Goal: Use online tool/utility: Utilize a website feature to perform a specific function

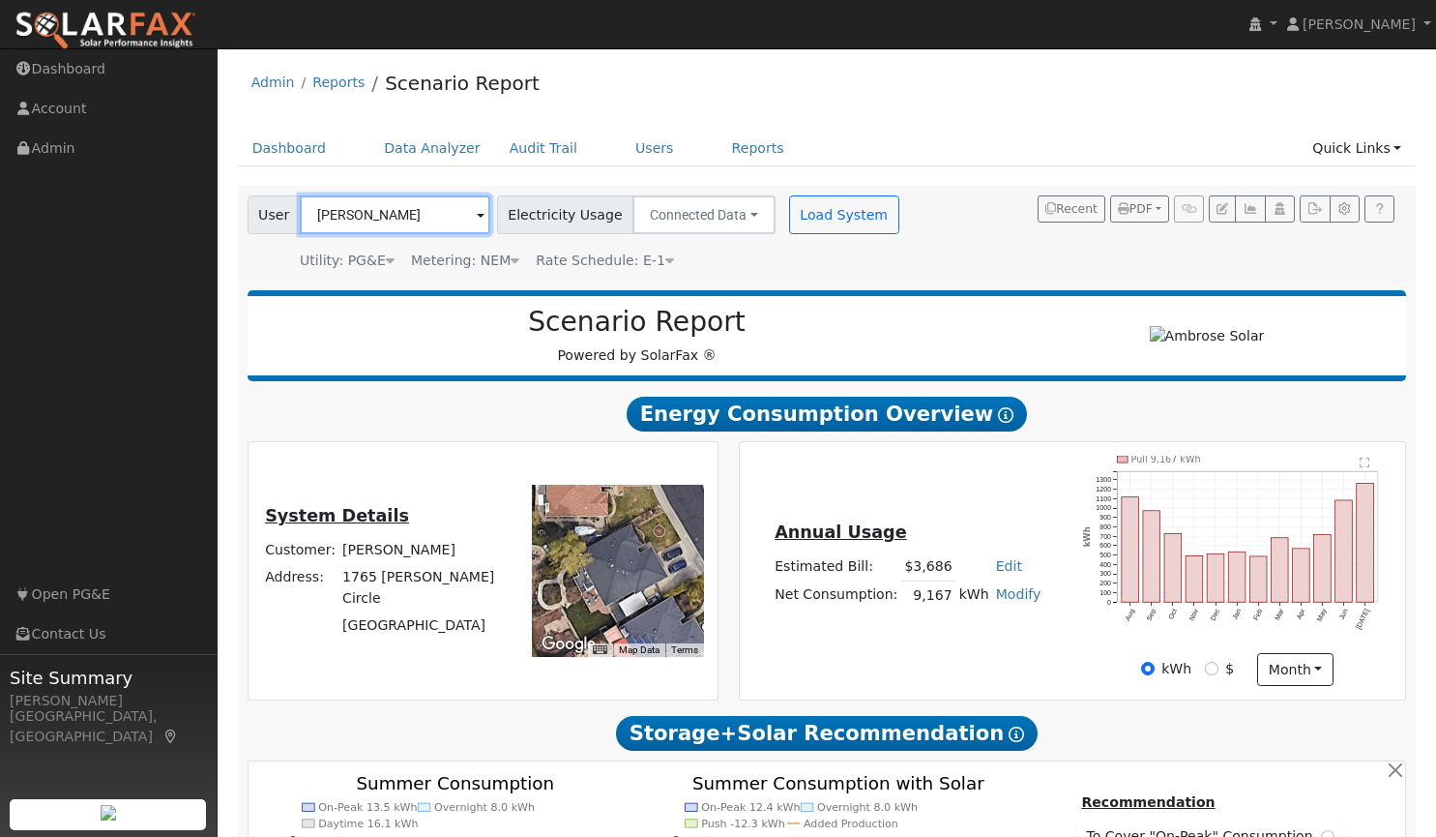
click at [411, 222] on input "[PERSON_NAME]" at bounding box center [395, 214] width 191 height 39
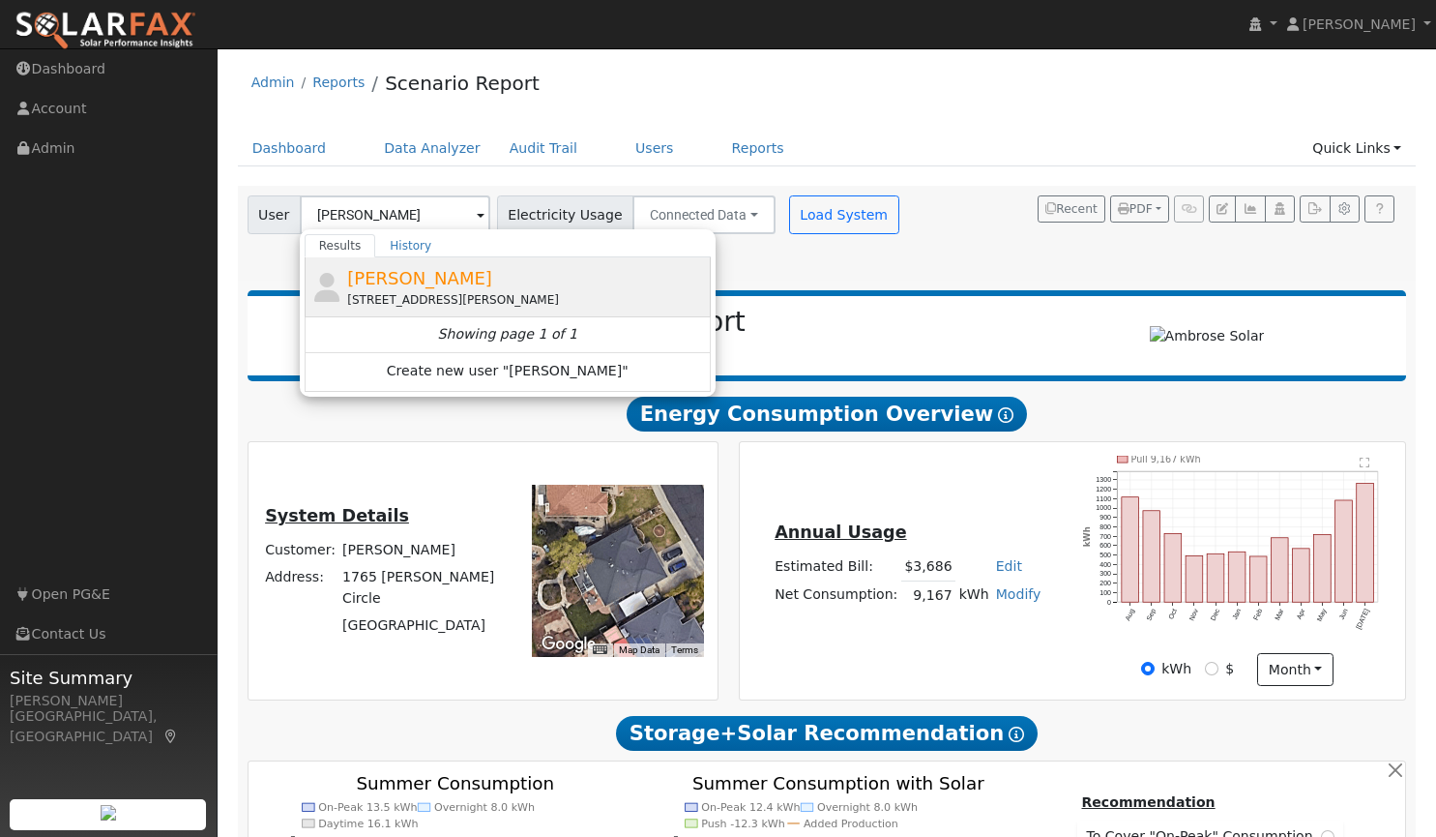
click at [422, 285] on span "[PERSON_NAME]" at bounding box center [419, 278] width 145 height 20
type input "[PERSON_NAME]"
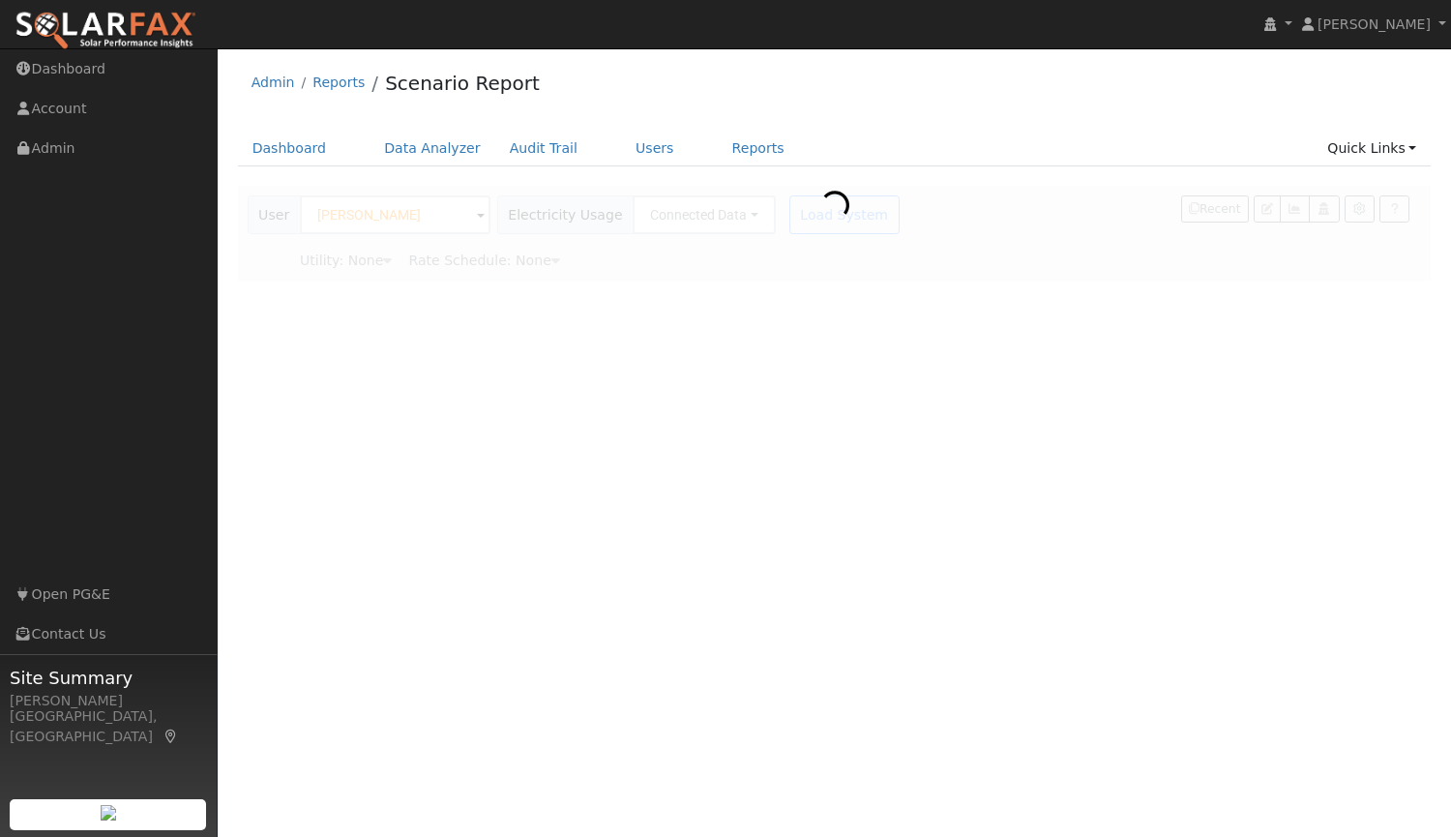
type input "Pacific Gas & Electric"
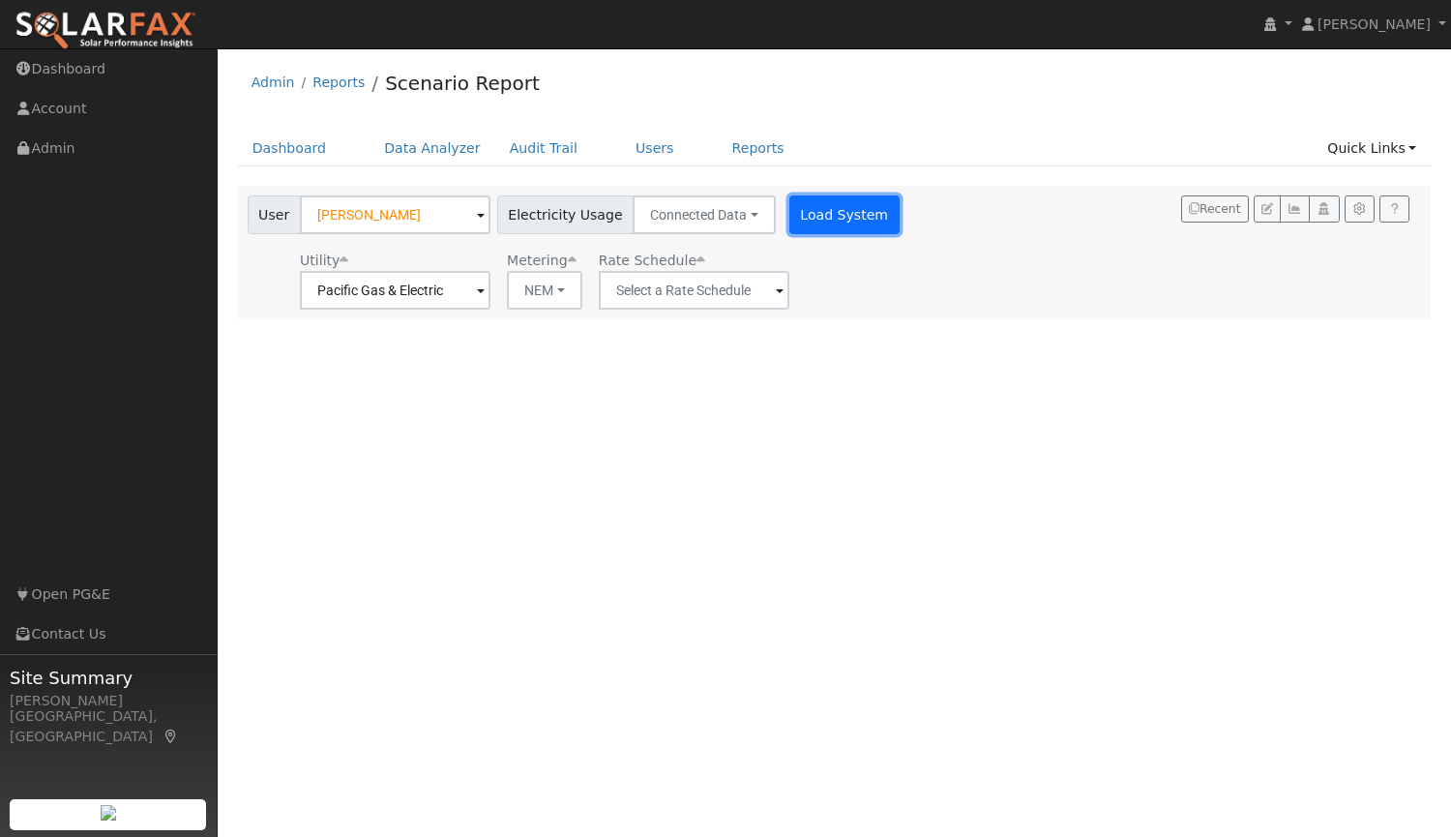
click at [844, 214] on button "Load System" at bounding box center [844, 214] width 110 height 39
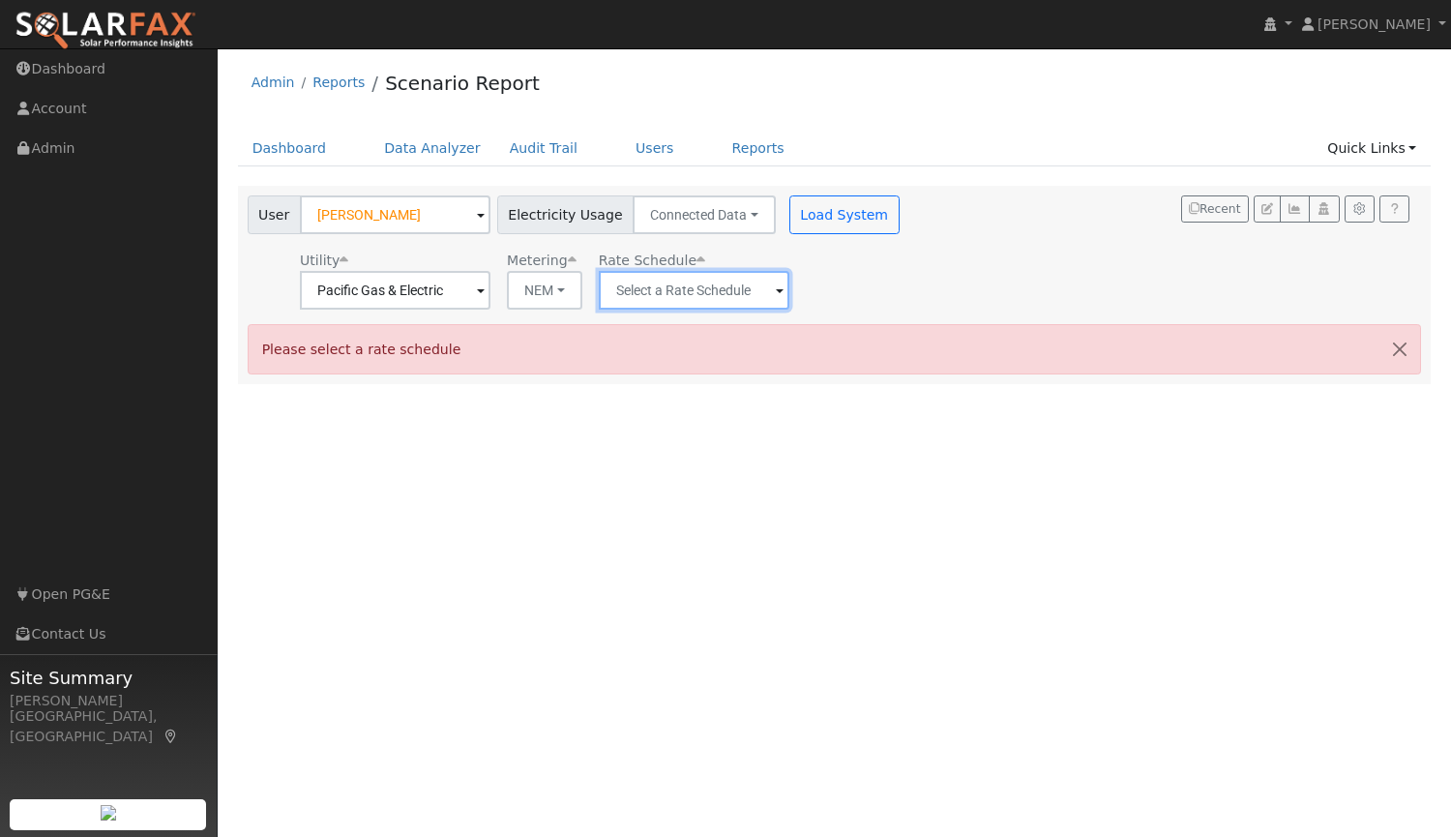
click at [490, 296] on input "text" at bounding box center [395, 290] width 191 height 39
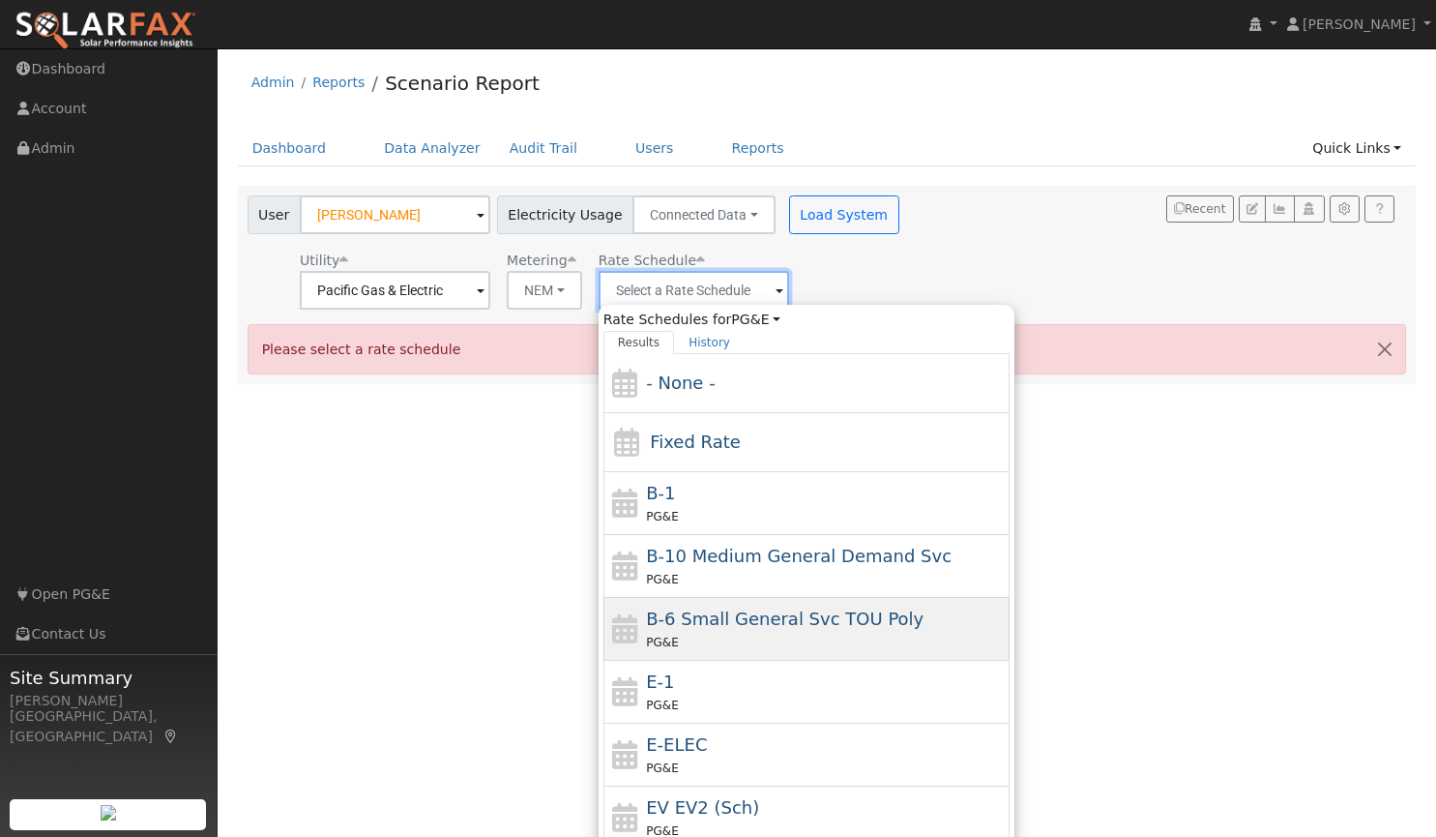
scroll to position [212, 0]
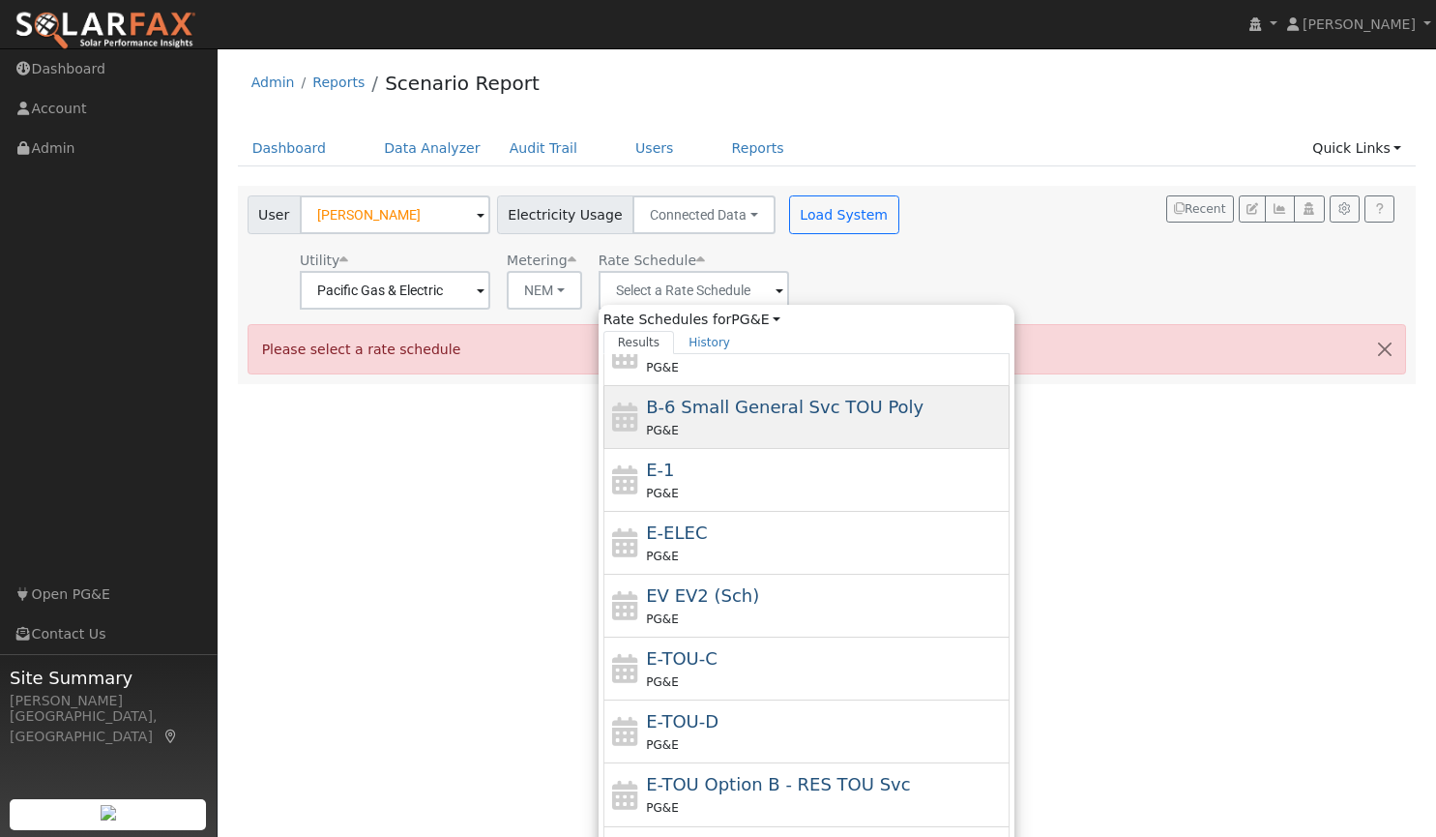
click at [783, 616] on div "PG&E" at bounding box center [825, 618] width 359 height 20
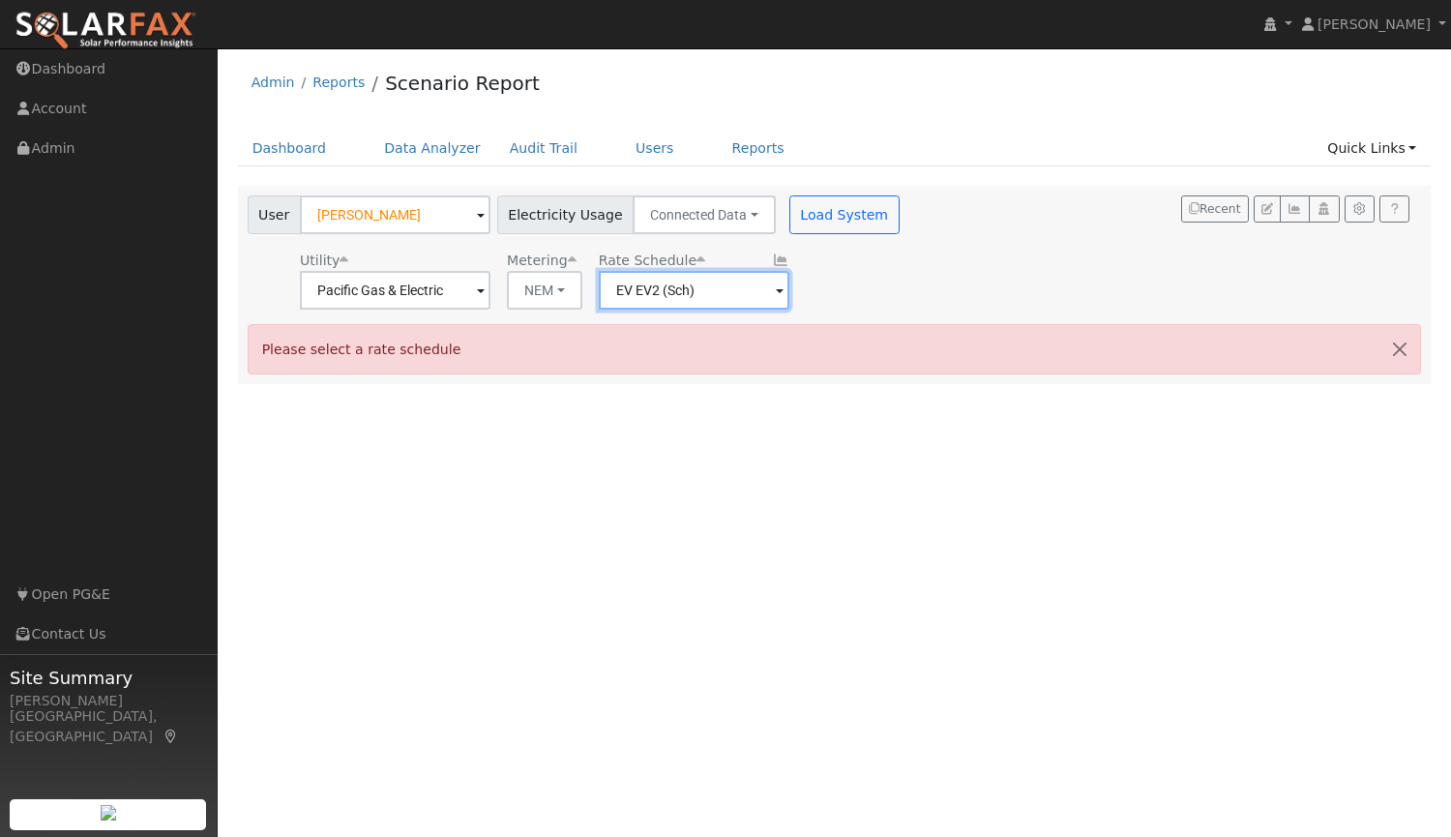
click at [490, 289] on input "EV EV2 (Sch)" at bounding box center [395, 290] width 191 height 39
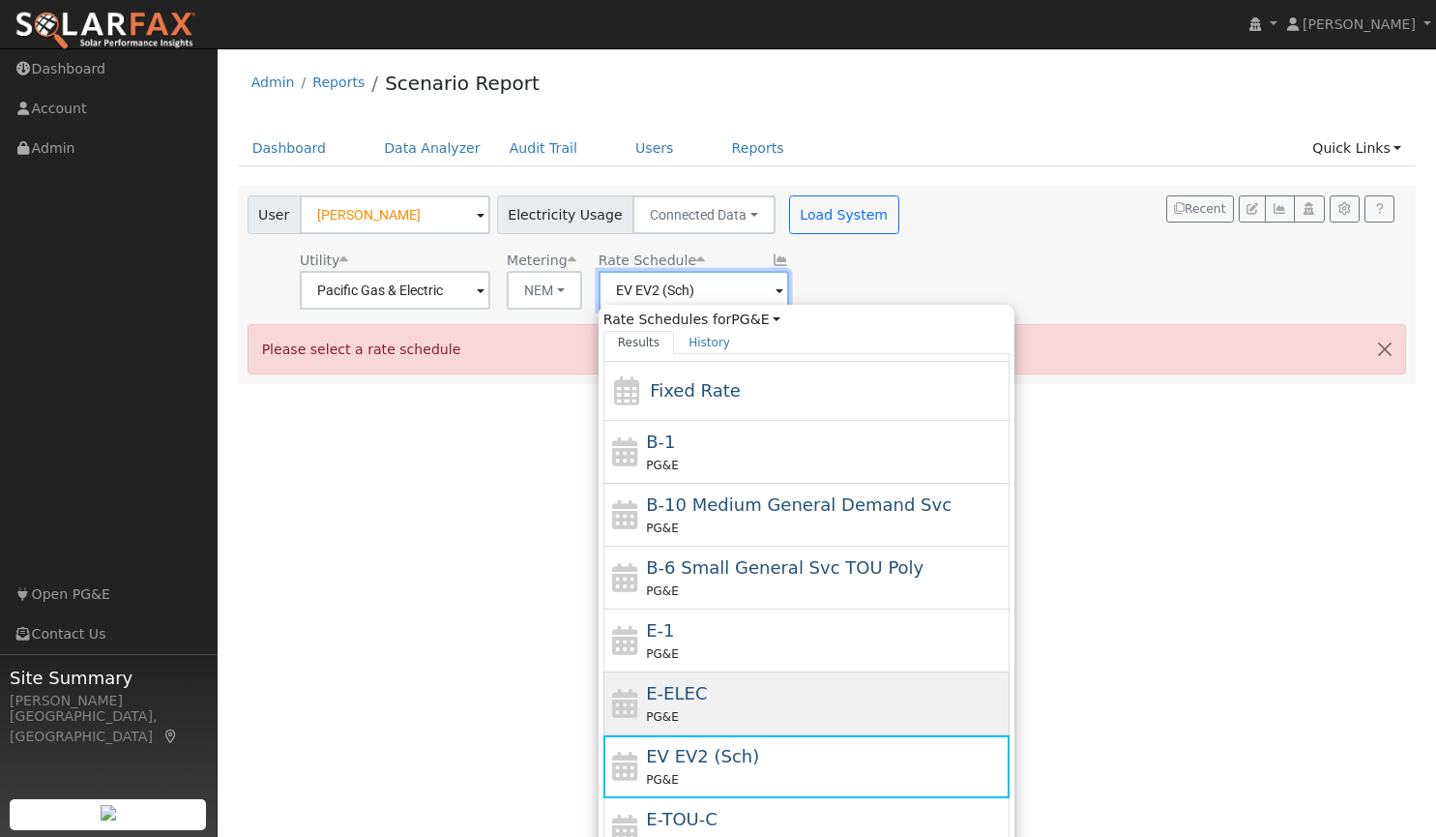
scroll to position [0, 0]
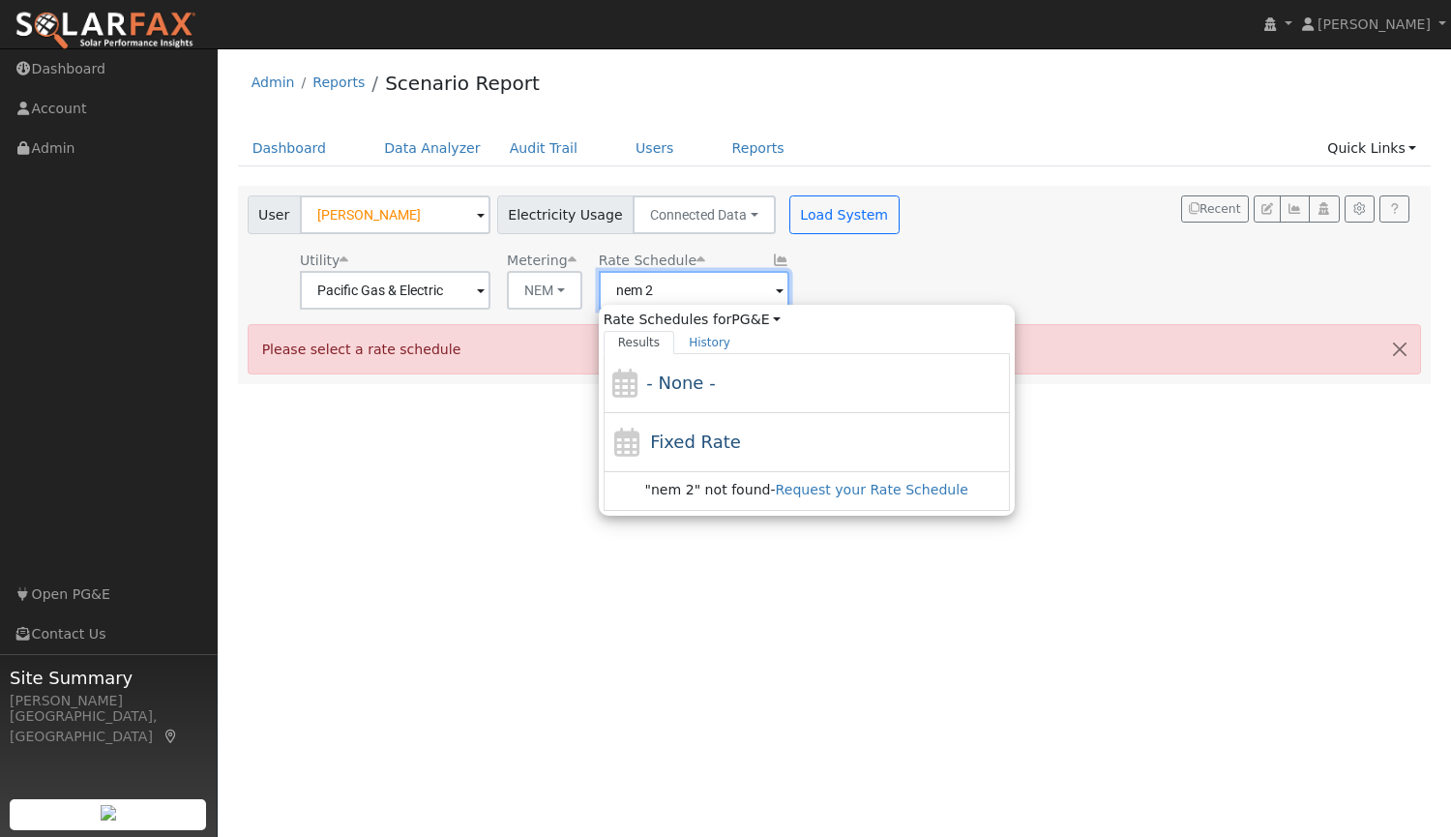
click at [490, 286] on input "nem 2" at bounding box center [395, 290] width 191 height 39
type input "n"
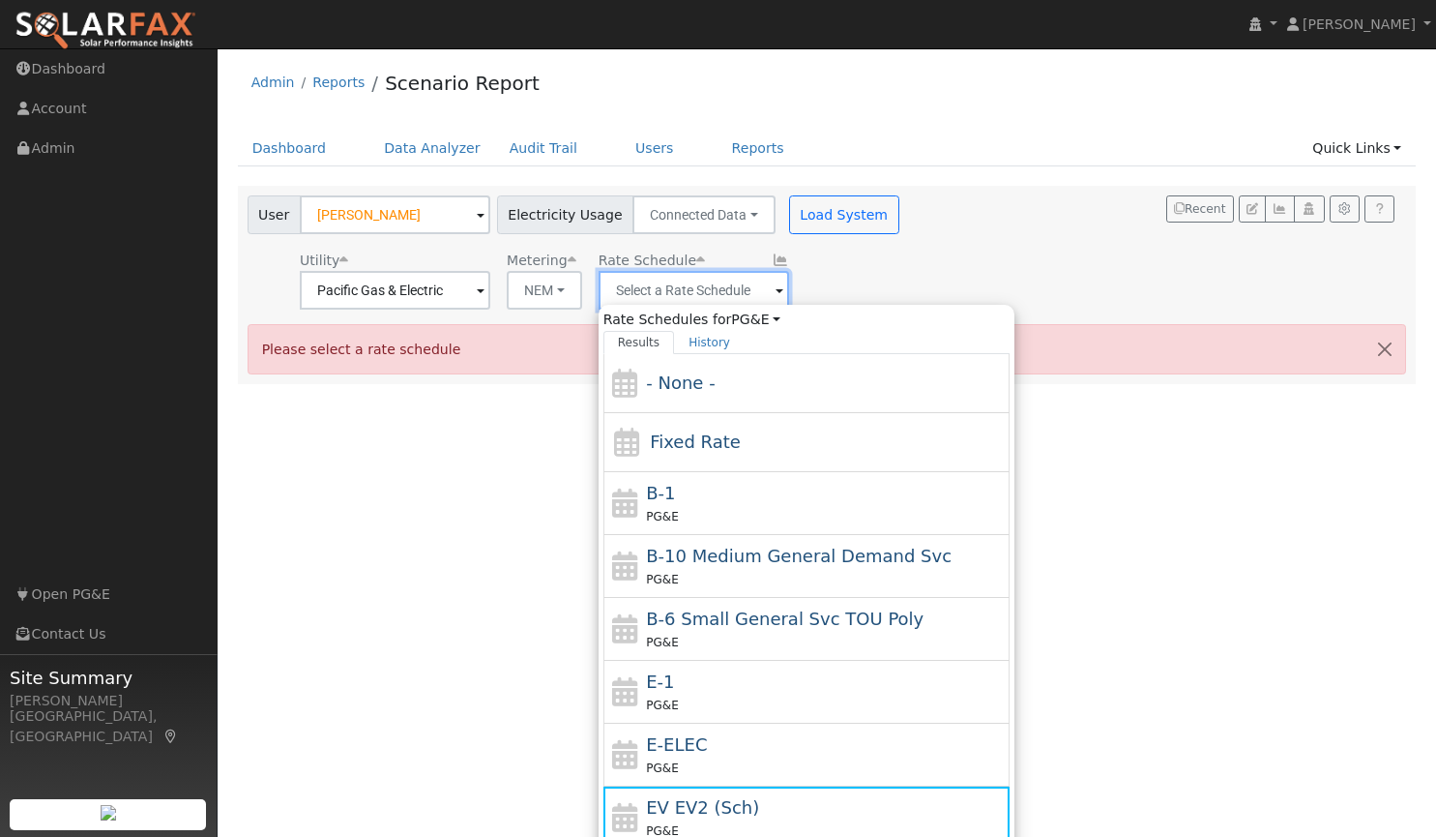
click at [490, 286] on input "text" at bounding box center [395, 290] width 191 height 39
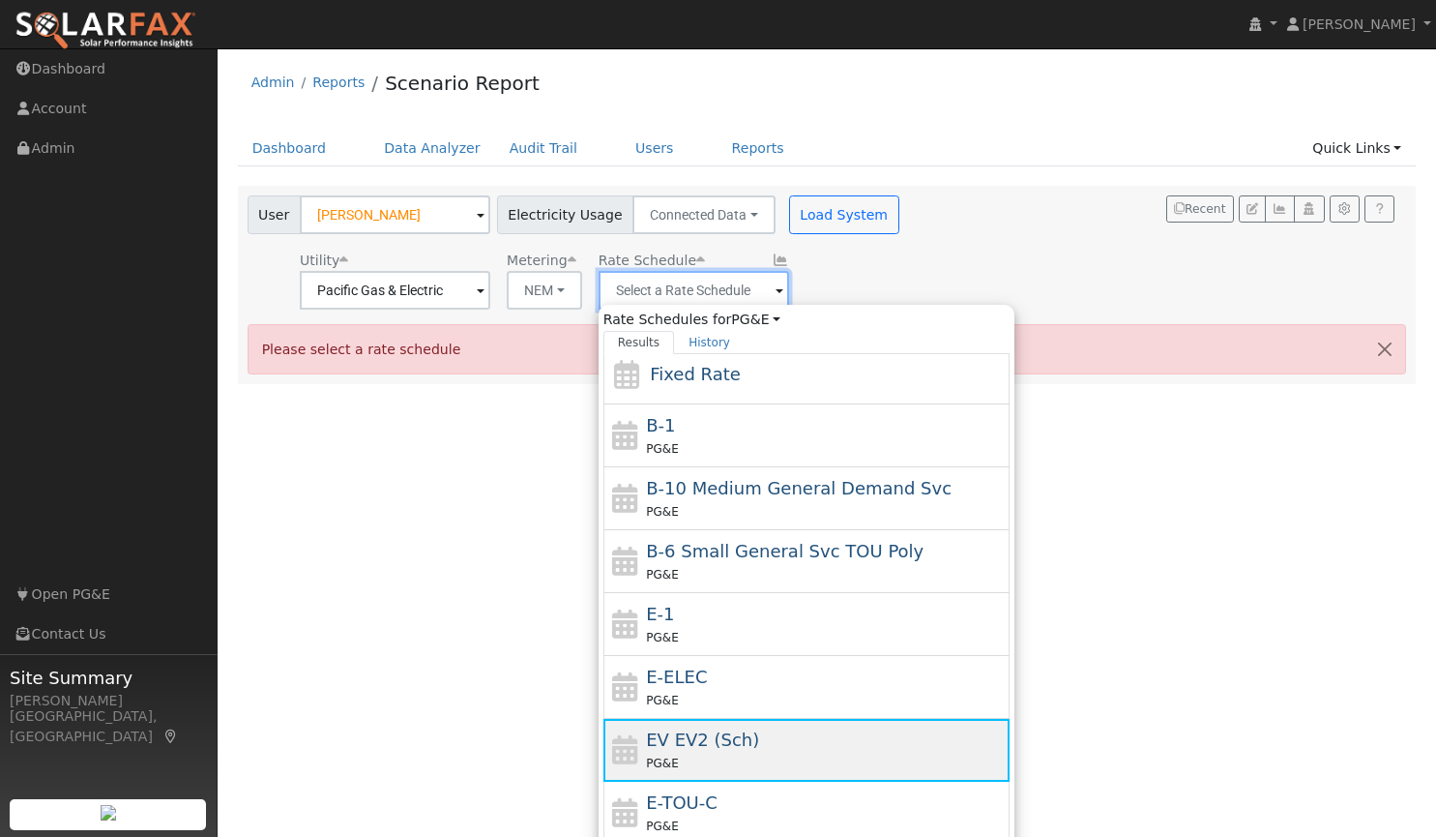
scroll to position [67, 0]
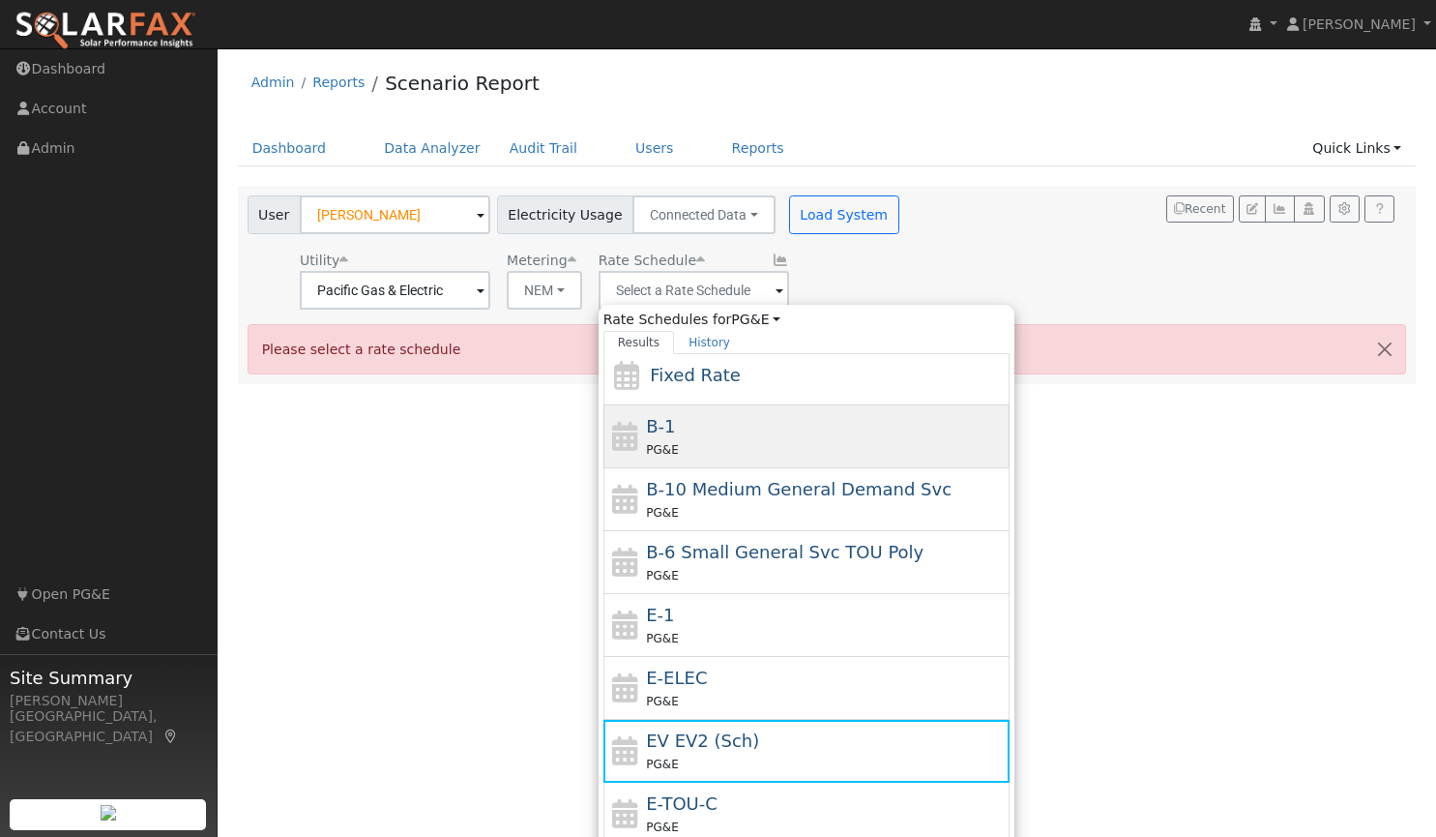
click at [742, 444] on div "PG&E" at bounding box center [825, 449] width 359 height 20
type input "B-1"
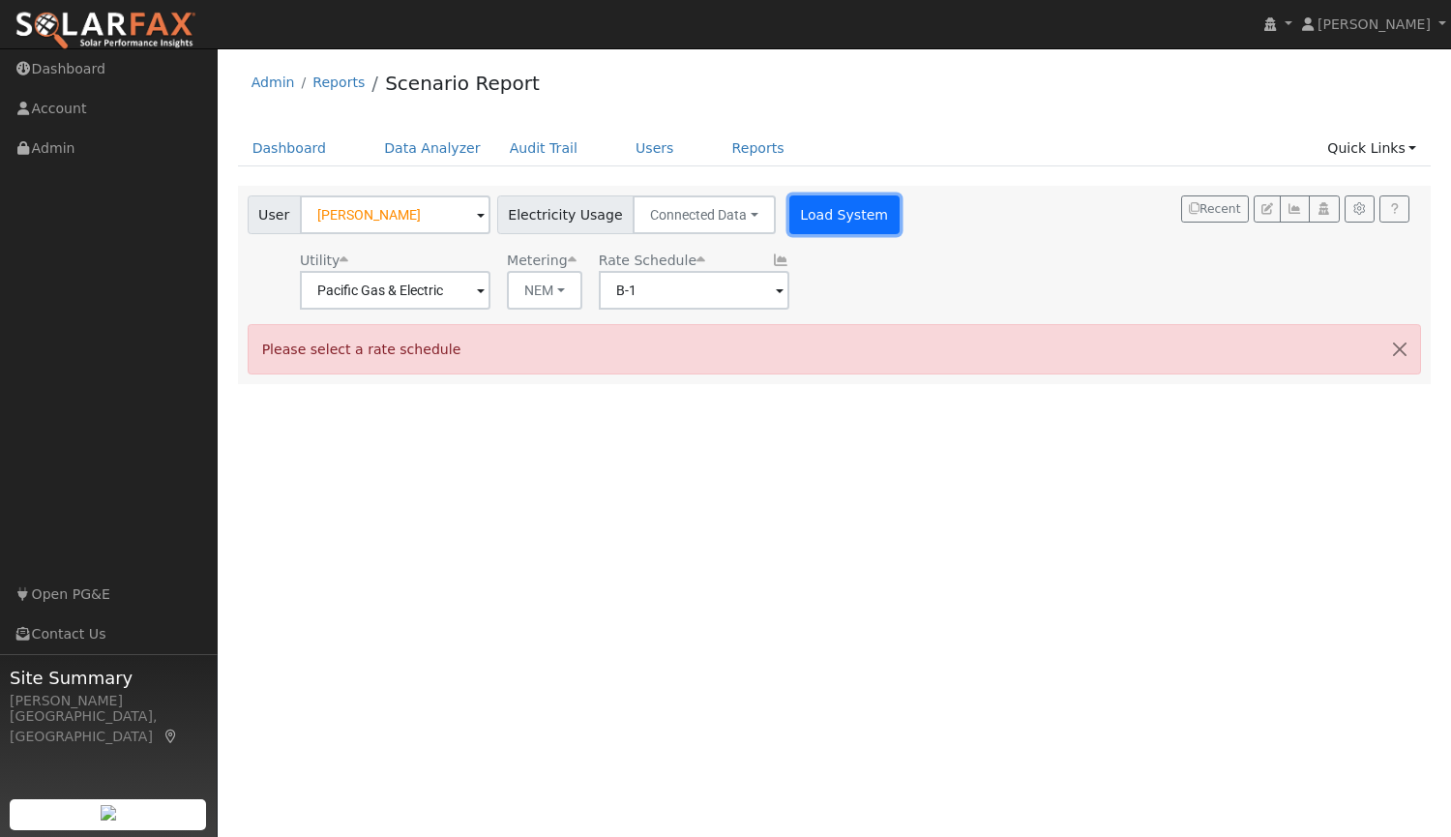
click at [851, 203] on button "Load System" at bounding box center [844, 214] width 110 height 39
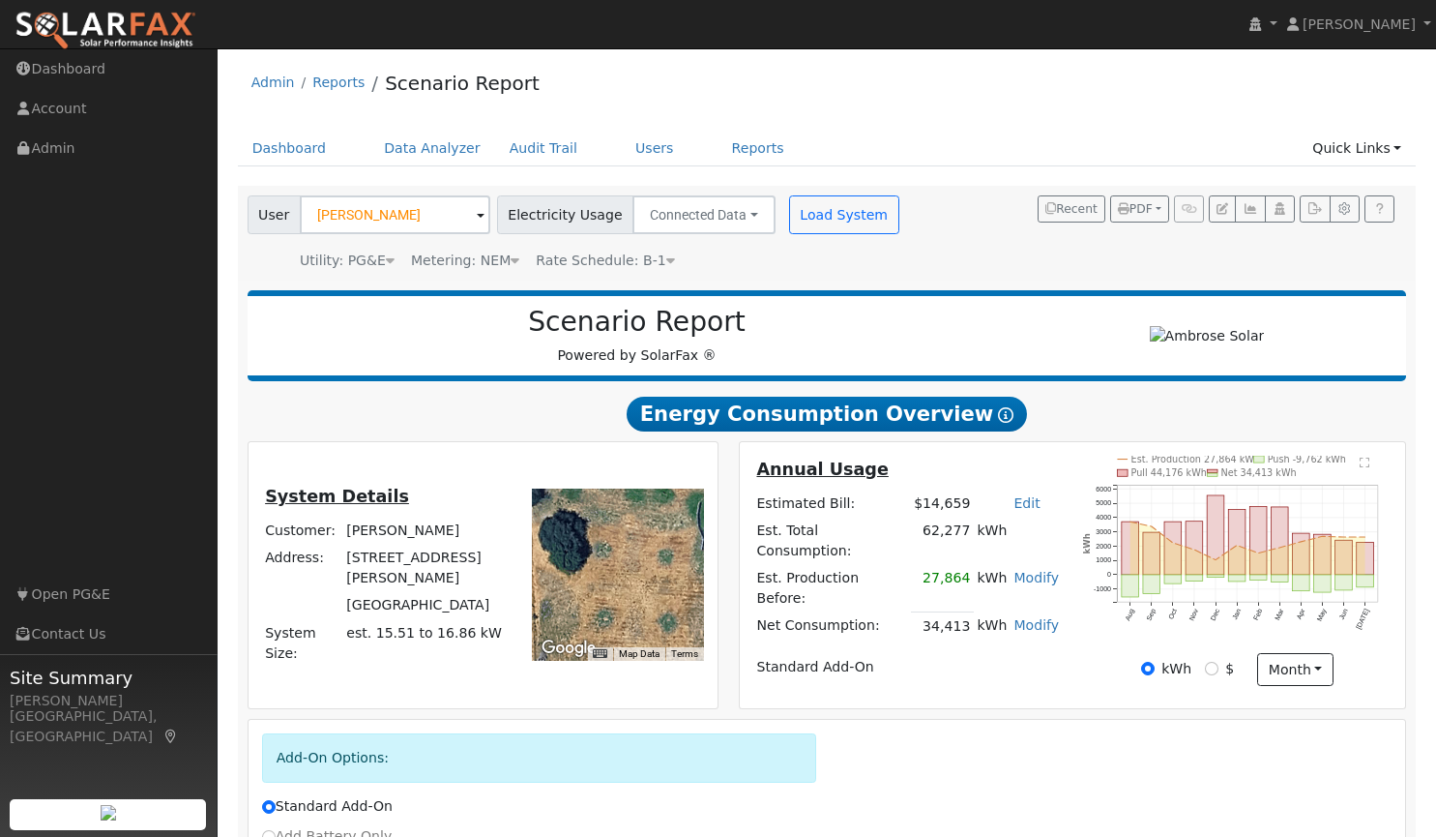
scroll to position [197, 0]
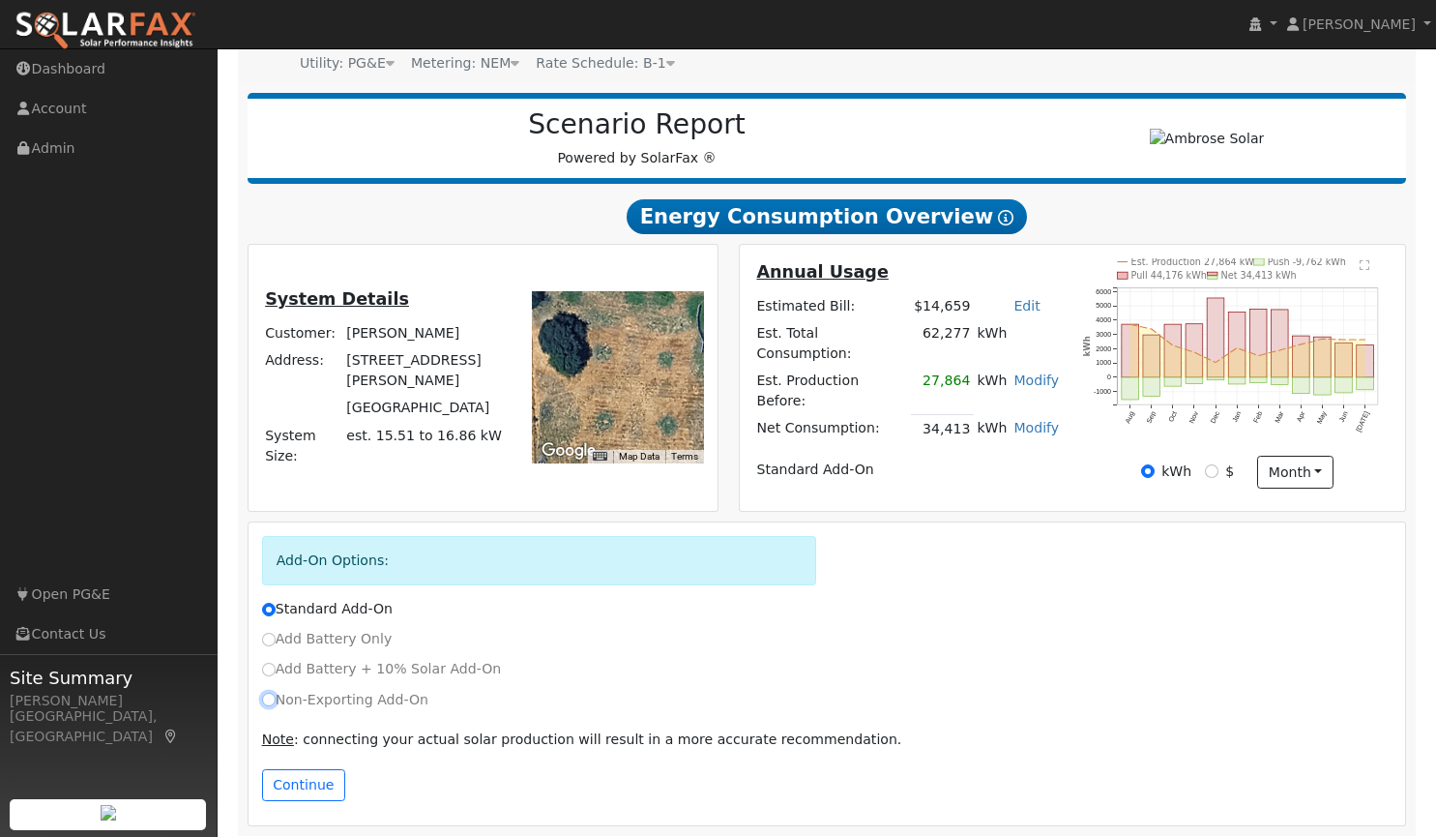
drag, startPoint x: 596, startPoint y: 661, endPoint x: 264, endPoint y: 686, distance: 332.7
click at [264, 693] on input "Non-Exporting Add-On" at bounding box center [269, 700] width 14 height 14
radio input "true"
radio input "false"
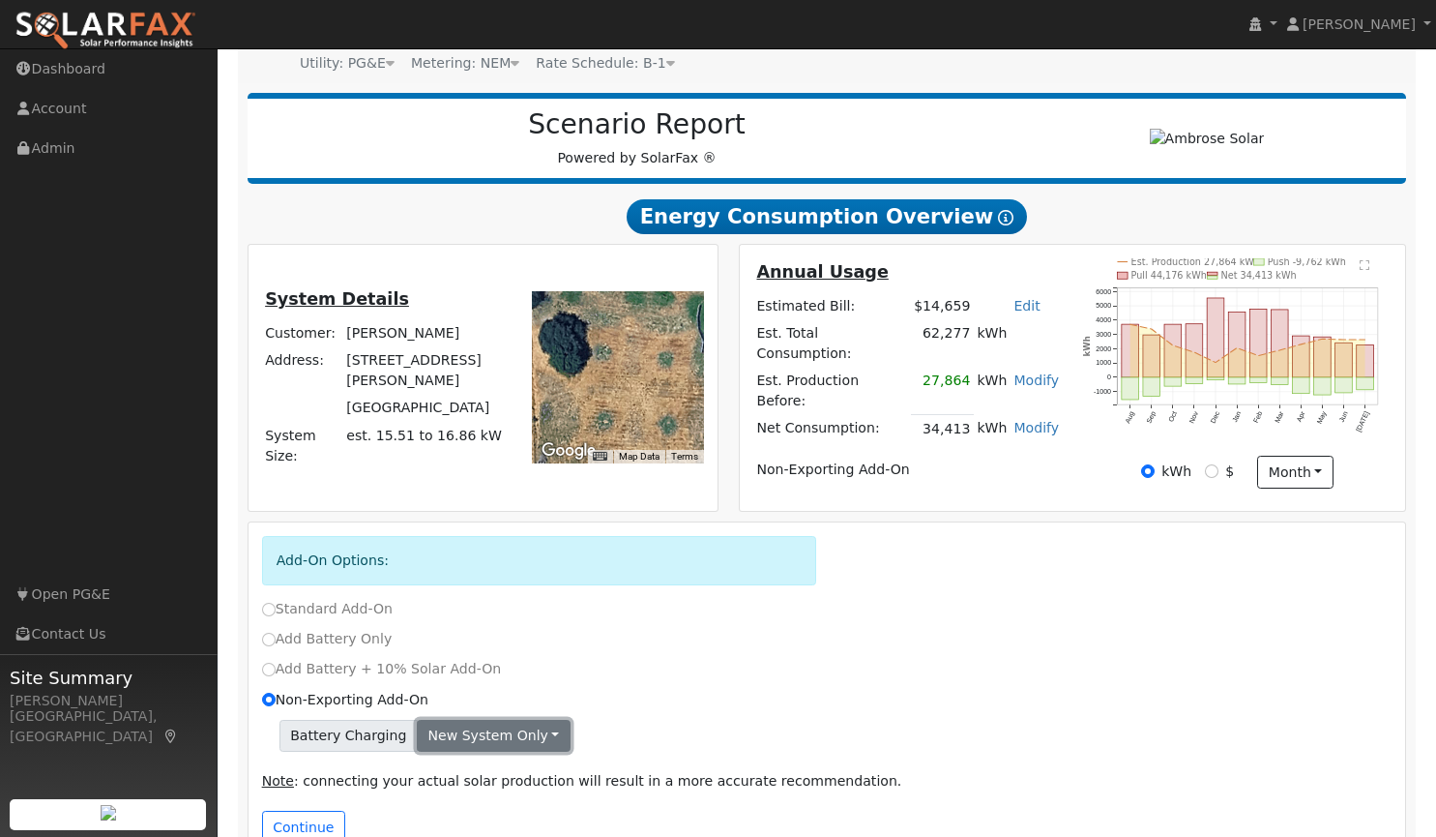
click at [516, 725] on button "New system only" at bounding box center [494, 736] width 154 height 33
click at [489, 805] on link "Both systems" at bounding box center [490, 802] width 144 height 27
click at [476, 725] on button "Both systems" at bounding box center [481, 736] width 128 height 33
click at [454, 724] on button "Both systems" at bounding box center [481, 736] width 128 height 33
click at [301, 811] on button "Continue" at bounding box center [303, 827] width 83 height 33
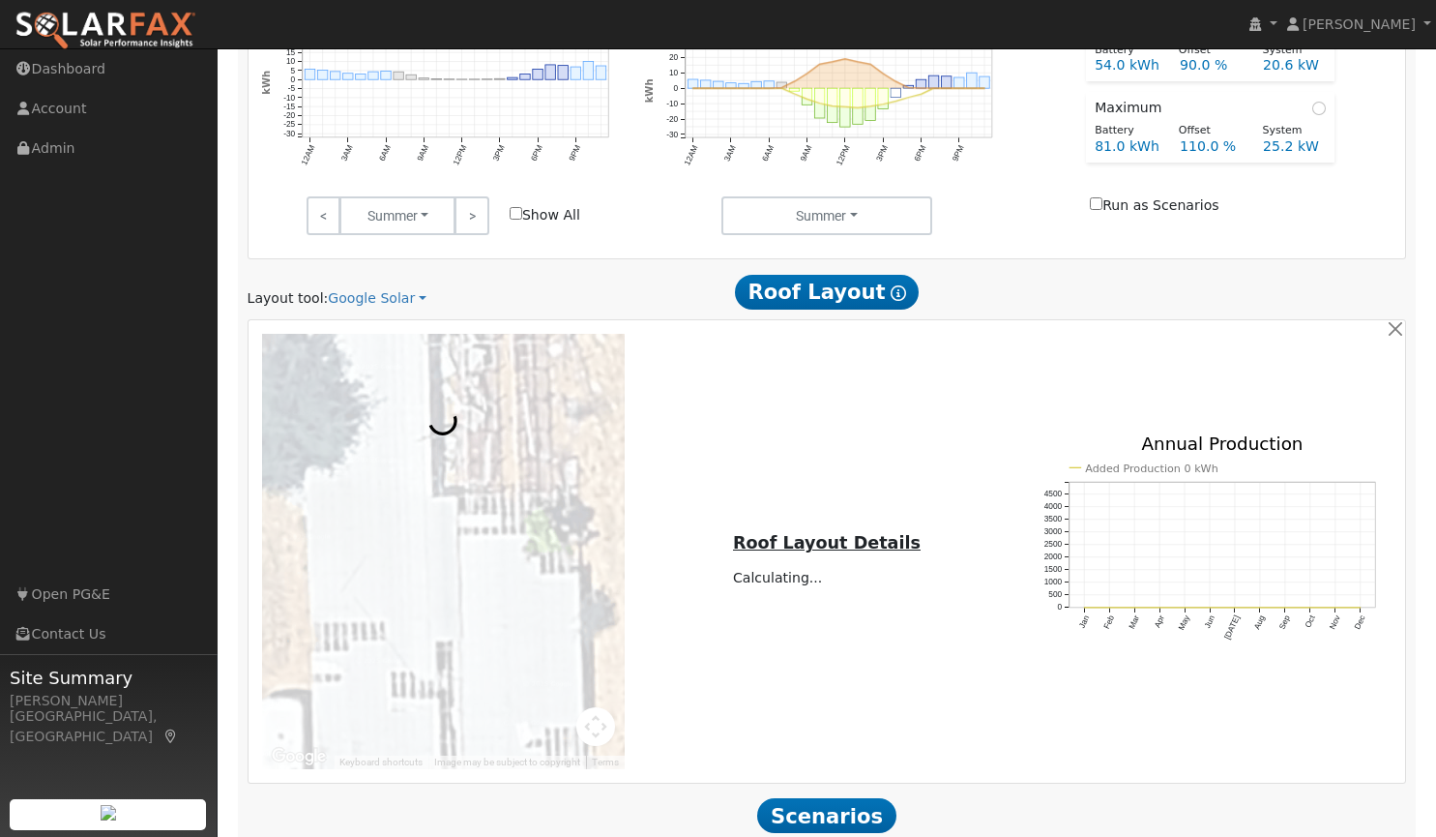
scroll to position [1259, 0]
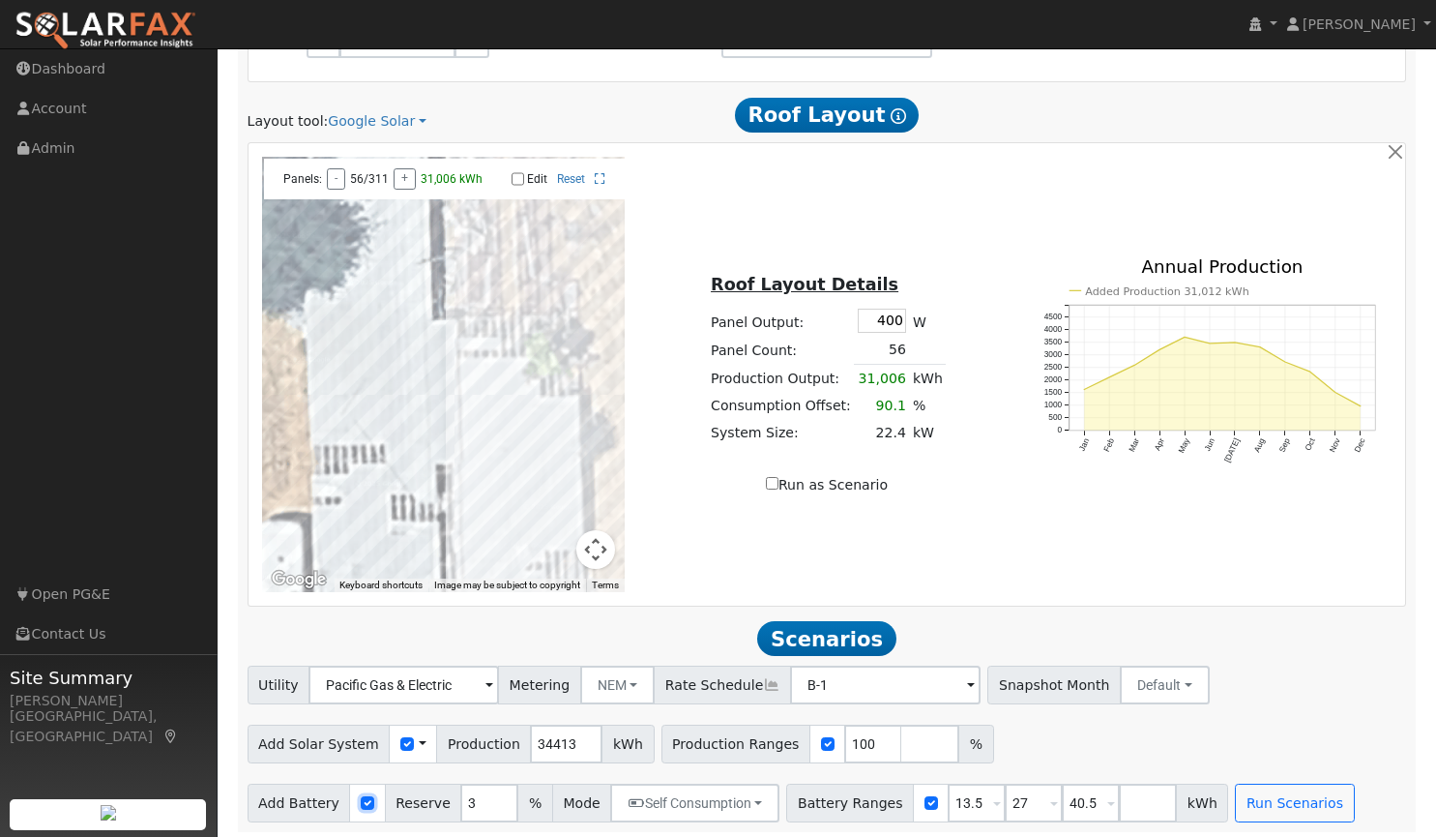
click at [361, 800] on input "checkbox" at bounding box center [368, 803] width 14 height 14
checkbox input "false"
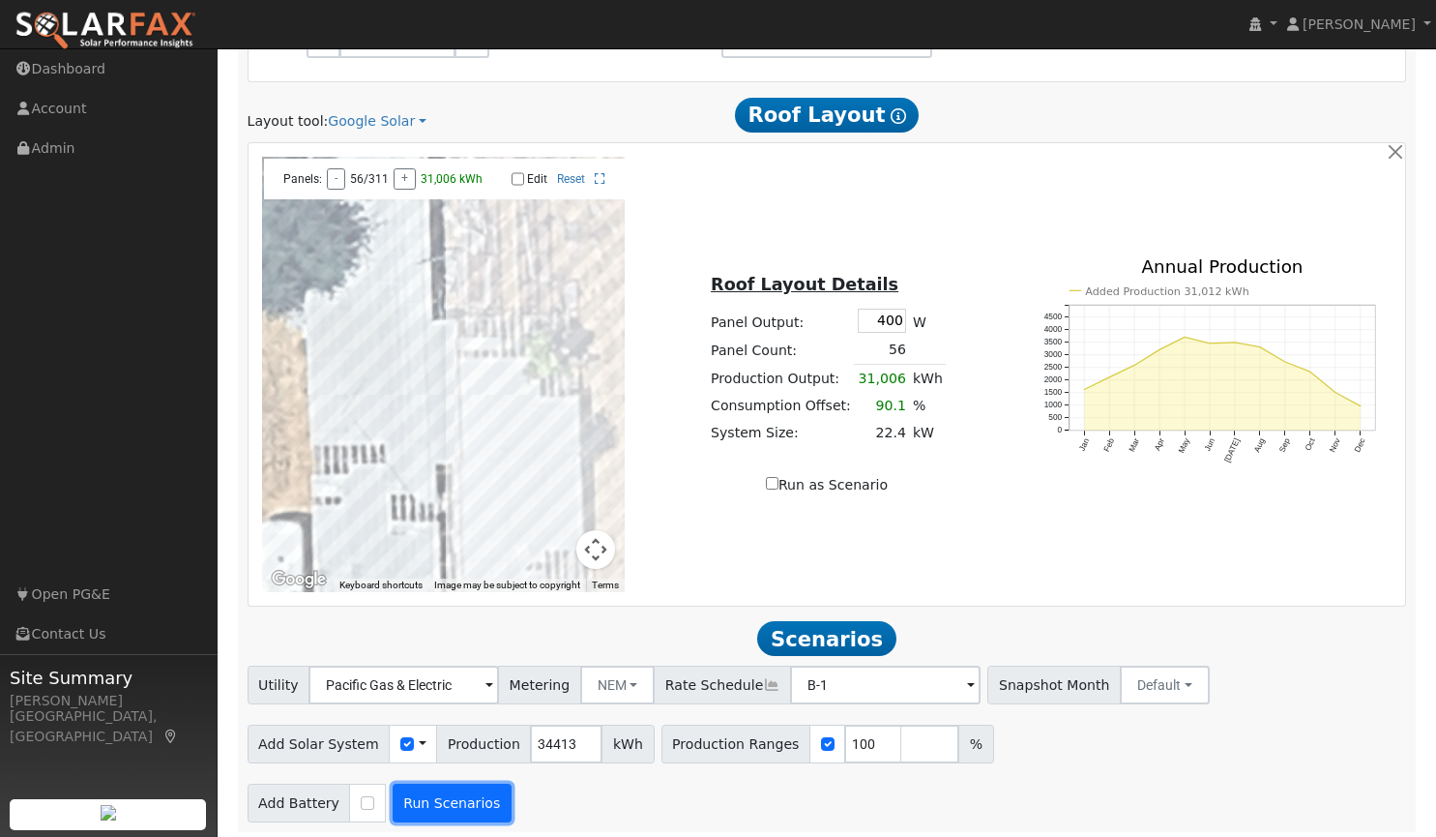
click at [431, 791] on button "Run Scenarios" at bounding box center [452, 802] width 119 height 39
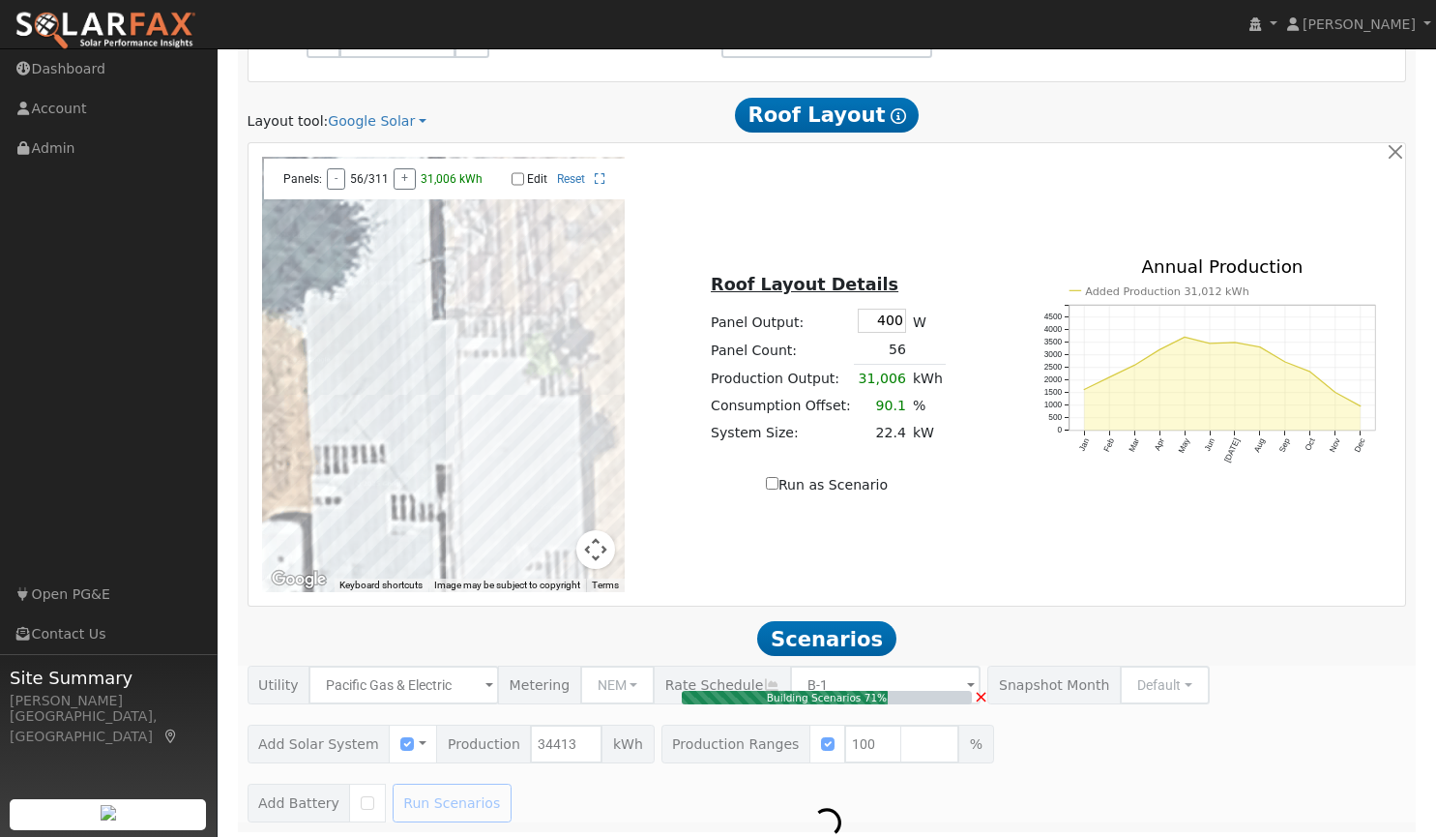
type input "22.9"
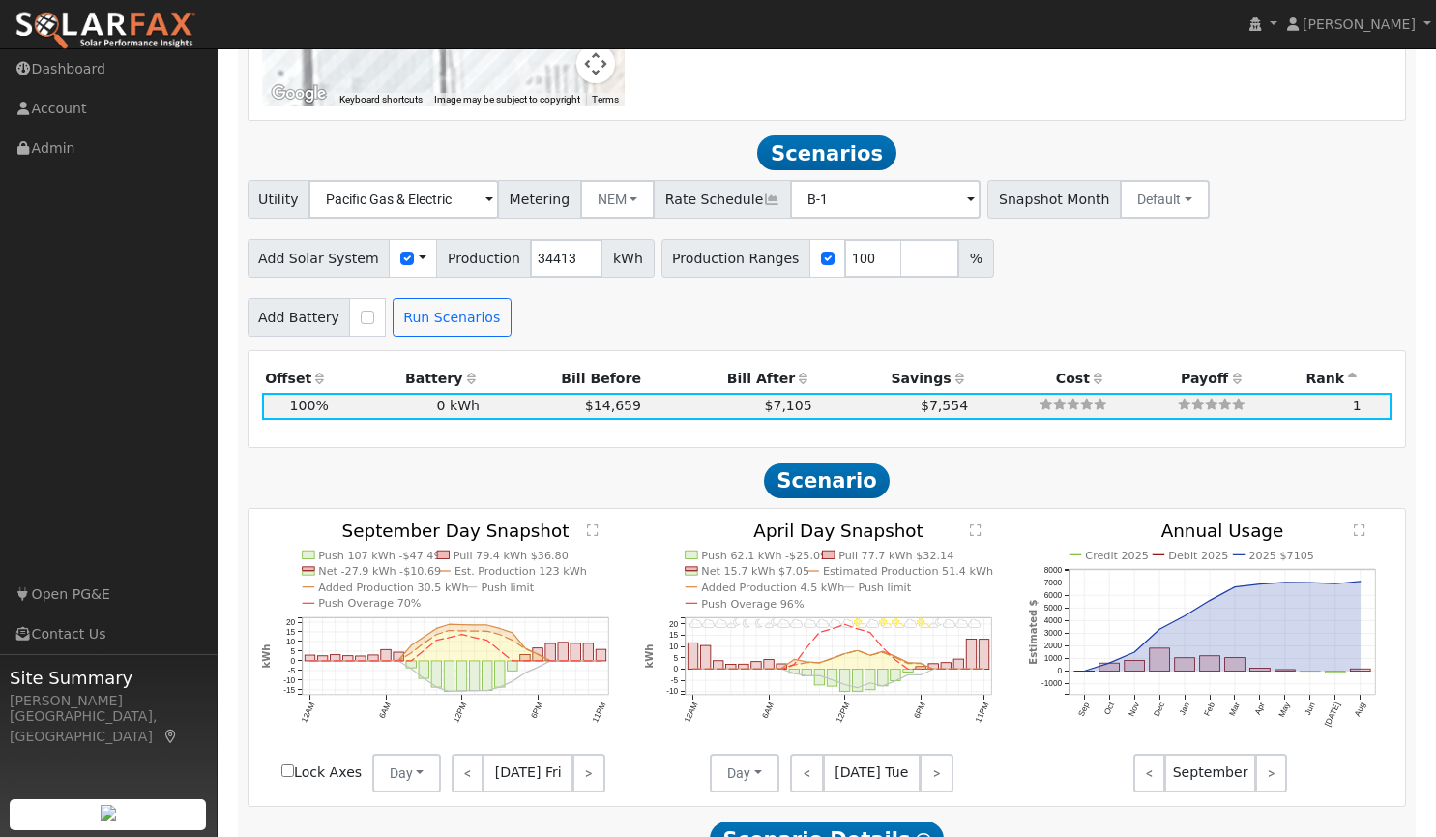
scroll to position [1744, 0]
click at [1078, 307] on div "Add Battery Self Consumption Peak Savings Backup Run Scenarios" at bounding box center [827, 314] width 1167 height 45
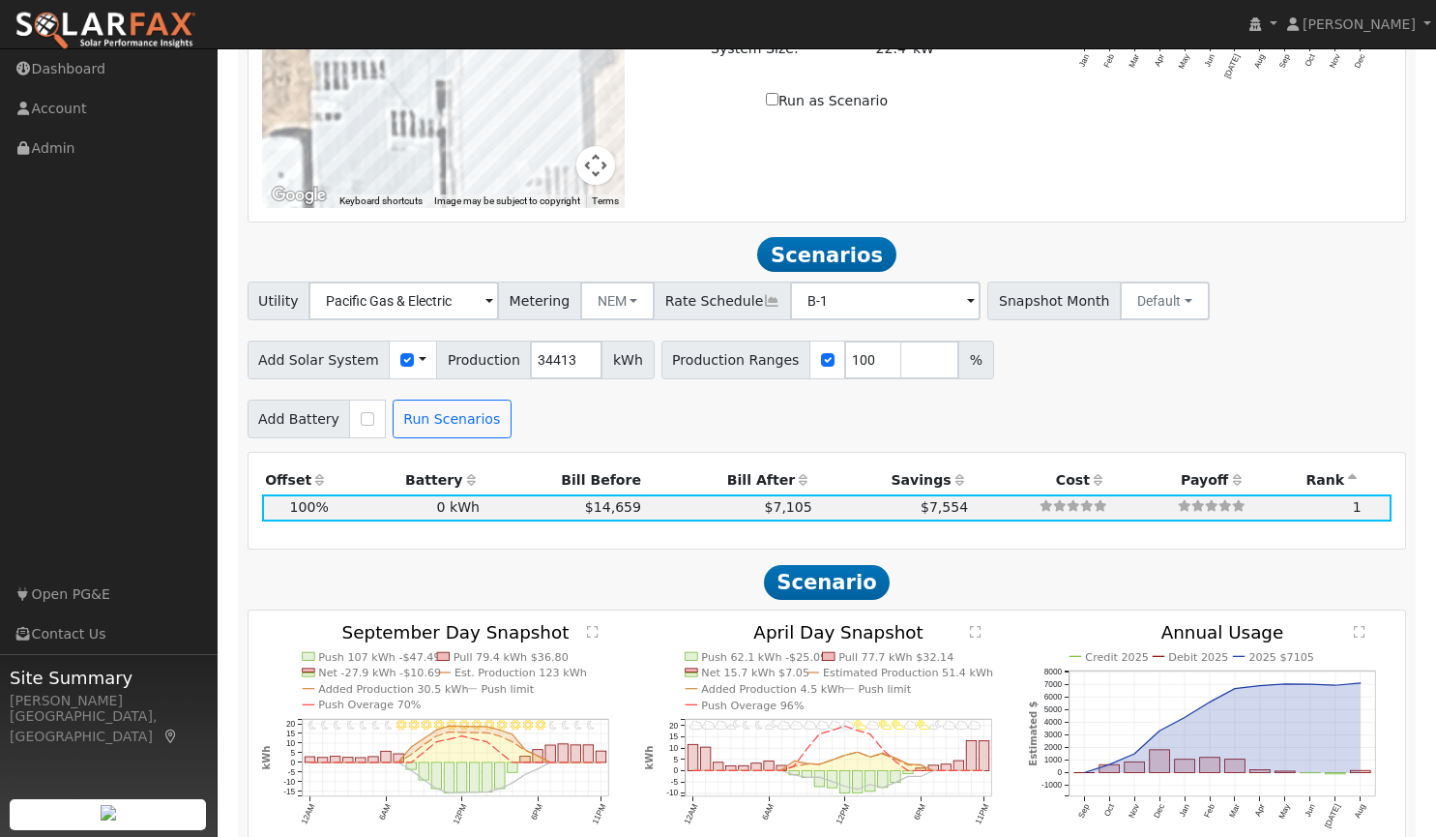
scroll to position [1641, 0]
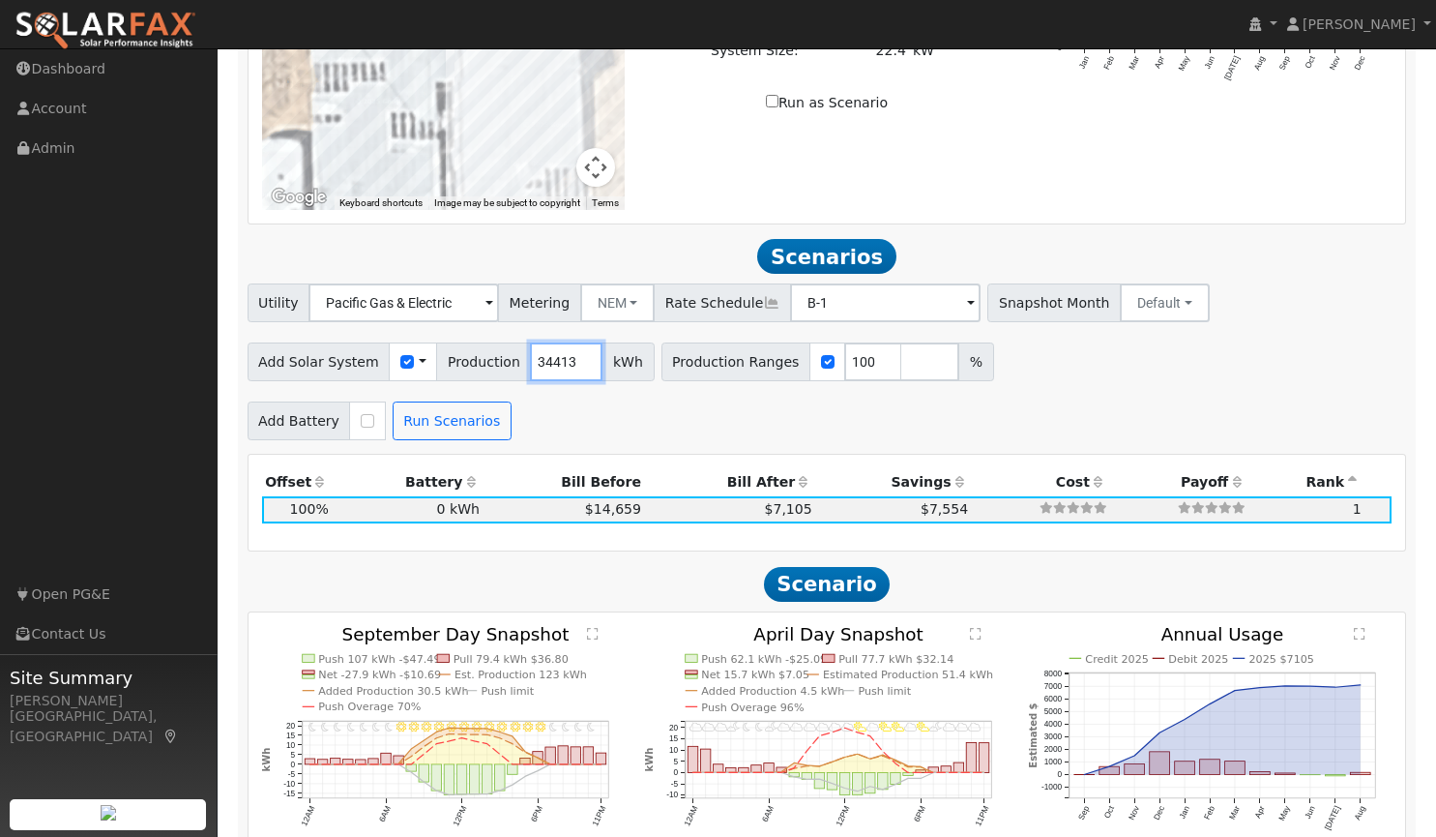
drag, startPoint x: 555, startPoint y: 356, endPoint x: 507, endPoint y: 382, distance: 55.0
click at [507, 382] on div "Utility Pacific Gas & Electric Metering NEM NEM NBT Rate Schedule B-1 - None - …" at bounding box center [827, 361] width 1180 height 157
click at [901, 357] on input "number" at bounding box center [930, 361] width 58 height 39
type input "125"
type input "150"
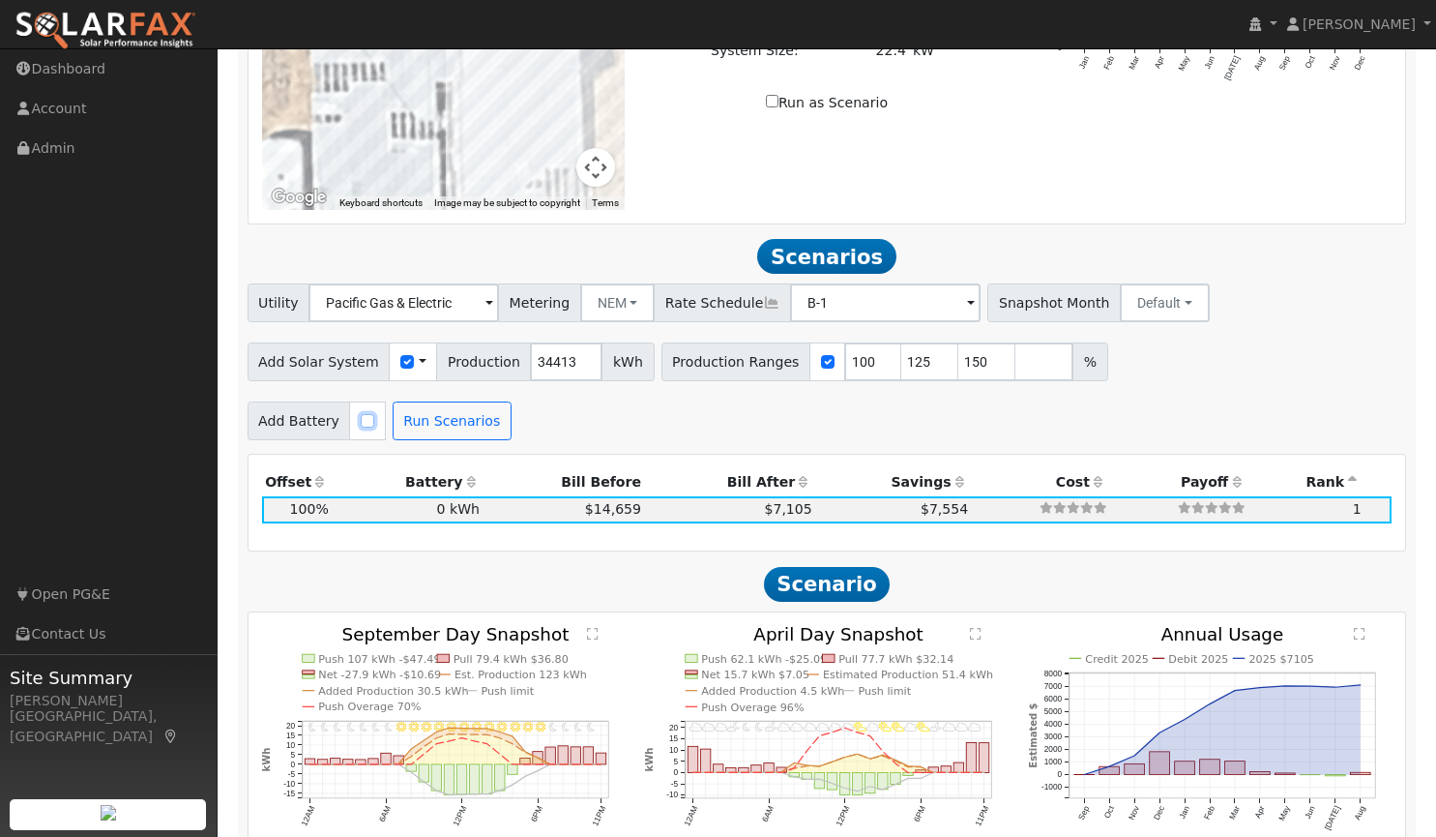
click at [361, 414] on input "checkbox" at bounding box center [368, 421] width 14 height 14
checkbox input "true"
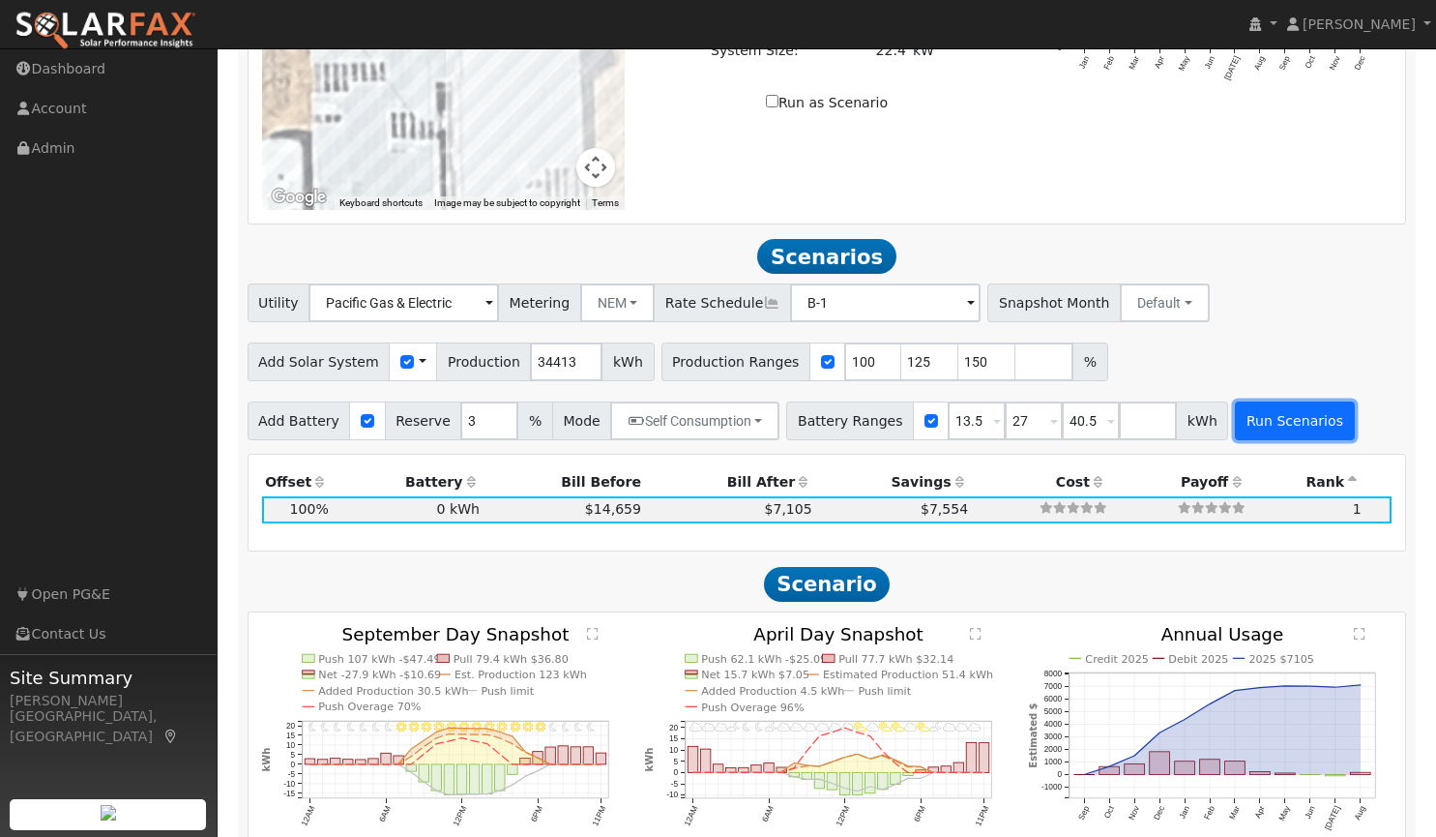
click at [1251, 411] on button "Run Scenarios" at bounding box center [1294, 420] width 119 height 39
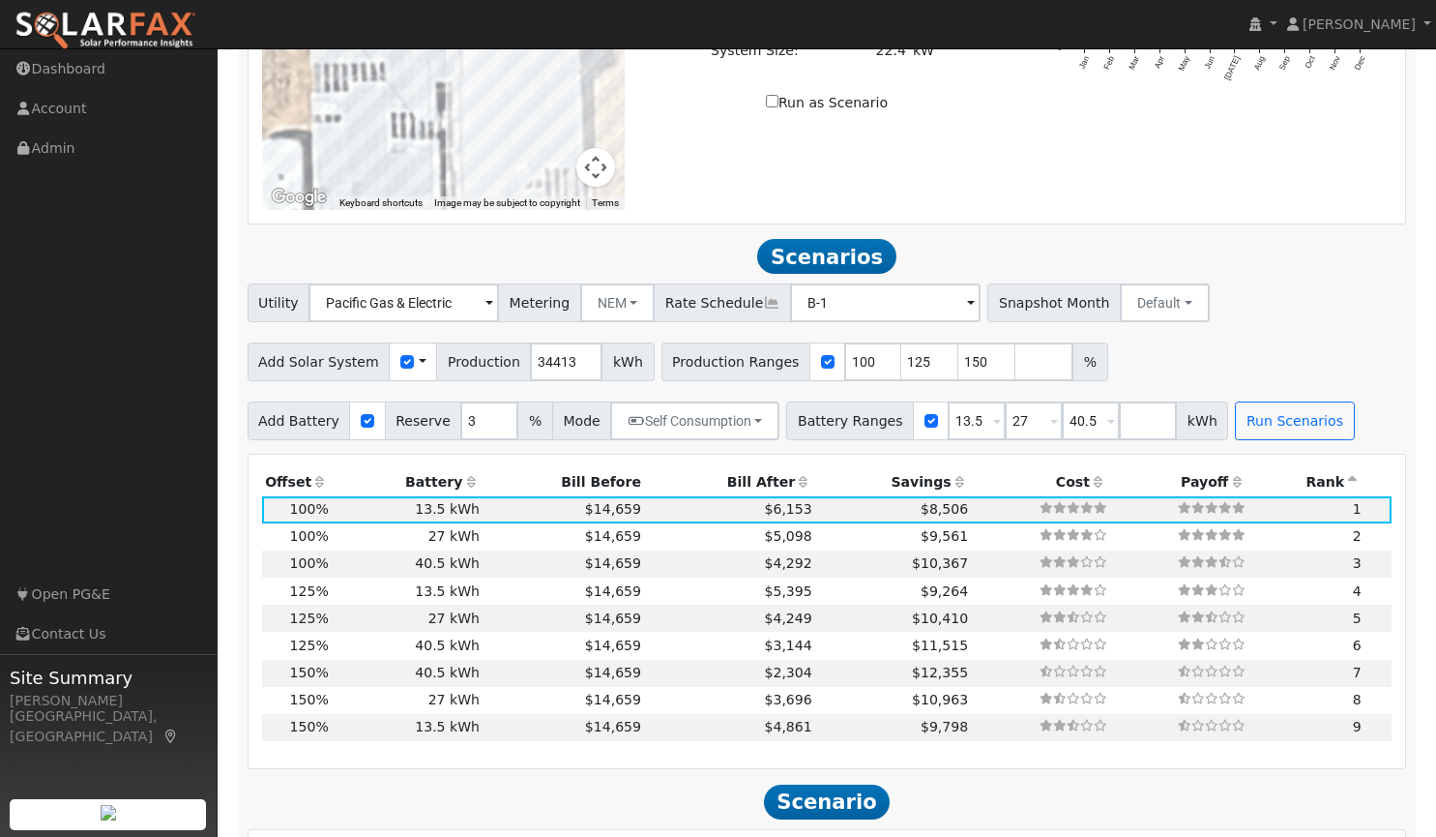
type input "$28,949"
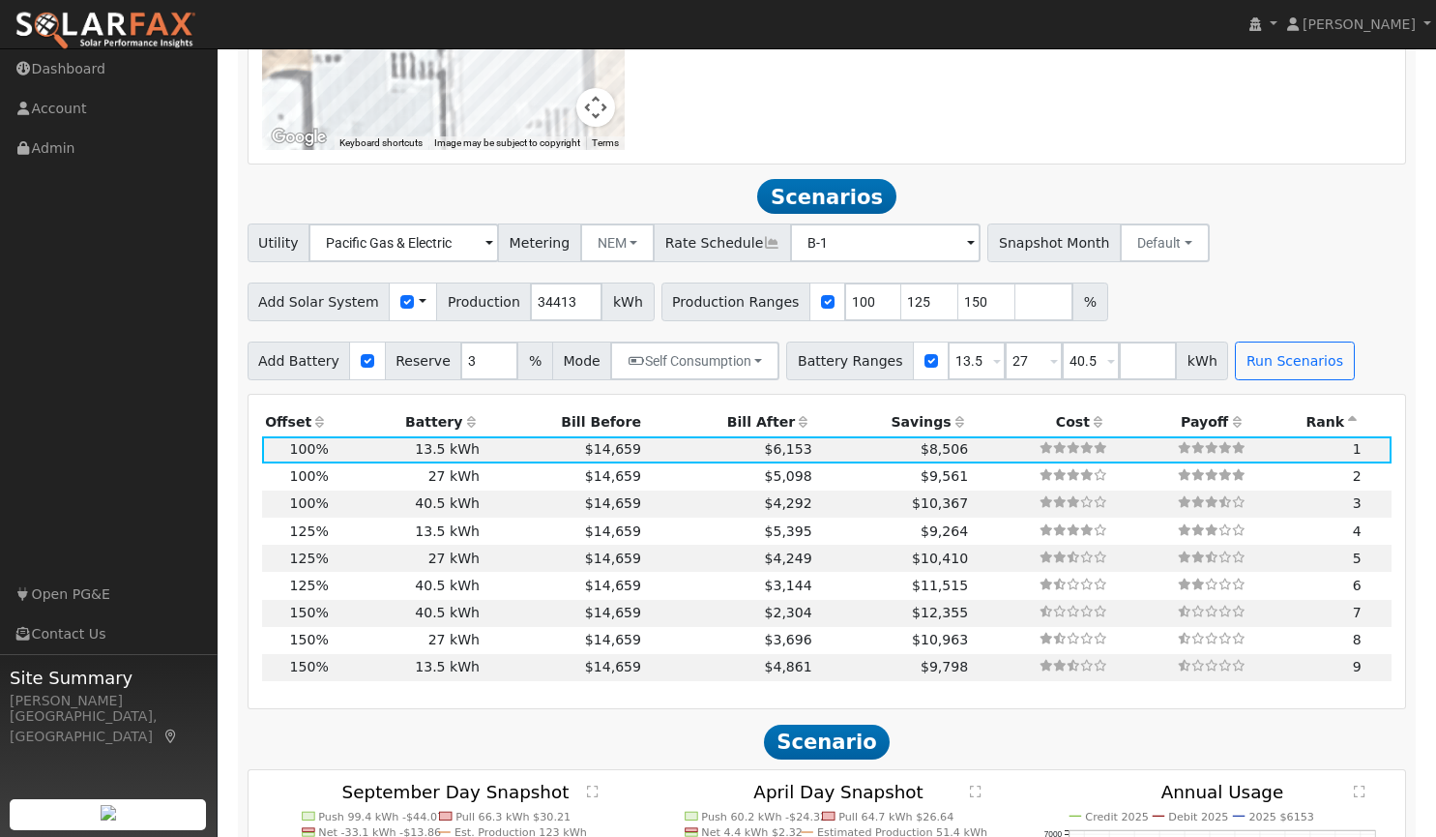
scroll to position [1708, 0]
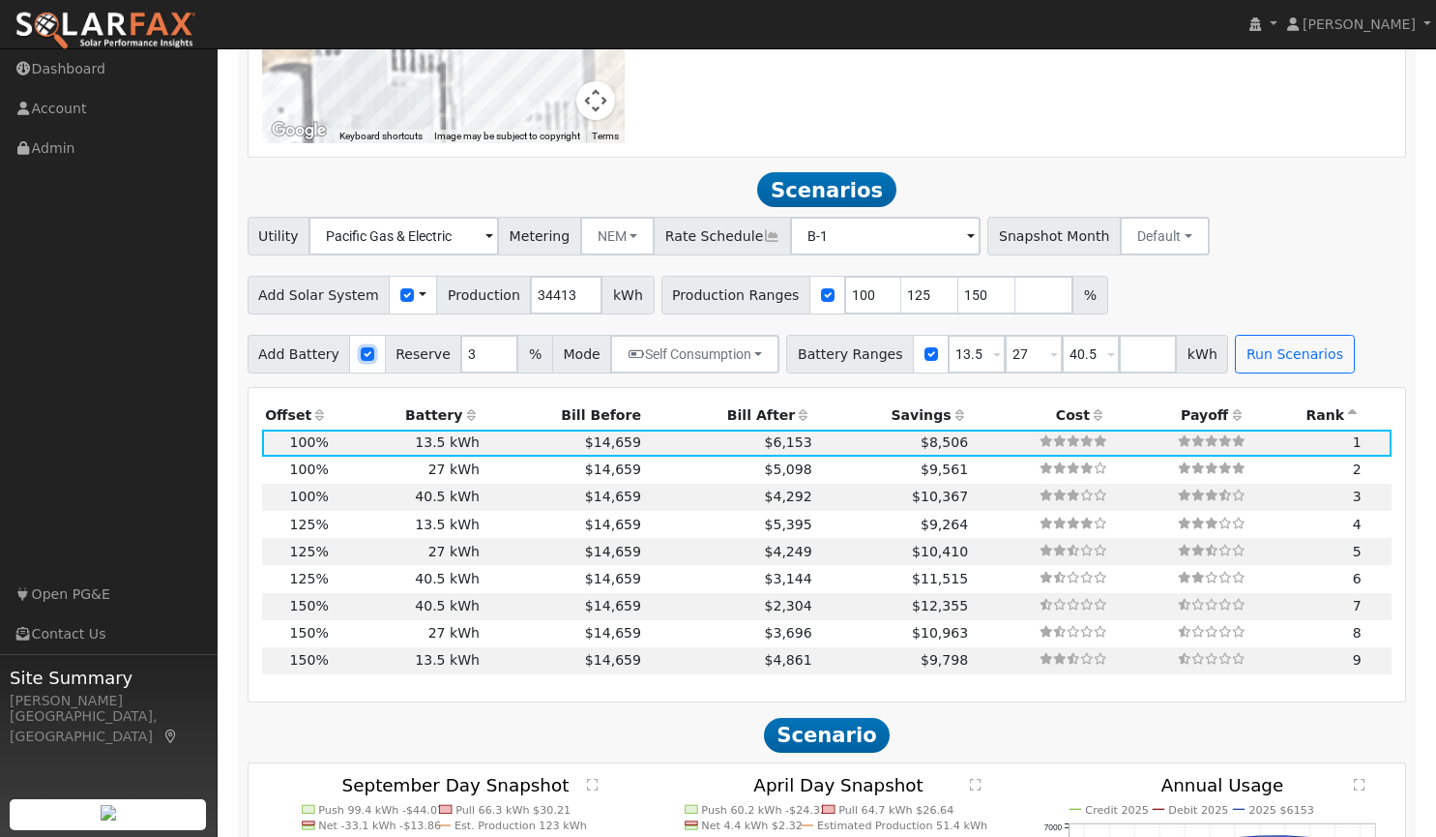
click at [361, 347] on input "checkbox" at bounding box center [368, 354] width 14 height 14
checkbox input "false"
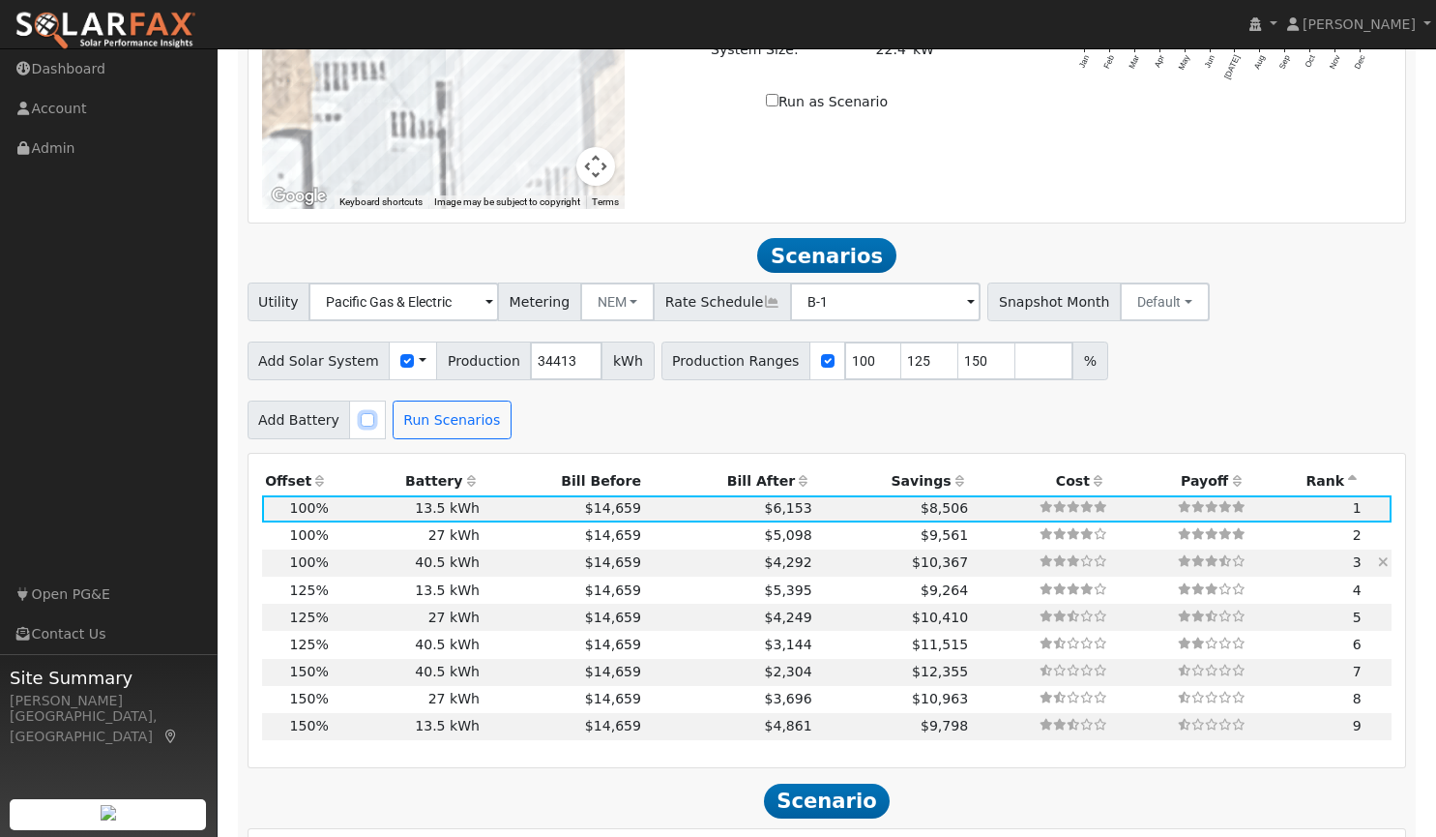
scroll to position [1640, 0]
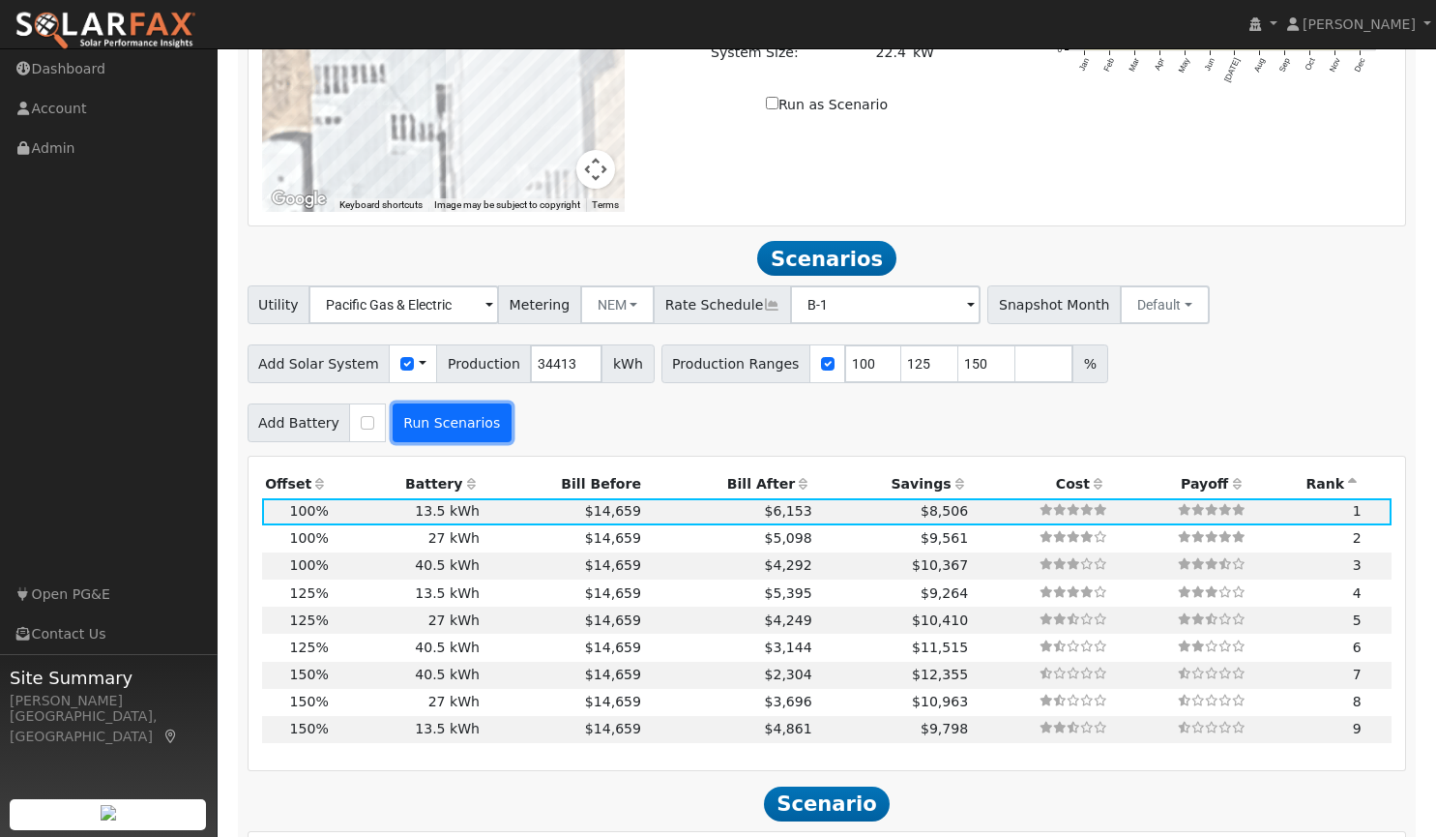
click at [440, 405] on button "Run Scenarios" at bounding box center [452, 422] width 119 height 39
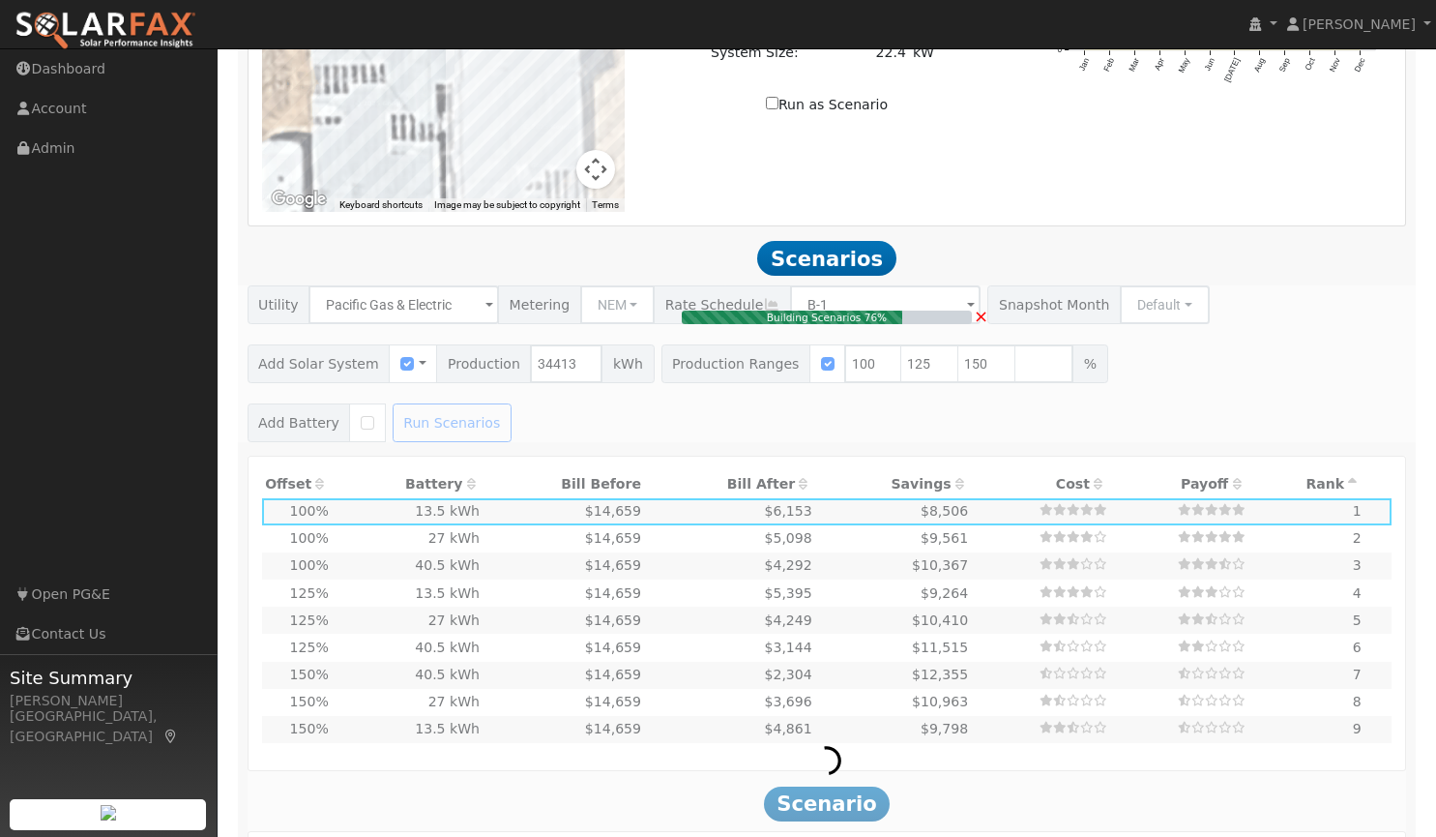
type input "$24,089"
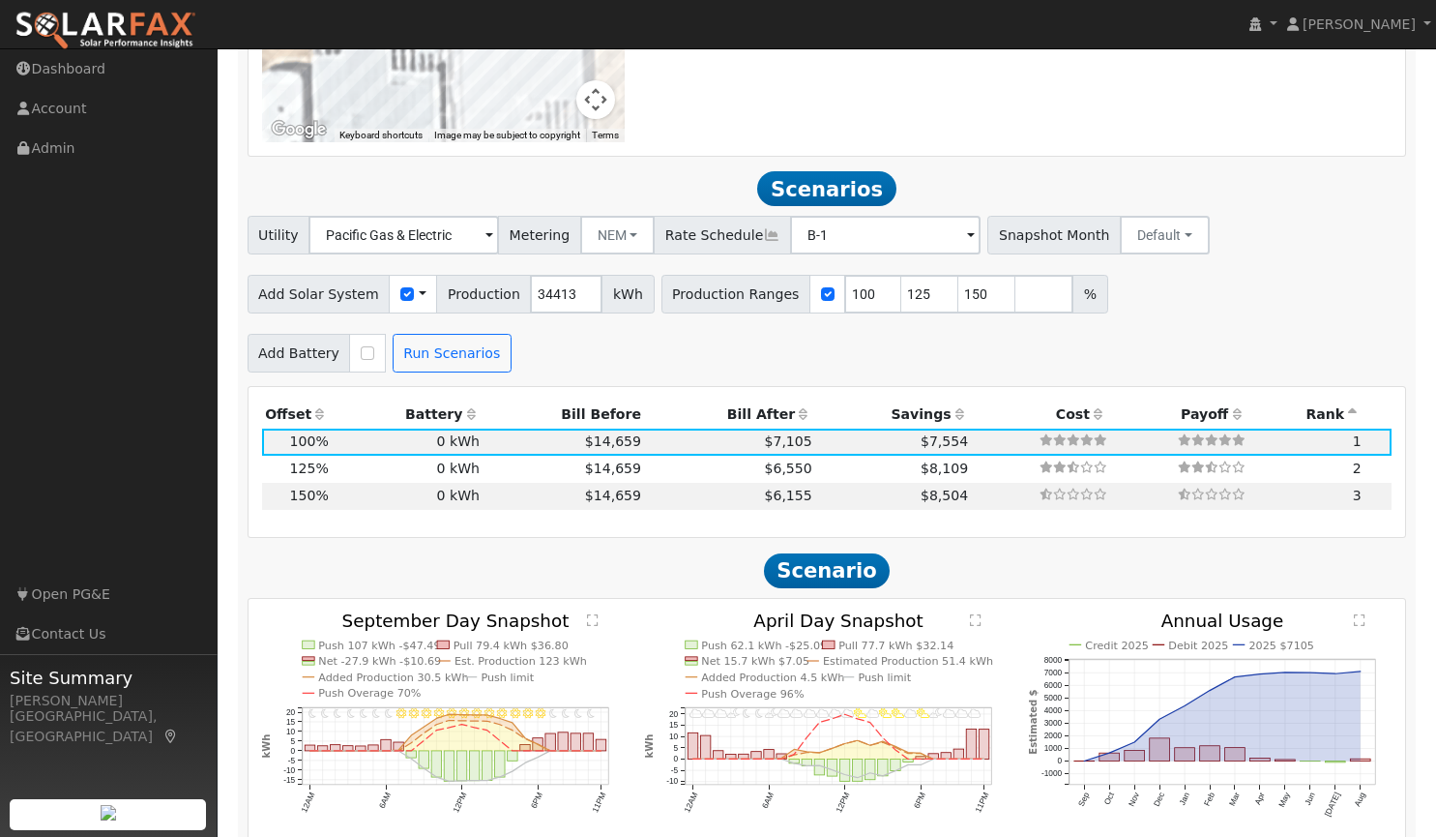
scroll to position [1706, 0]
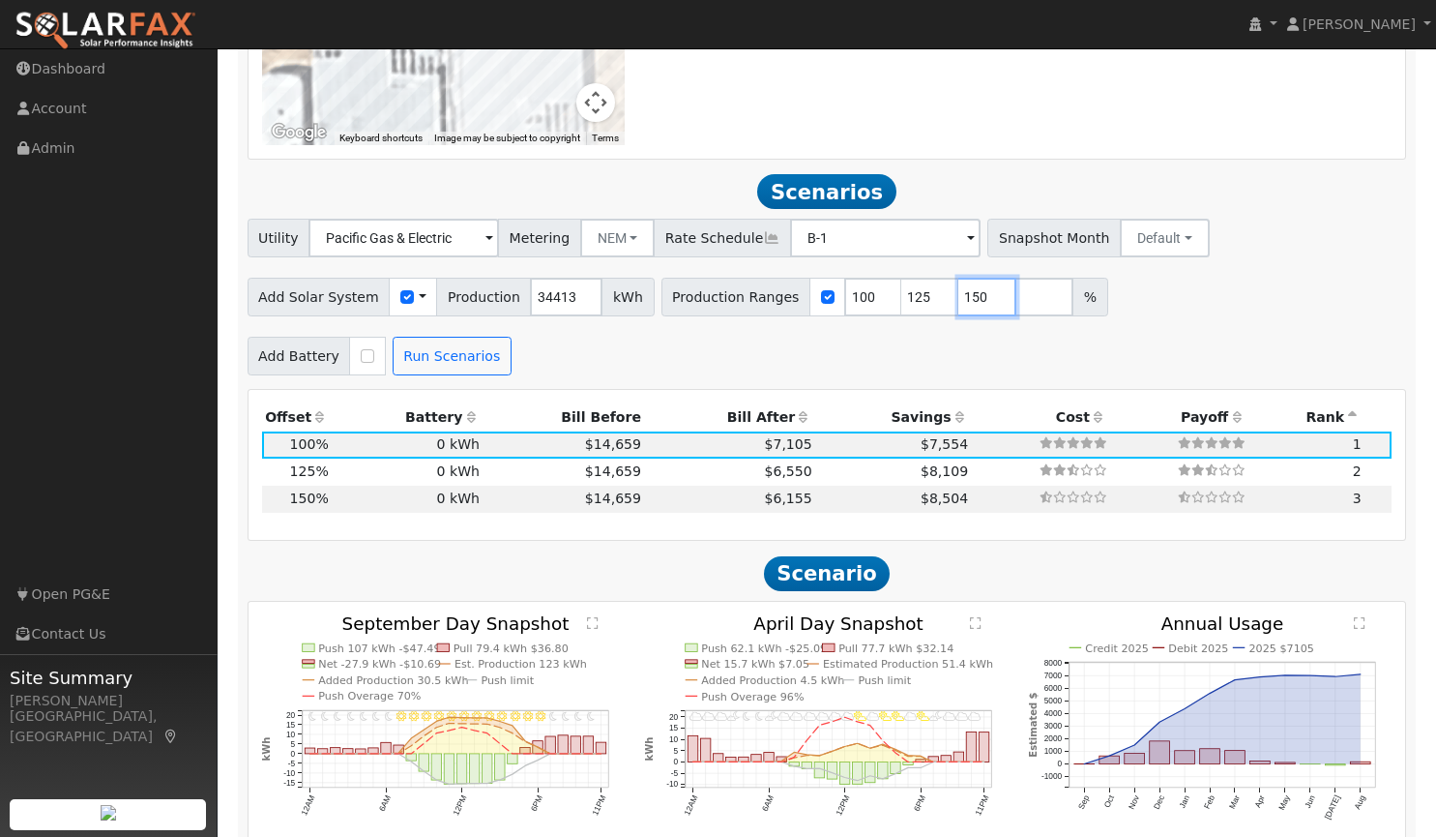
drag, startPoint x: 951, startPoint y: 284, endPoint x: 912, endPoint y: 289, distance: 39.0
click at [912, 289] on div "Production Ranges 100 125 150 %" at bounding box center [885, 297] width 447 height 39
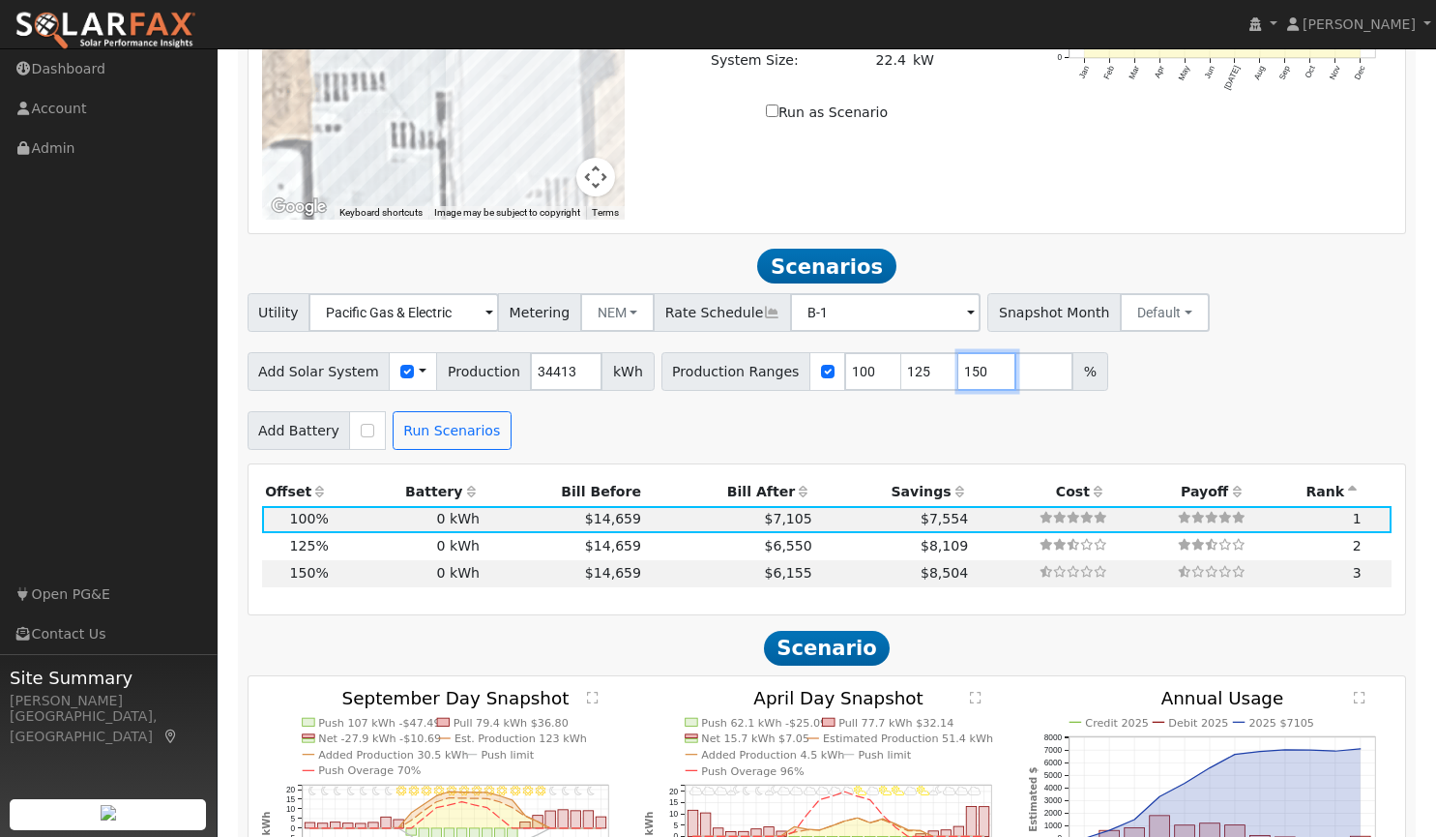
scroll to position [1631, 0]
click at [493, 309] on span at bounding box center [490, 315] width 8 height 22
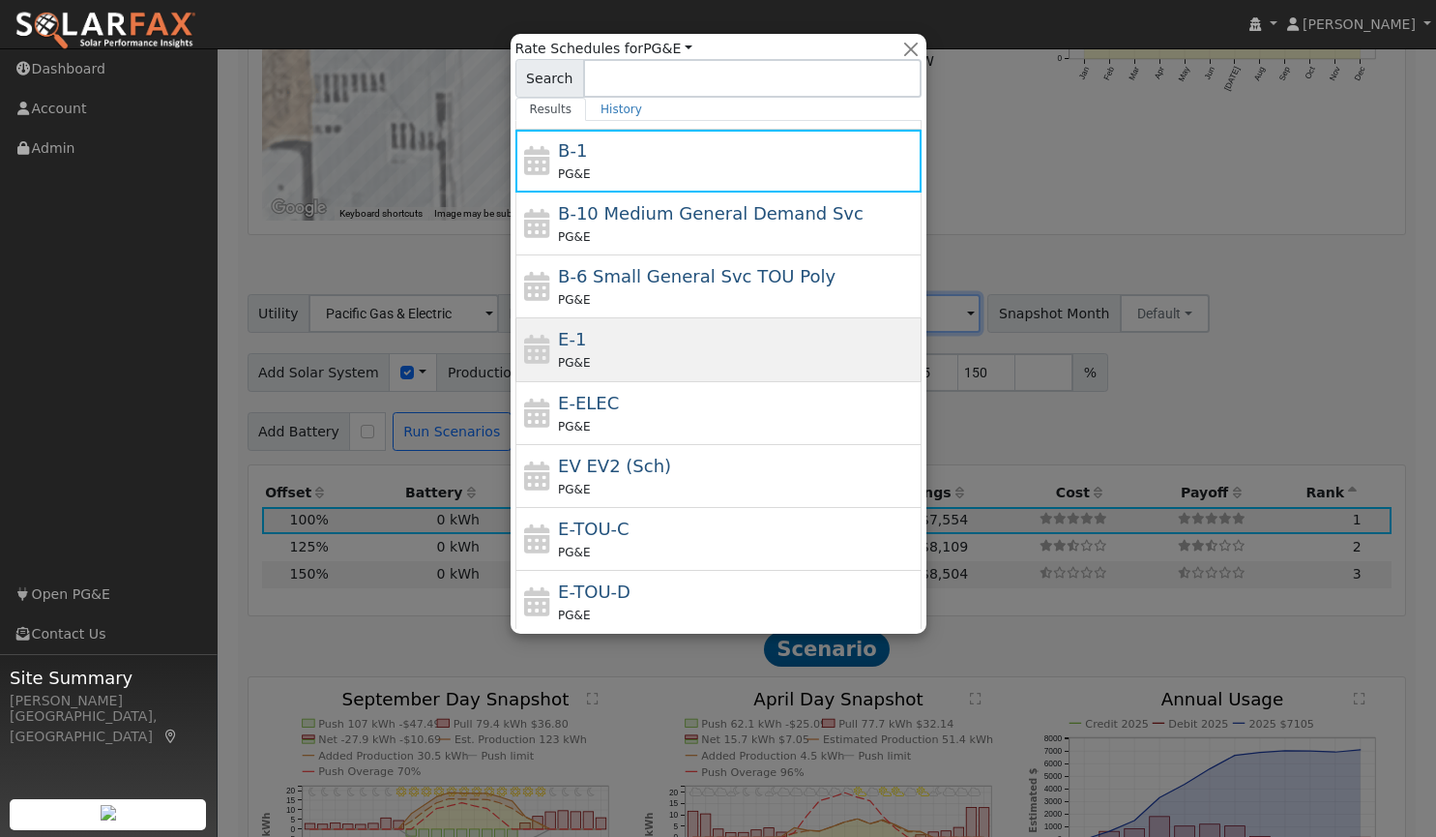
scroll to position [143, 0]
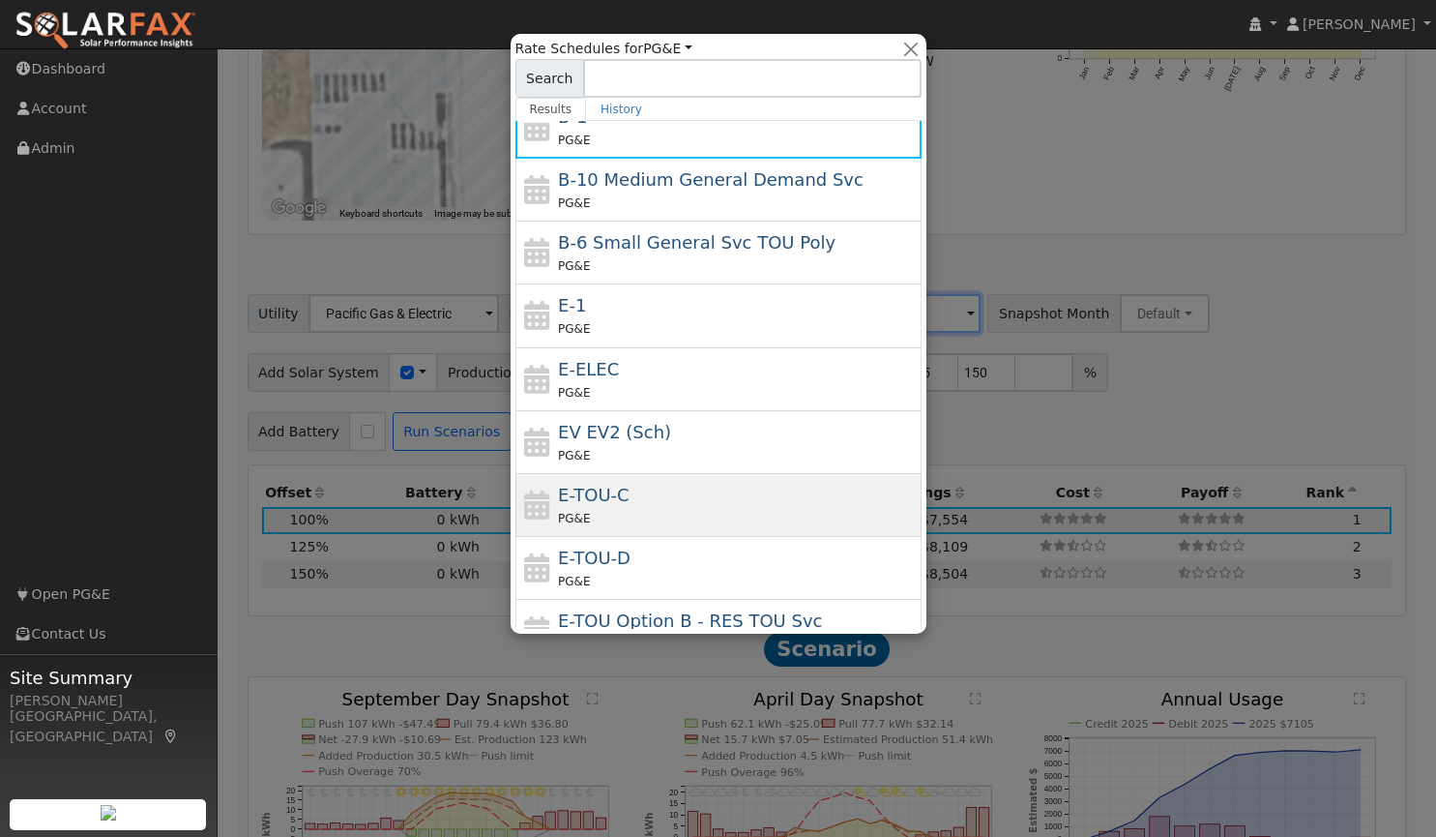
click at [634, 512] on div "PG&E" at bounding box center [737, 518] width 359 height 20
type input "E-TOU-C"
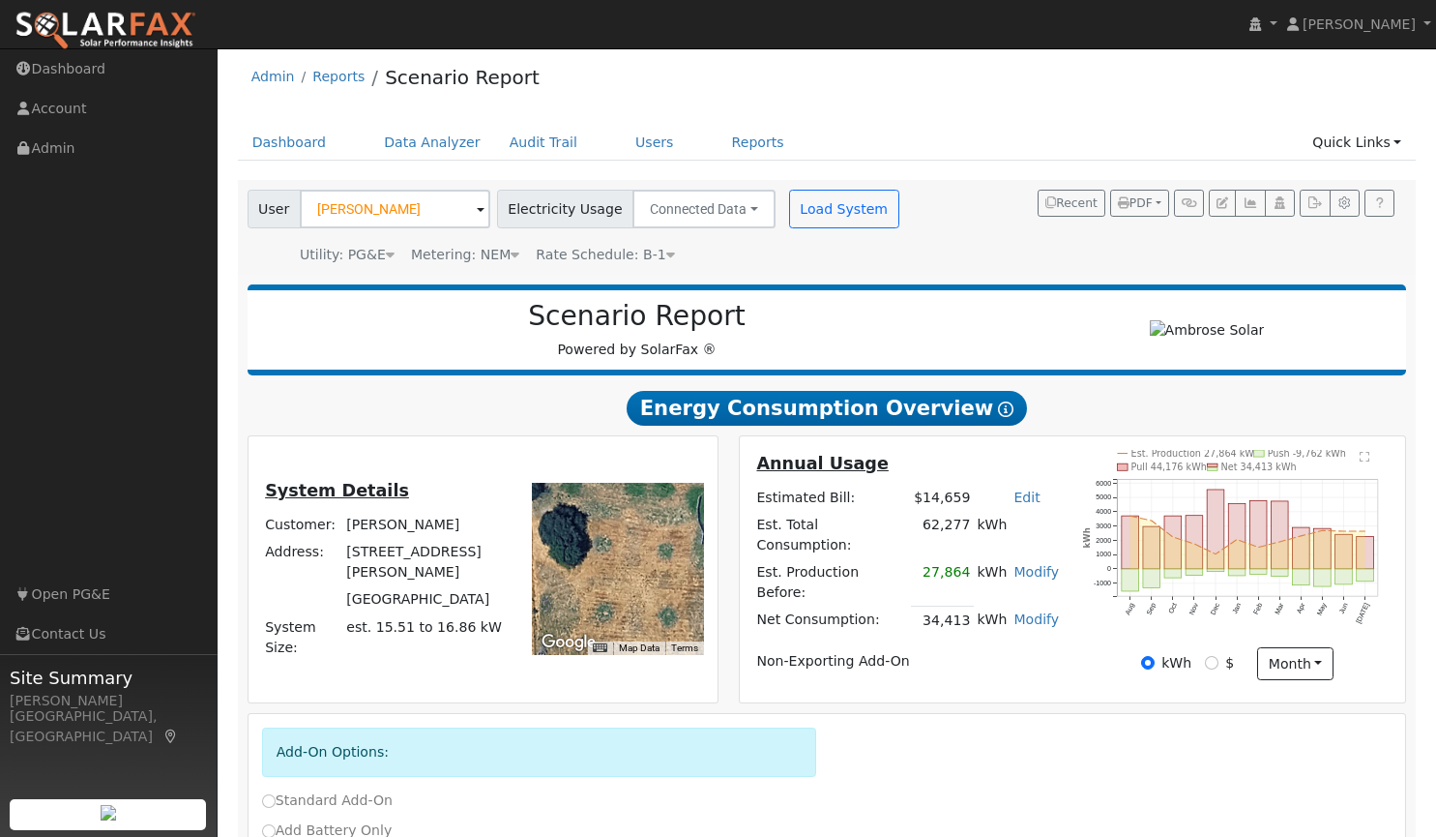
scroll to position [0, 0]
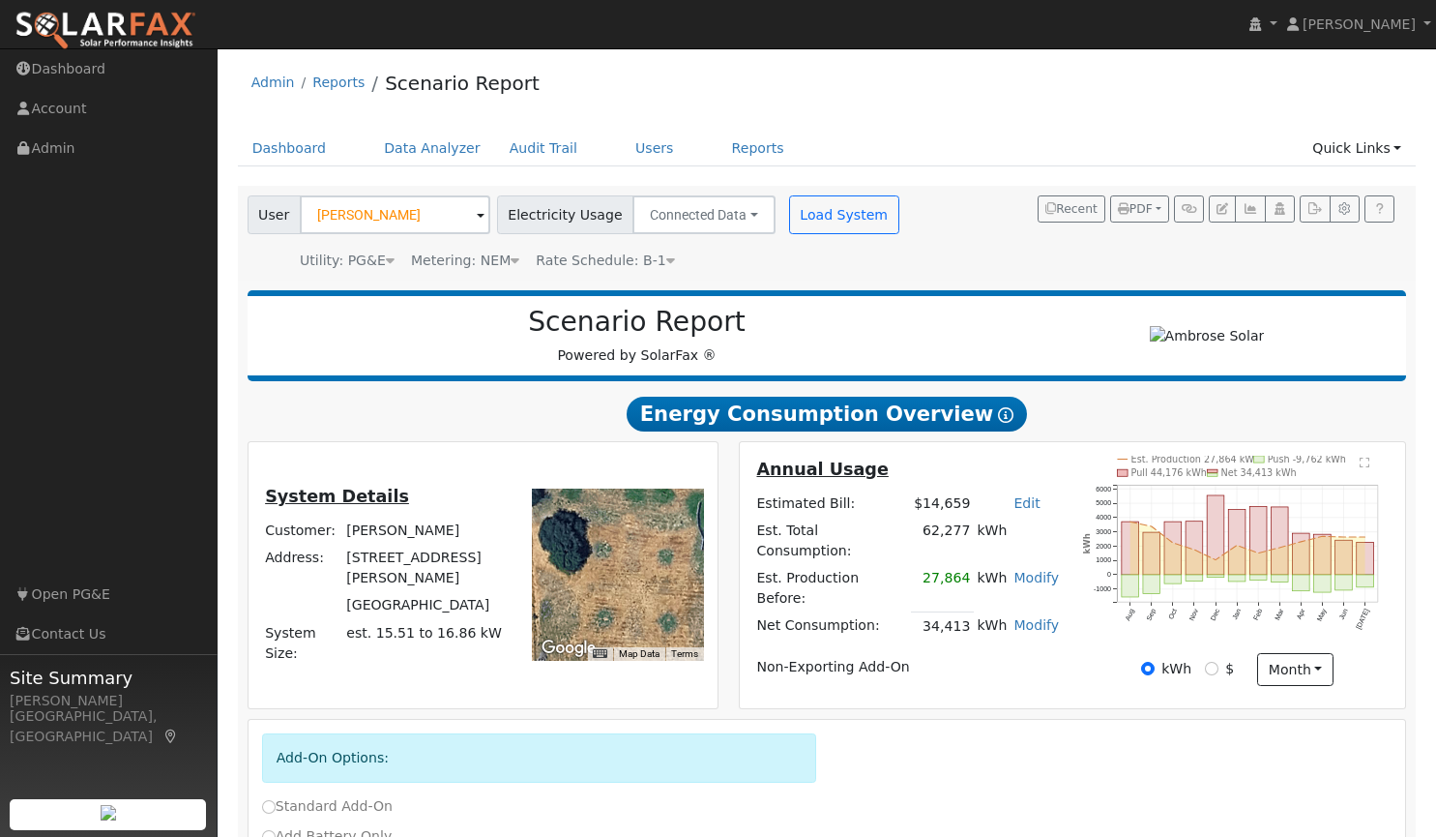
click at [1071, 431] on h2 "Energy Consumption Overview Show Help" at bounding box center [828, 414] width 1160 height 36
click at [819, 215] on button "Load System" at bounding box center [844, 214] width 110 height 39
radio input "false"
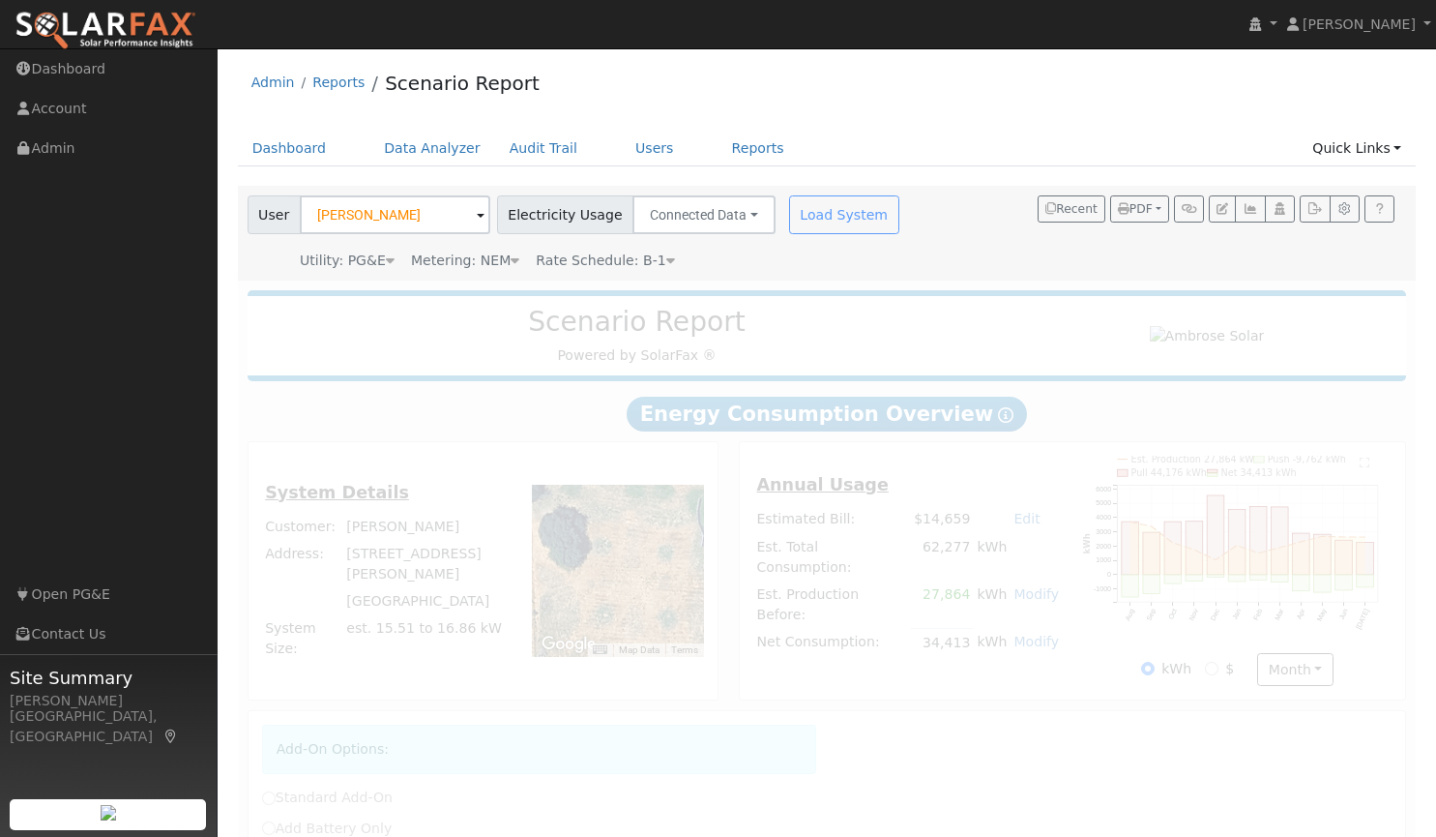
radio input "true"
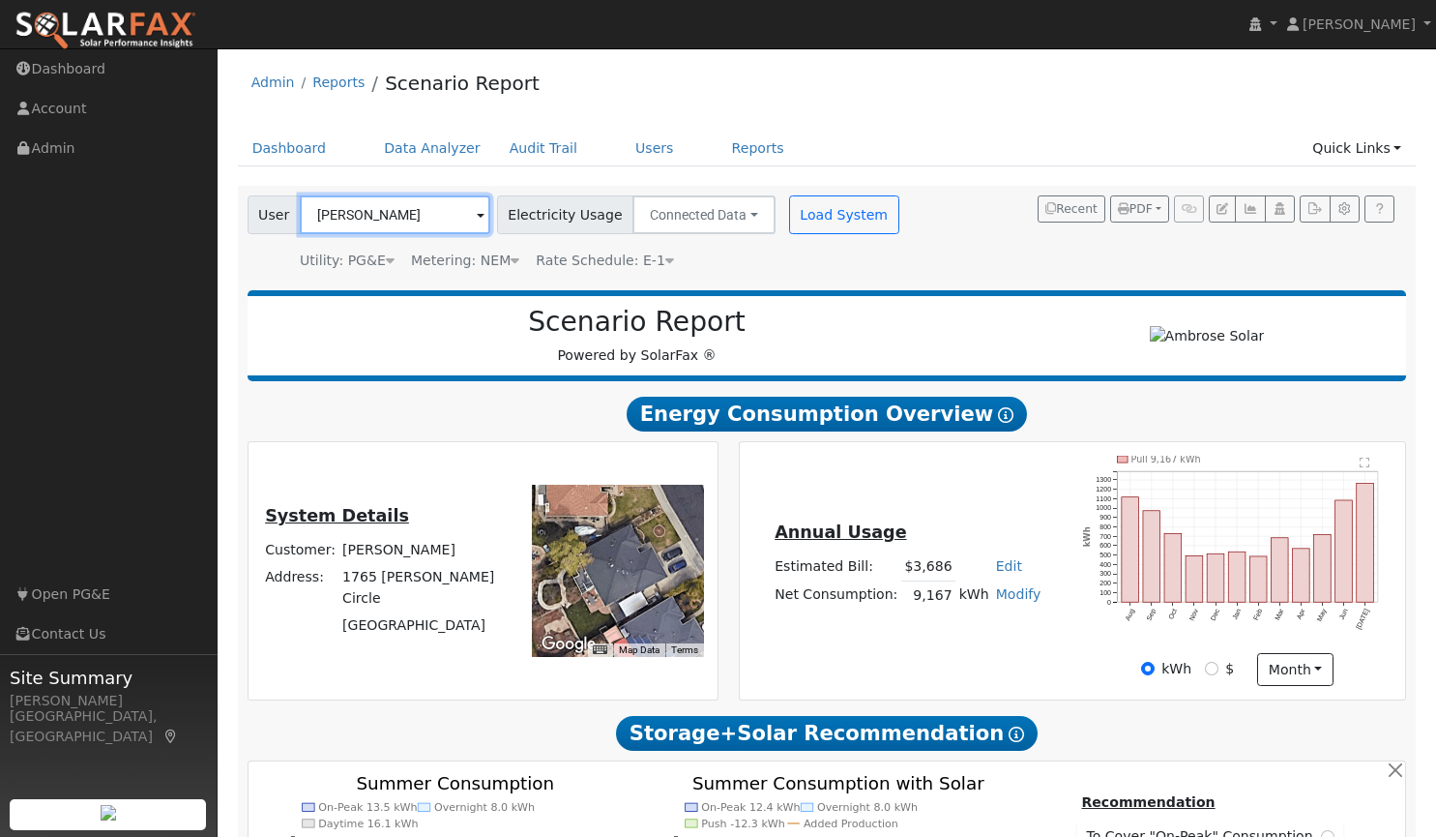
click at [428, 209] on input "[PERSON_NAME]" at bounding box center [395, 214] width 191 height 39
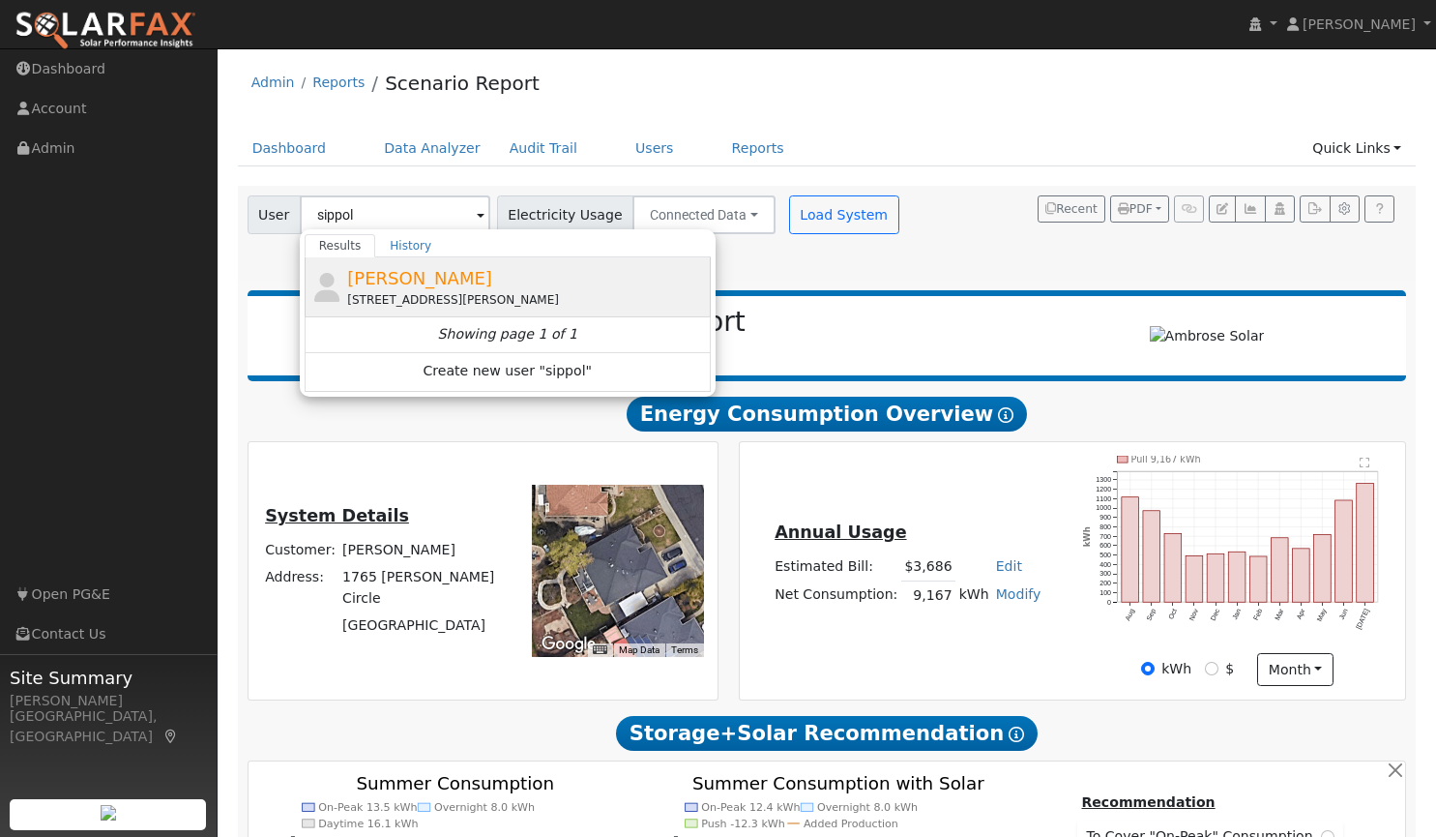
click at [402, 276] on span "[PERSON_NAME]" at bounding box center [419, 278] width 145 height 20
type input "[PERSON_NAME]"
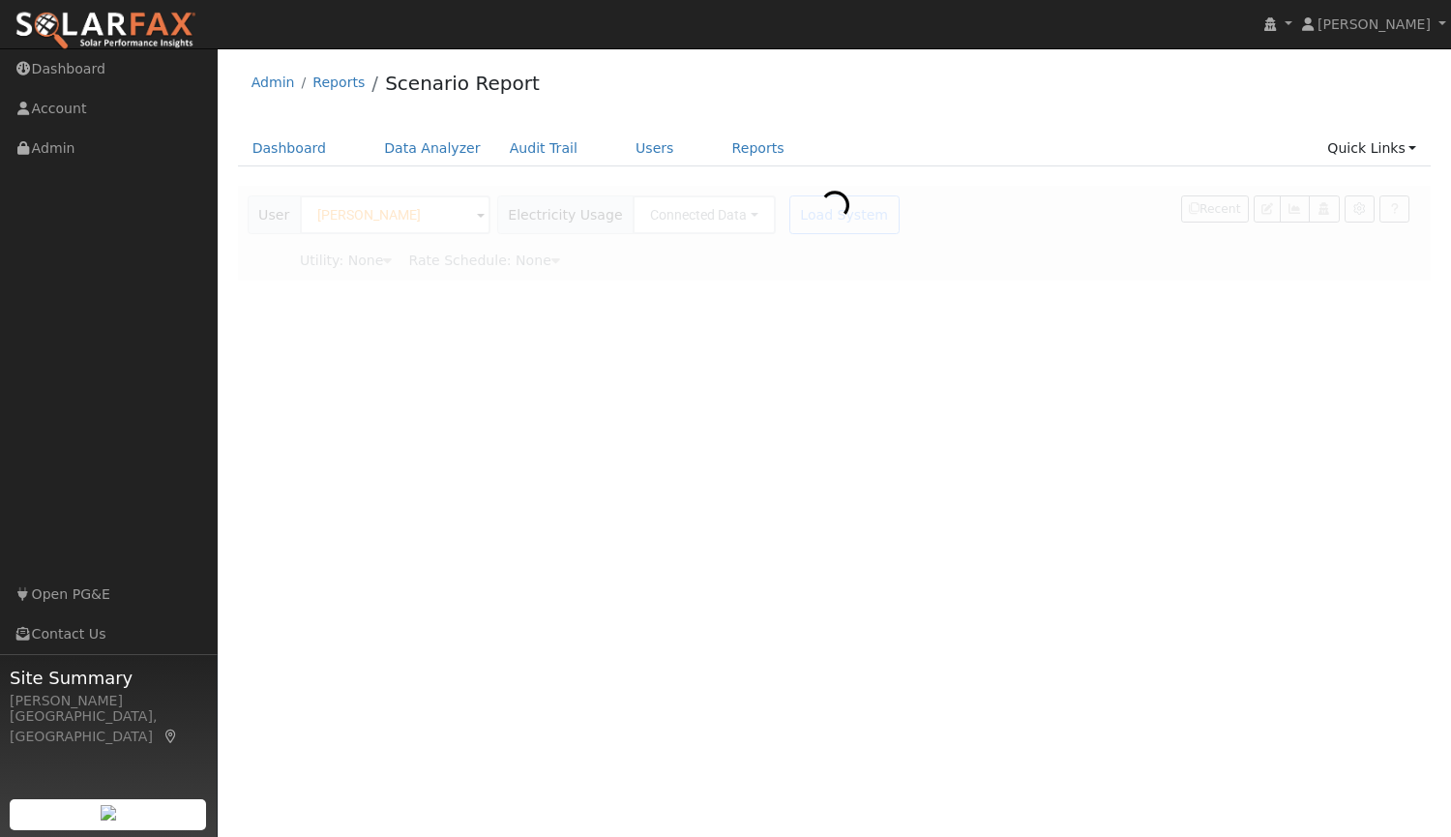
type input "Pacific Gas & Electric"
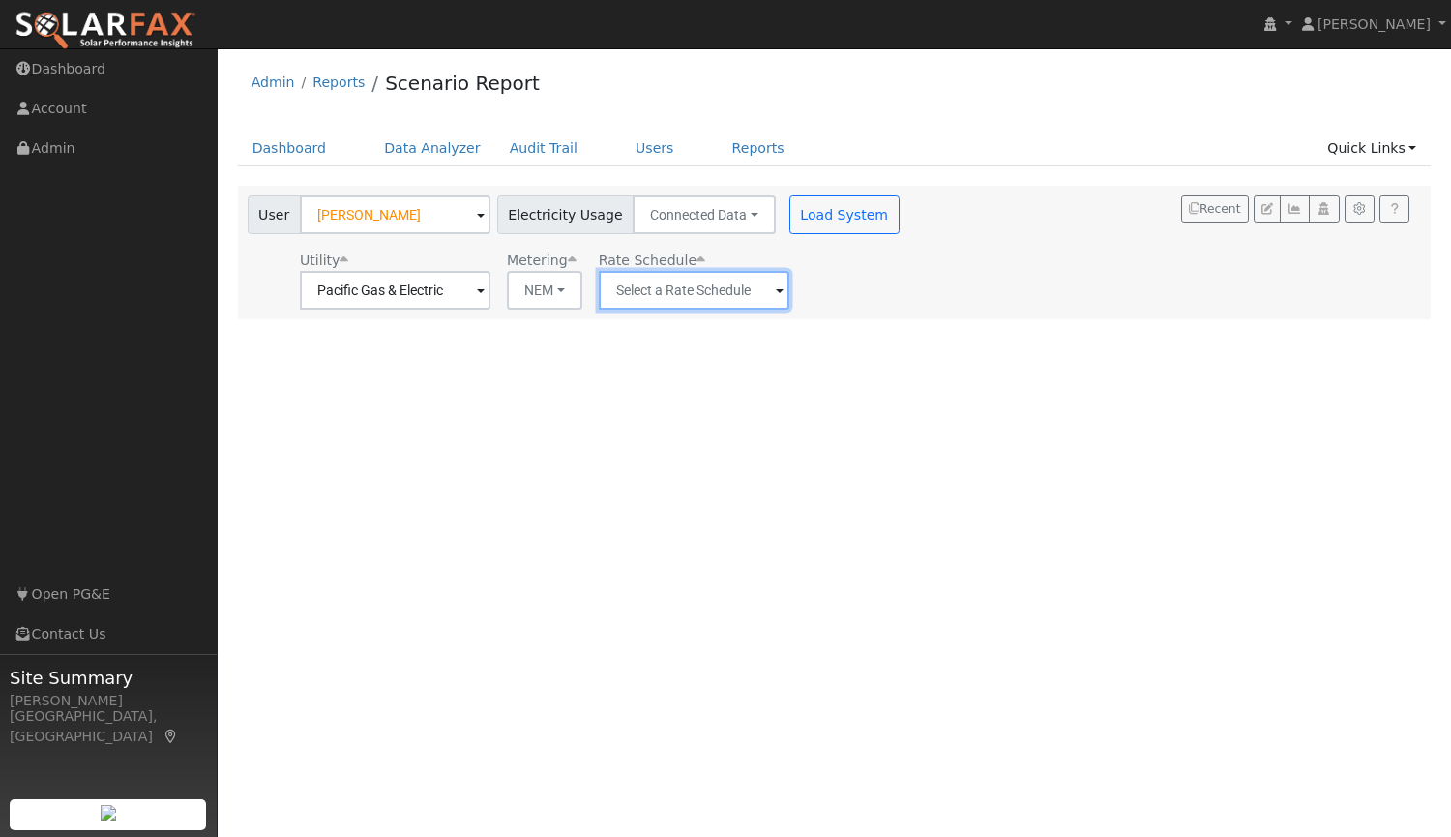
click at [490, 287] on input "text" at bounding box center [395, 290] width 191 height 39
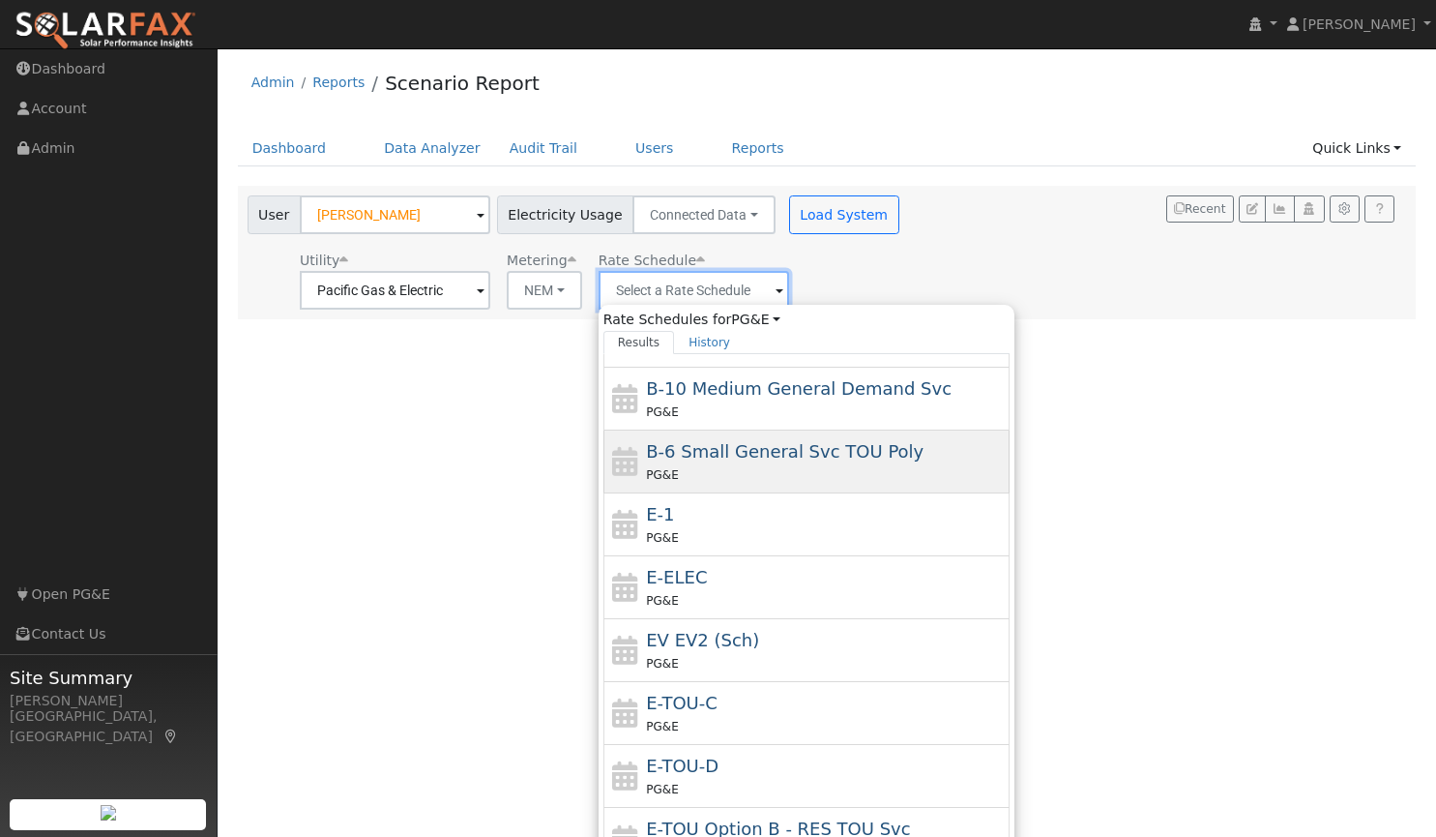
scroll to position [168, 0]
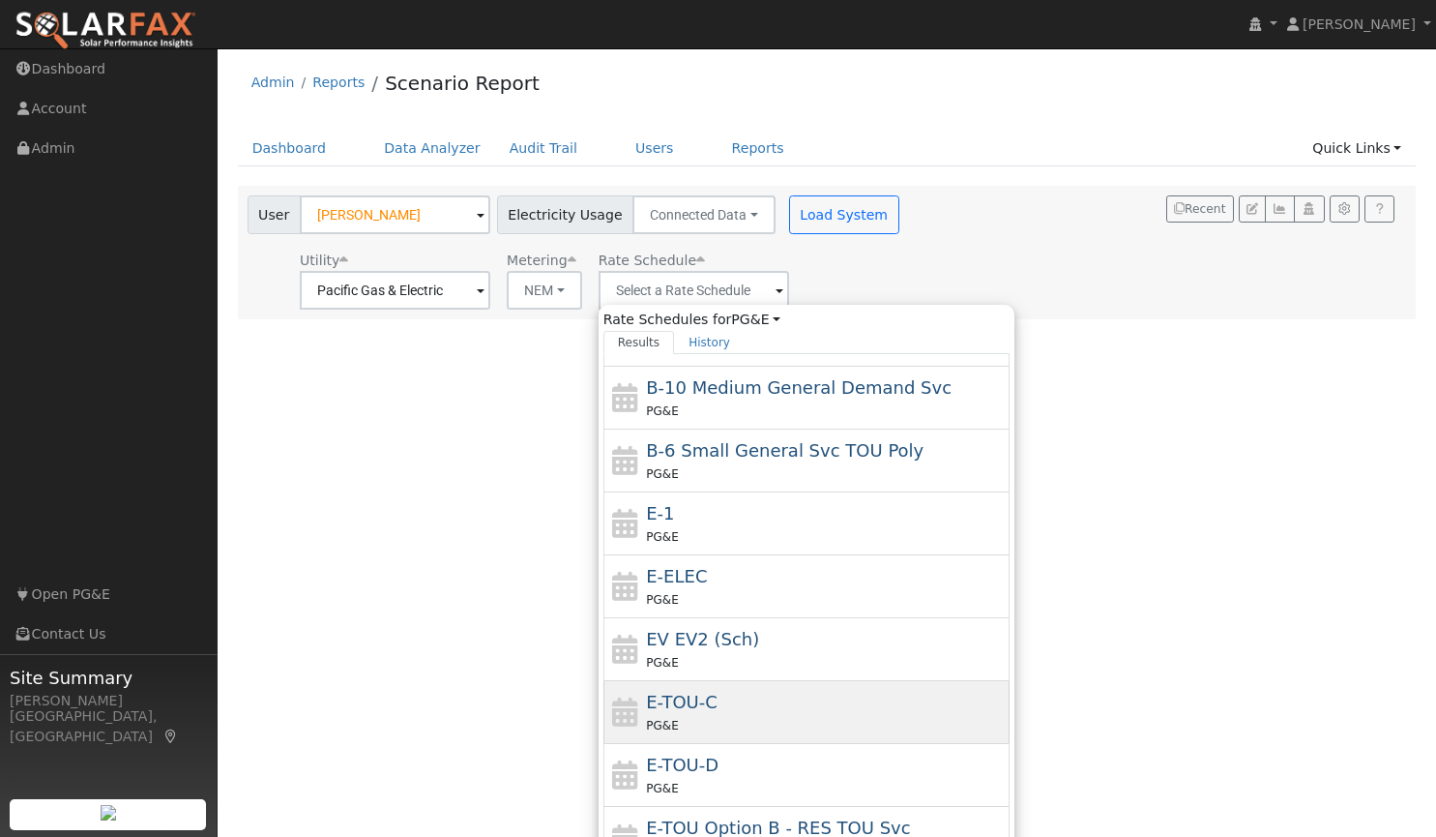
click at [759, 707] on div "E-TOU-C PG&E" at bounding box center [825, 712] width 359 height 46
type input "E-TOU-C"
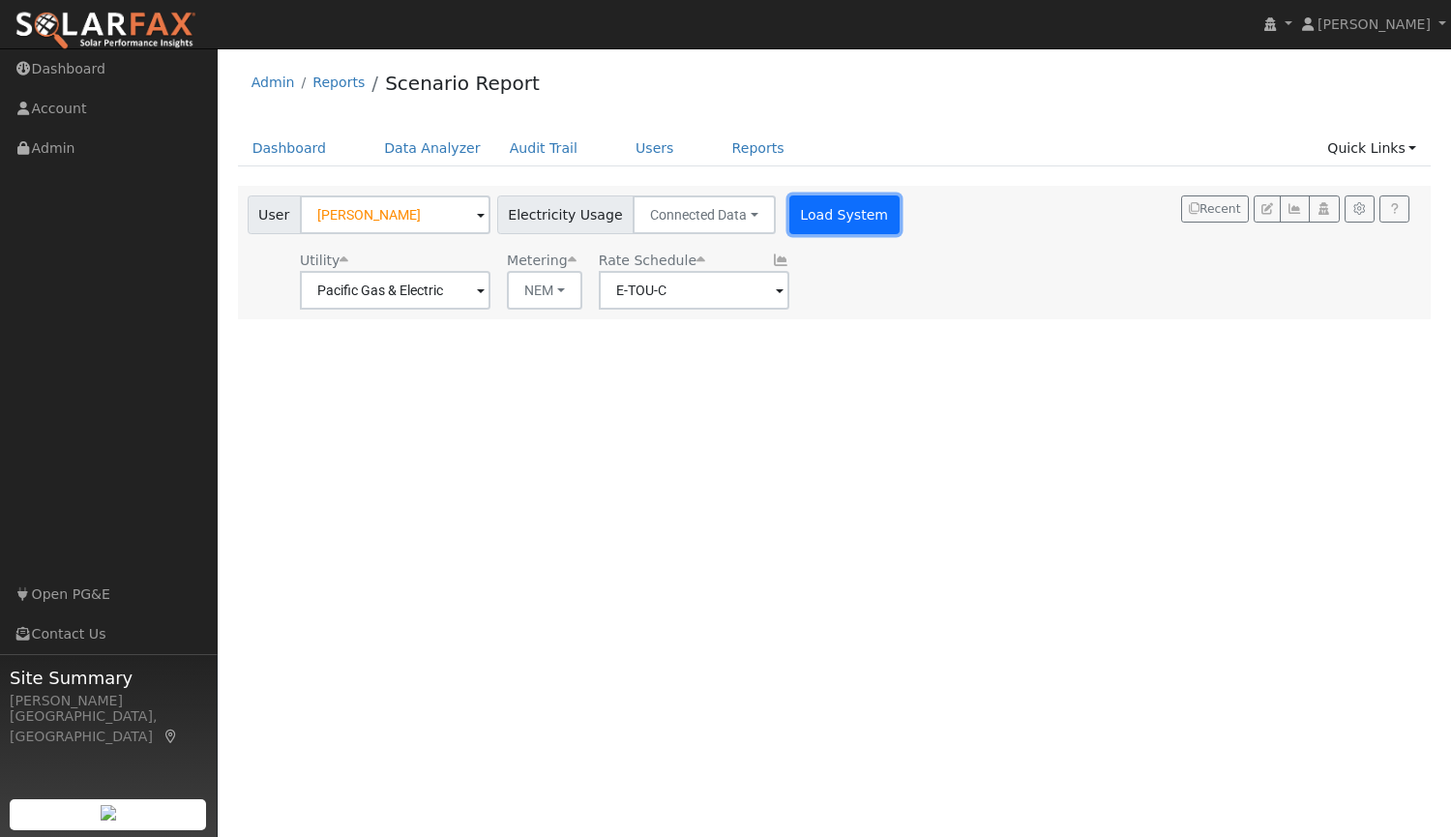
click at [803, 213] on button "Load System" at bounding box center [844, 214] width 110 height 39
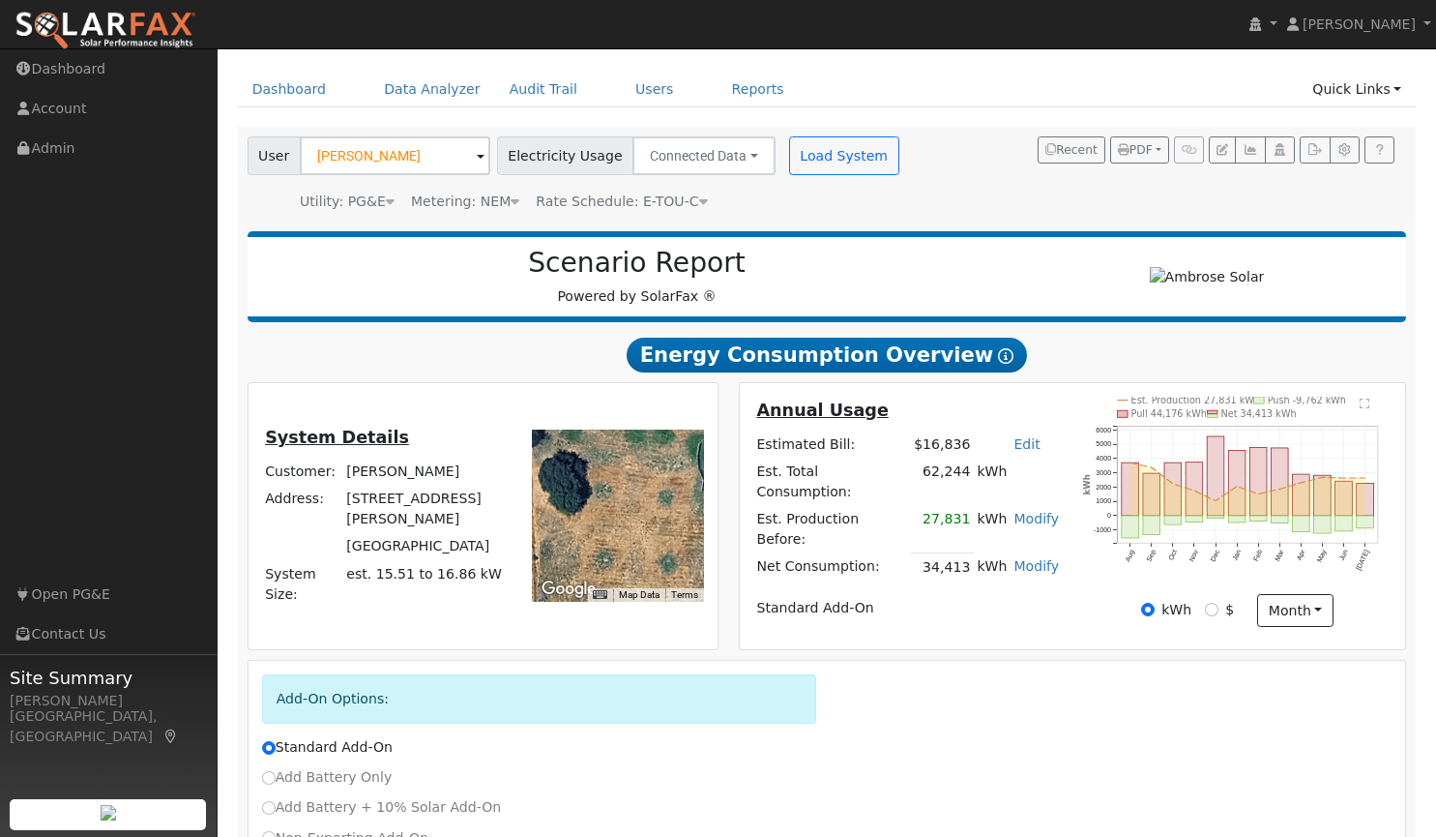
scroll to position [197, 0]
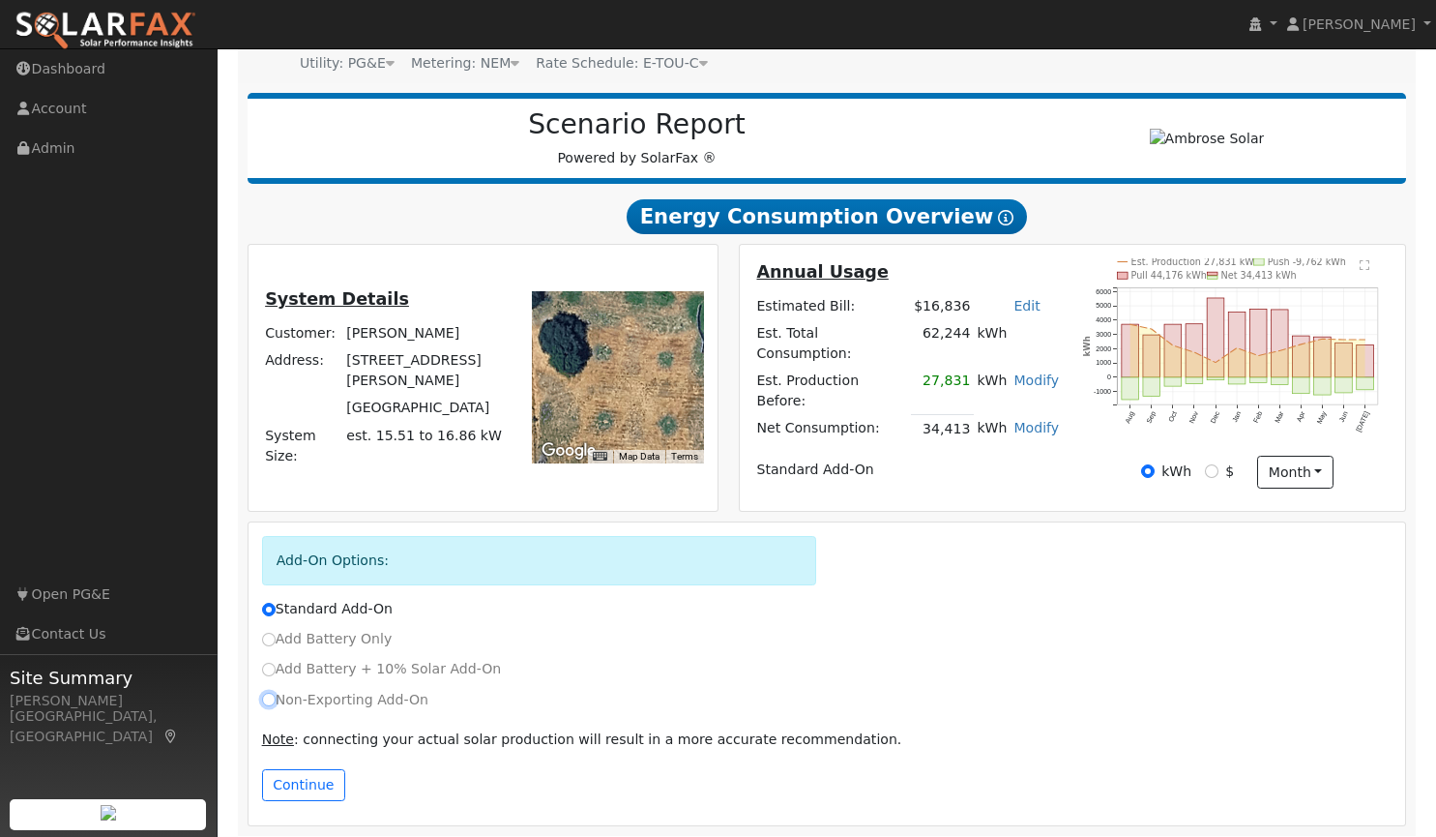
click at [271, 694] on input "Non-Exporting Add-On" at bounding box center [269, 700] width 14 height 14
radio input "true"
radio input "false"
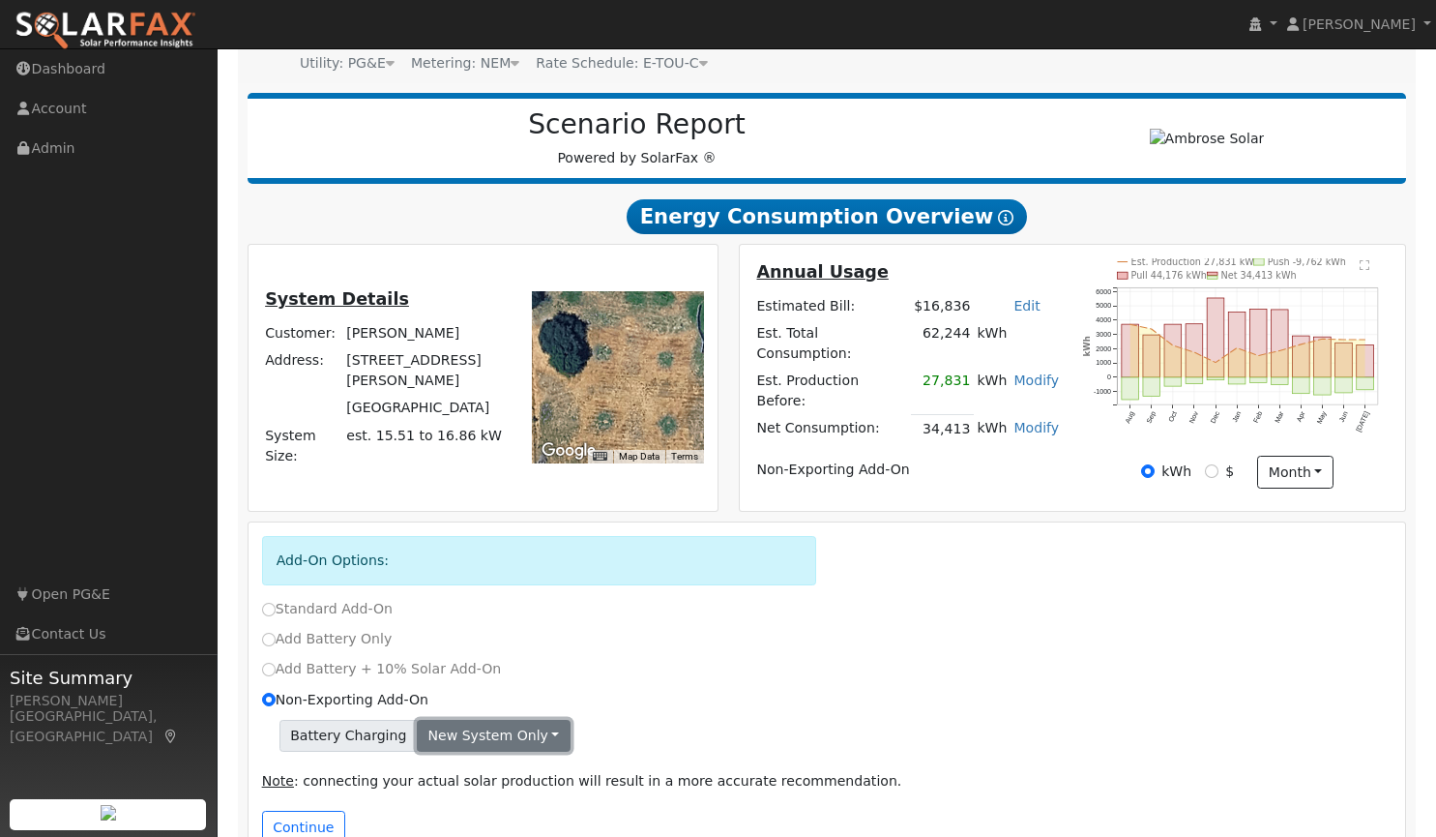
click at [465, 735] on button "New system only" at bounding box center [494, 736] width 154 height 33
click at [498, 792] on link "Both systems" at bounding box center [490, 802] width 144 height 27
click at [308, 814] on button "Continue" at bounding box center [303, 827] width 83 height 33
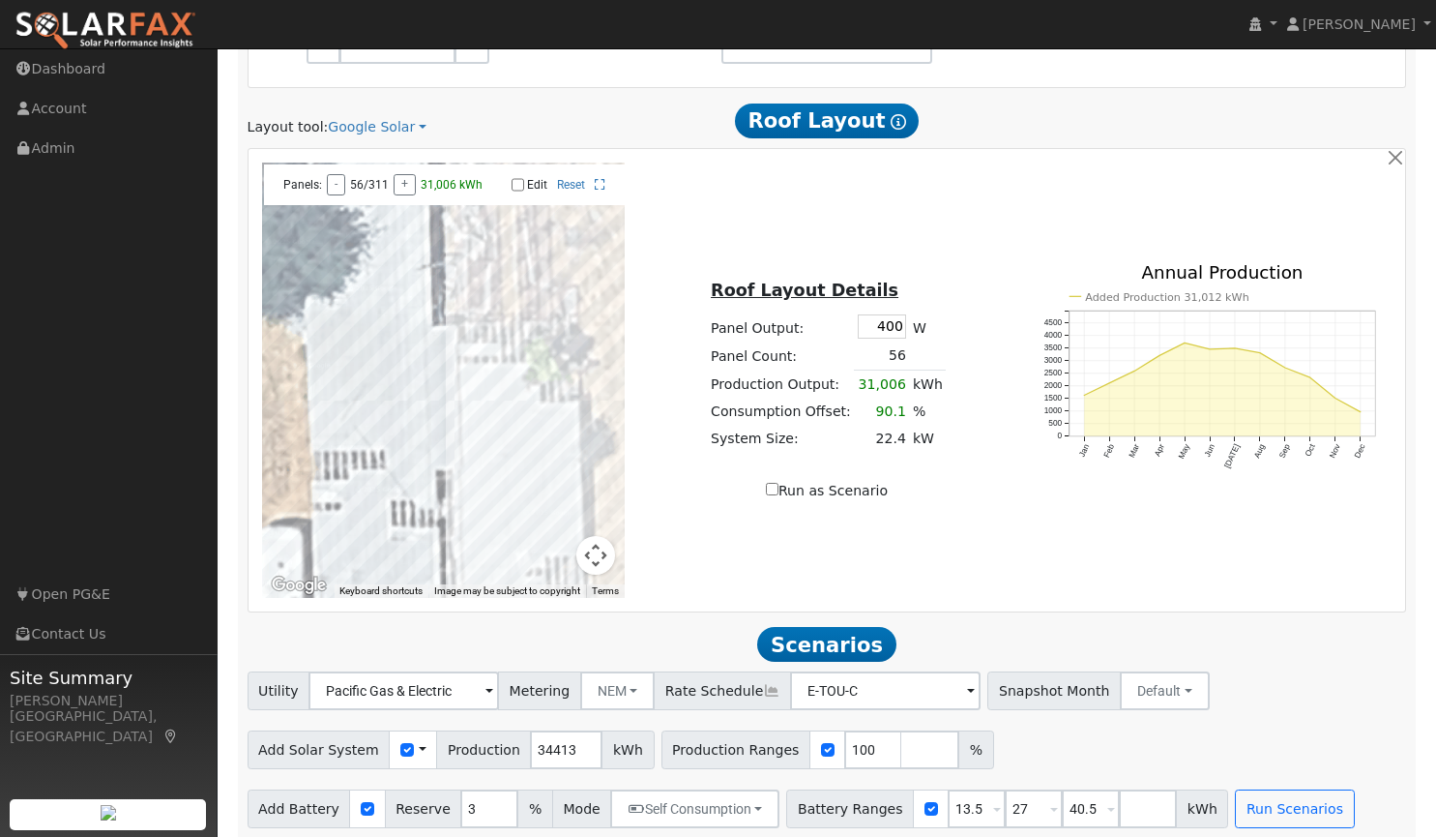
scroll to position [1259, 0]
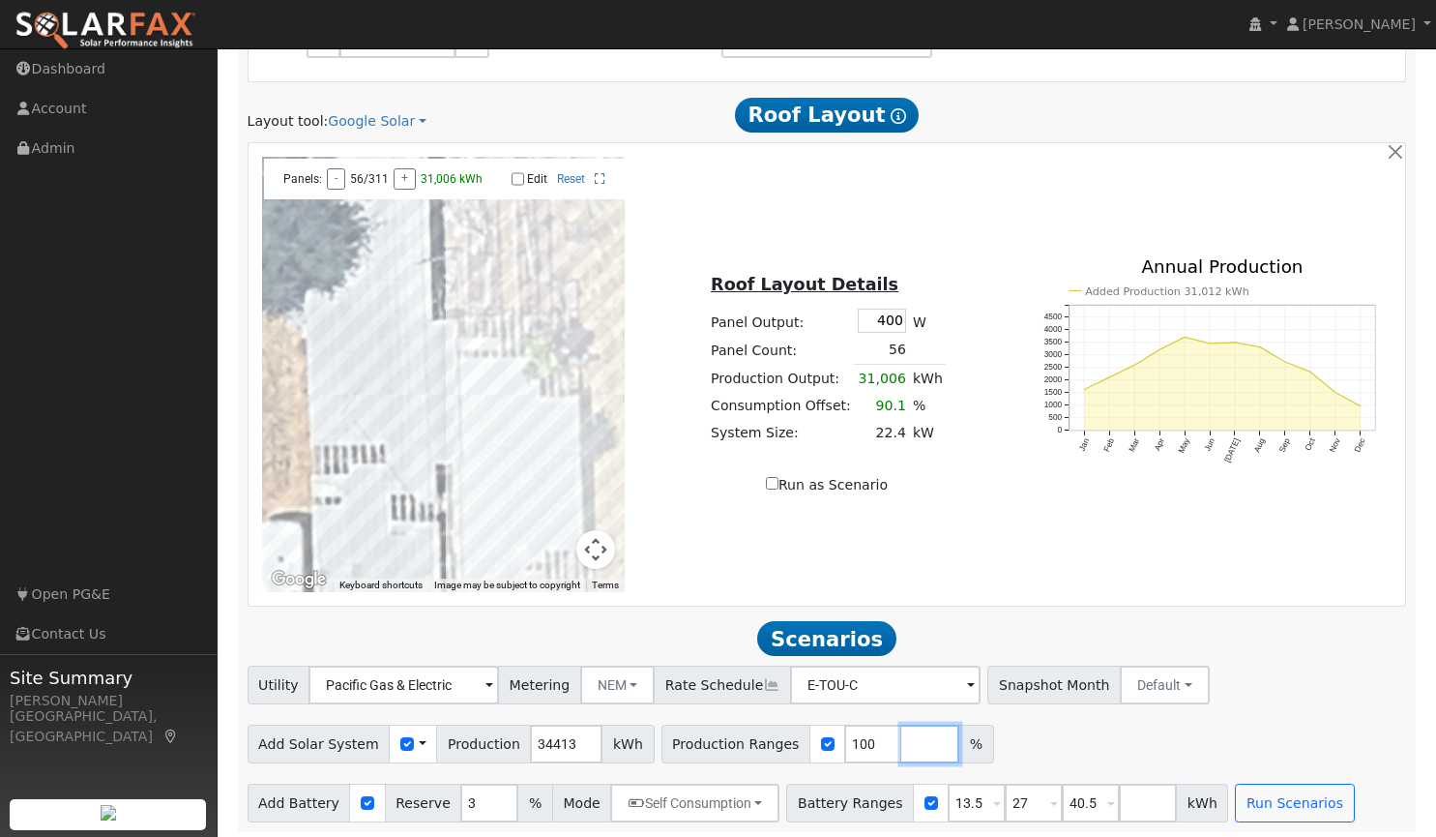
click at [901, 741] on input "number" at bounding box center [930, 743] width 58 height 39
type input "125"
type input "150"
click at [1271, 788] on button "Run Scenarios" at bounding box center [1294, 802] width 119 height 39
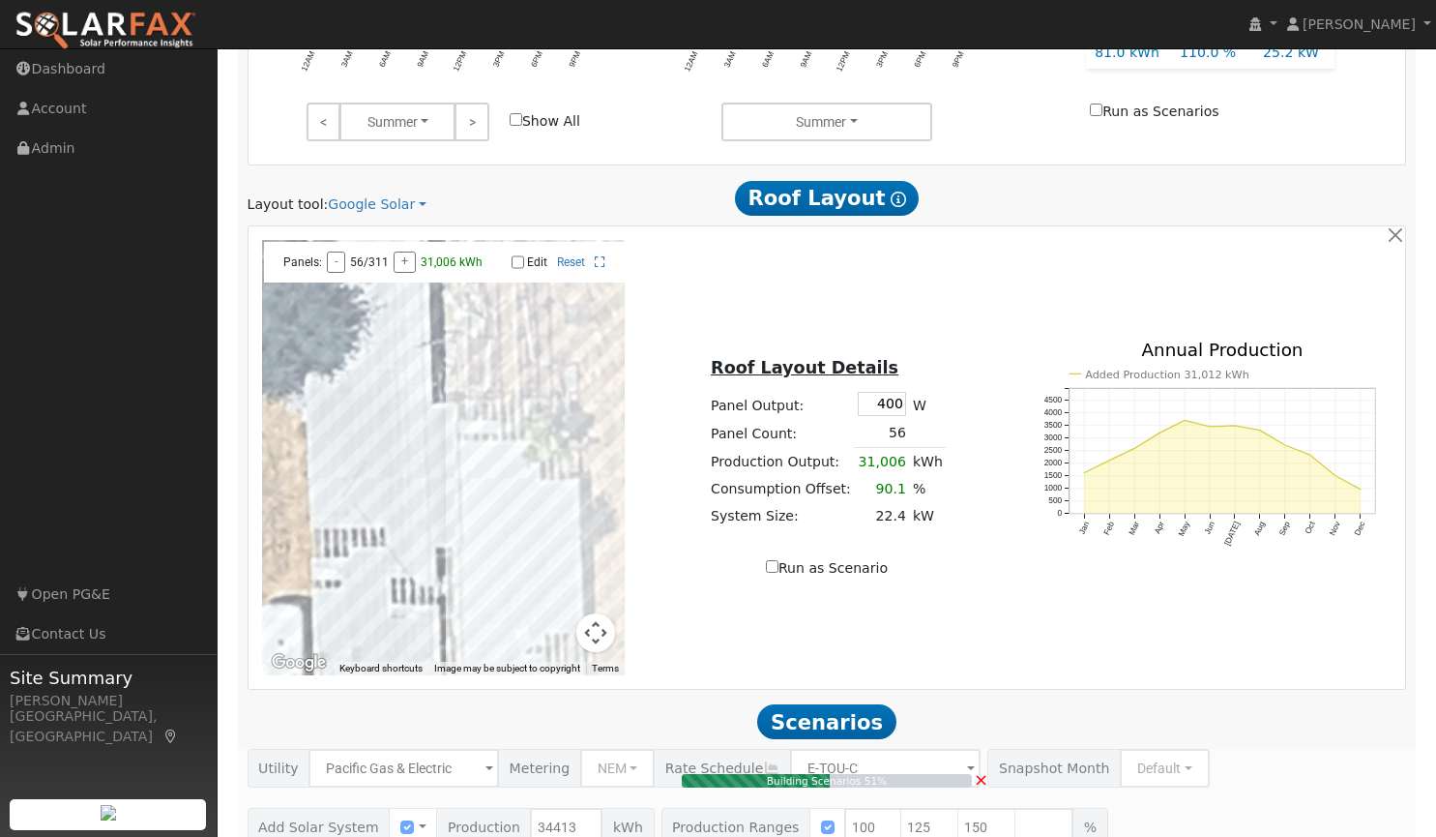
scroll to position [1136, 0]
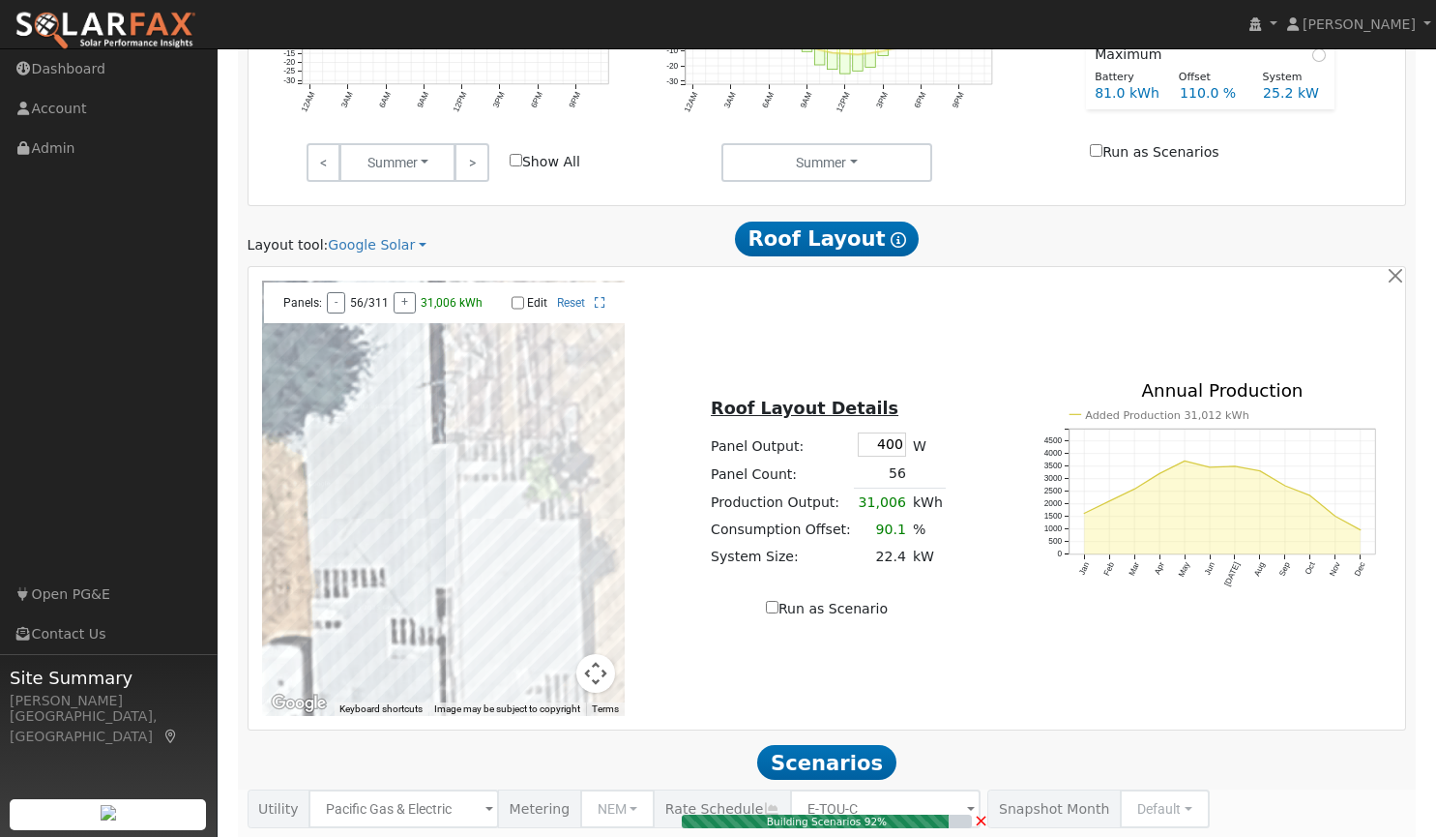
type input "22.9"
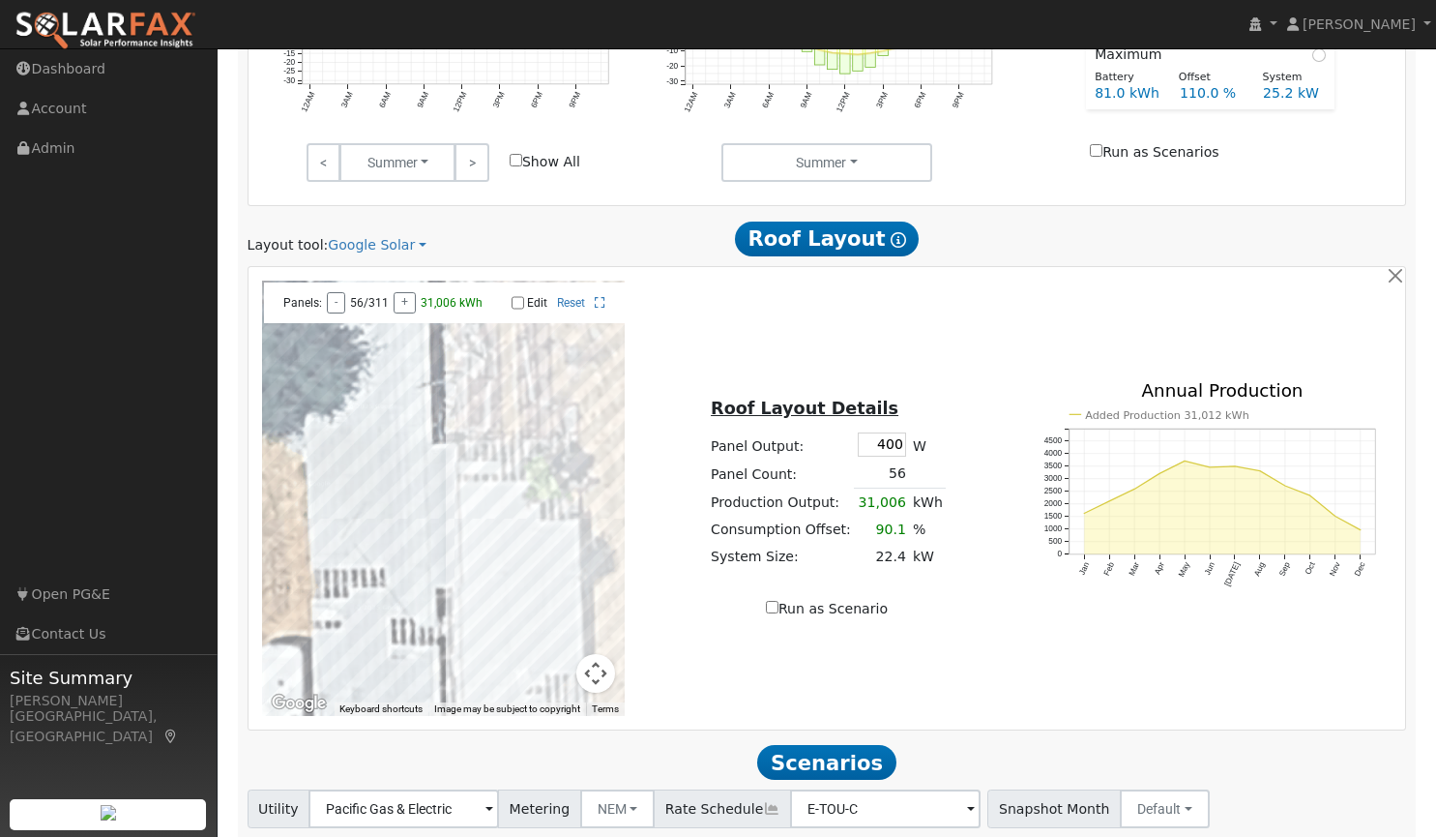
scroll to position [1816, 0]
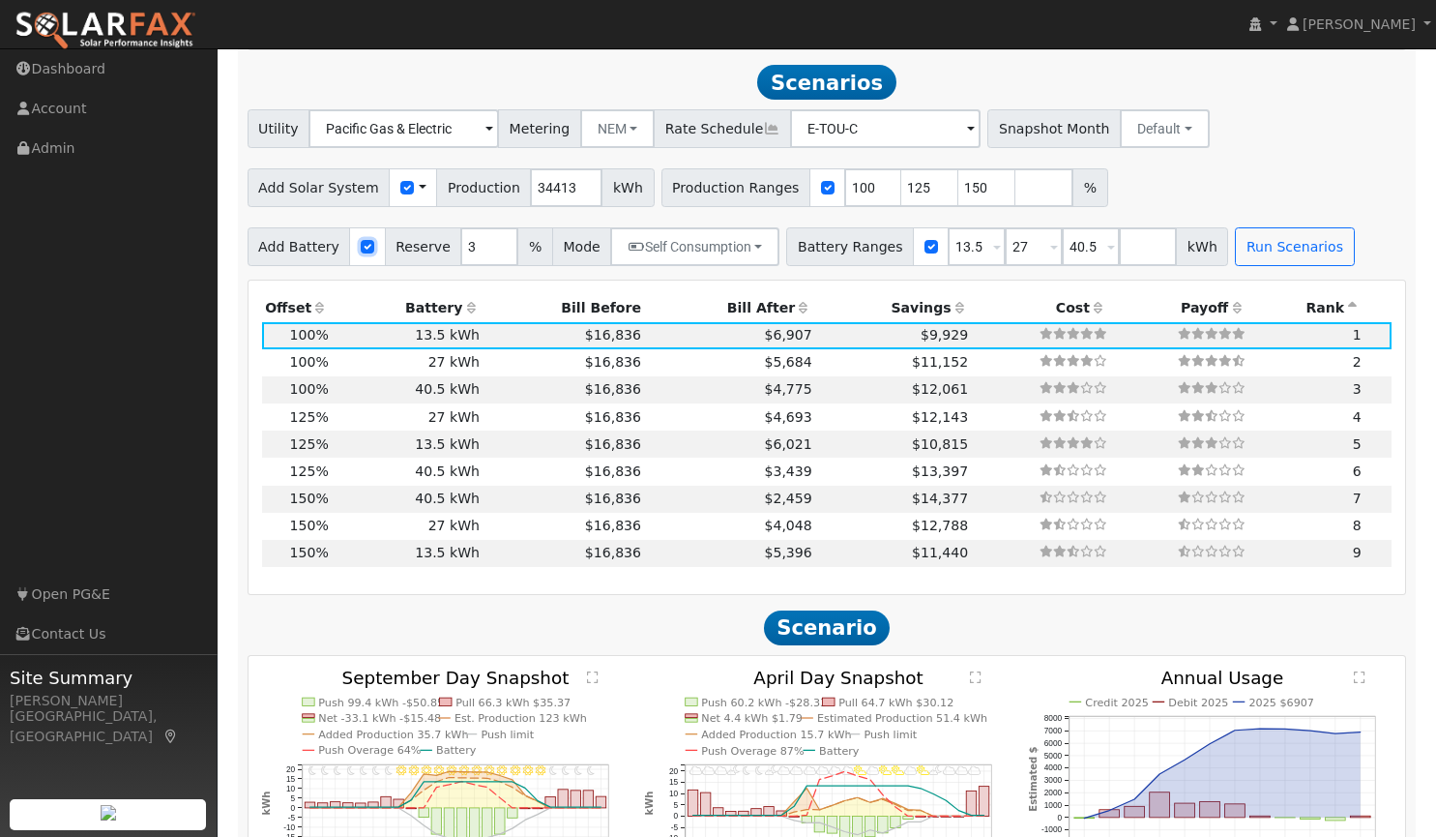
click at [361, 240] on input "checkbox" at bounding box center [368, 247] width 14 height 14
checkbox input "false"
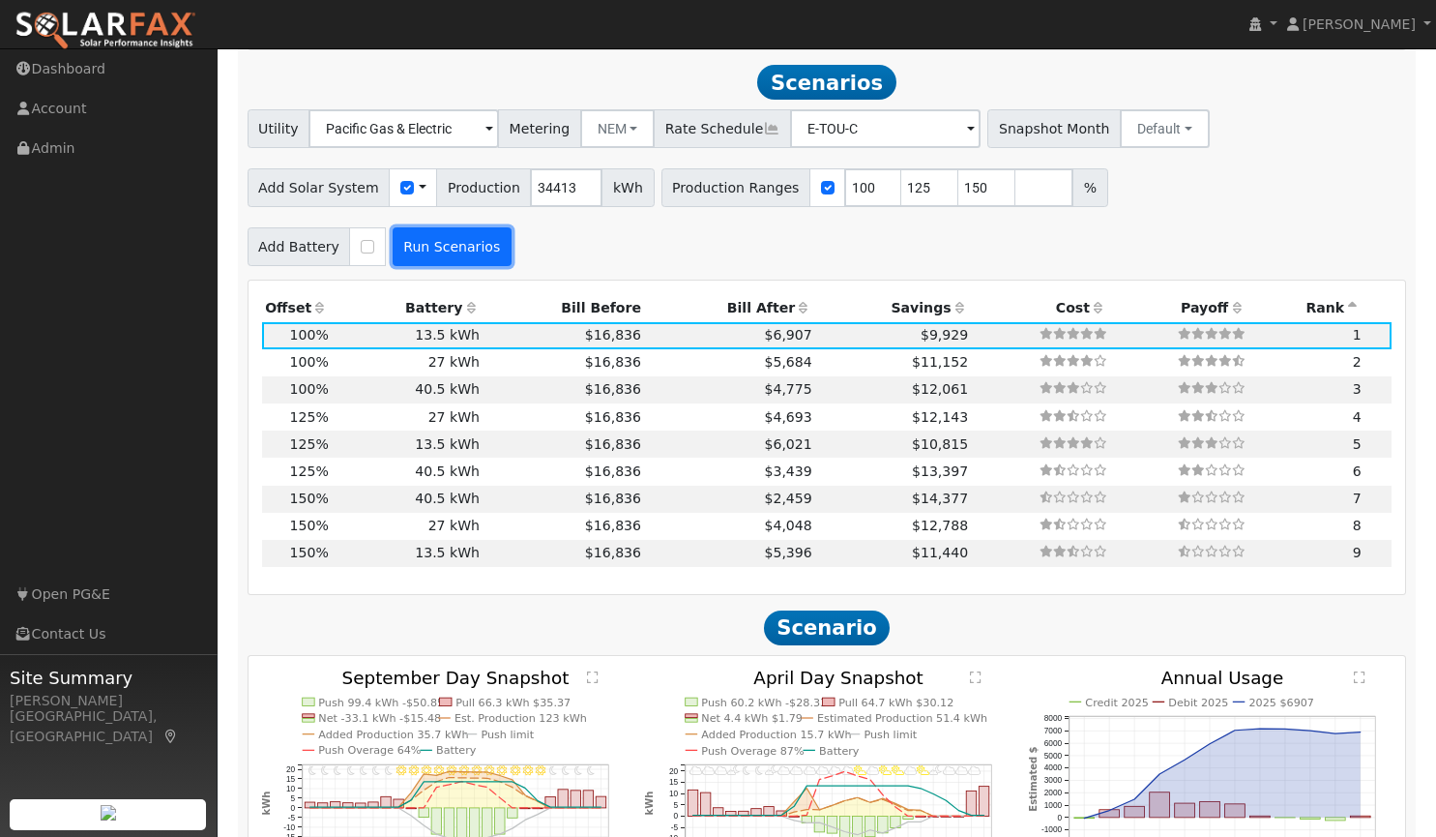
click at [440, 242] on button "Run Scenarios" at bounding box center [452, 246] width 119 height 39
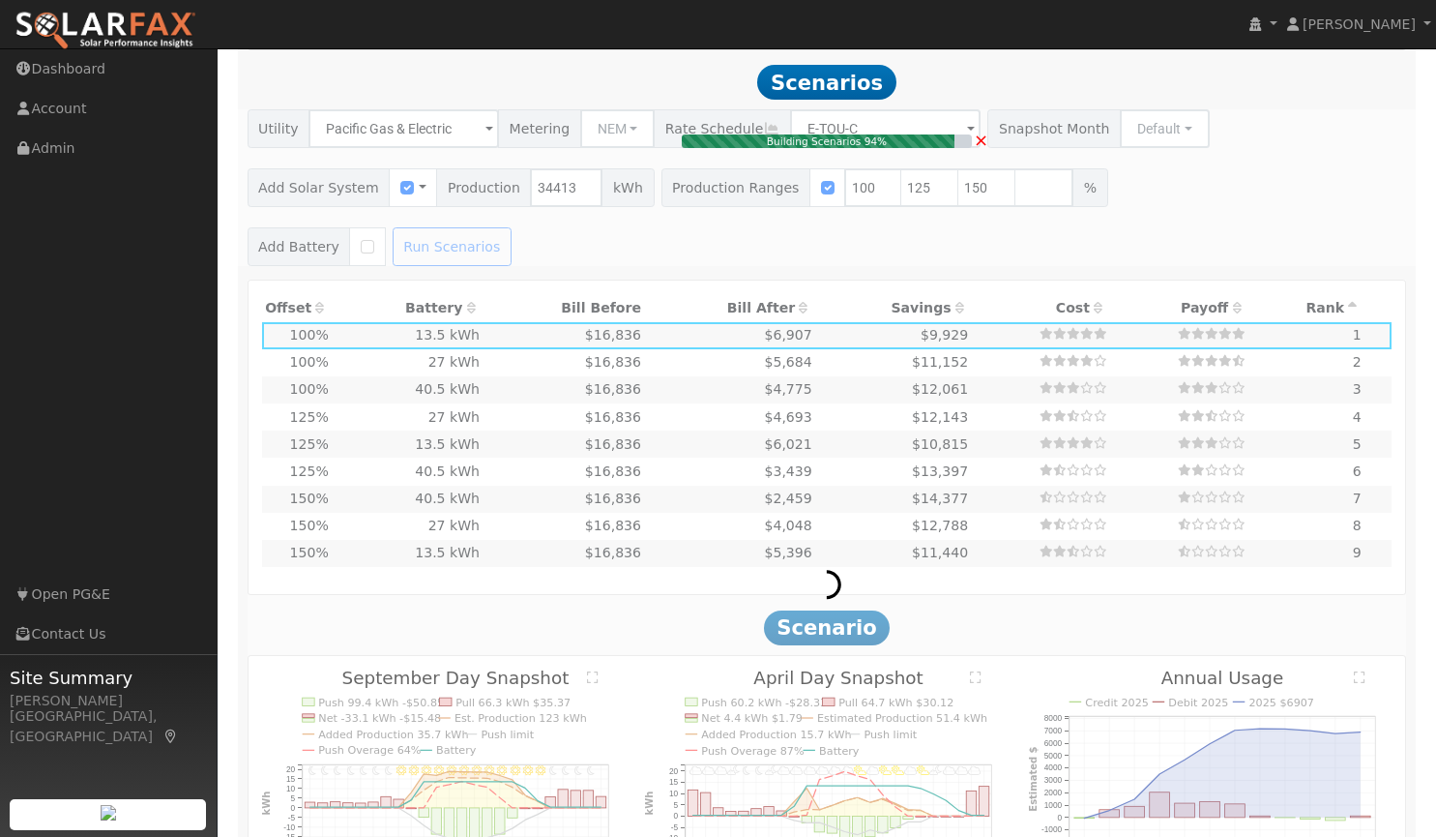
type input "$24,089"
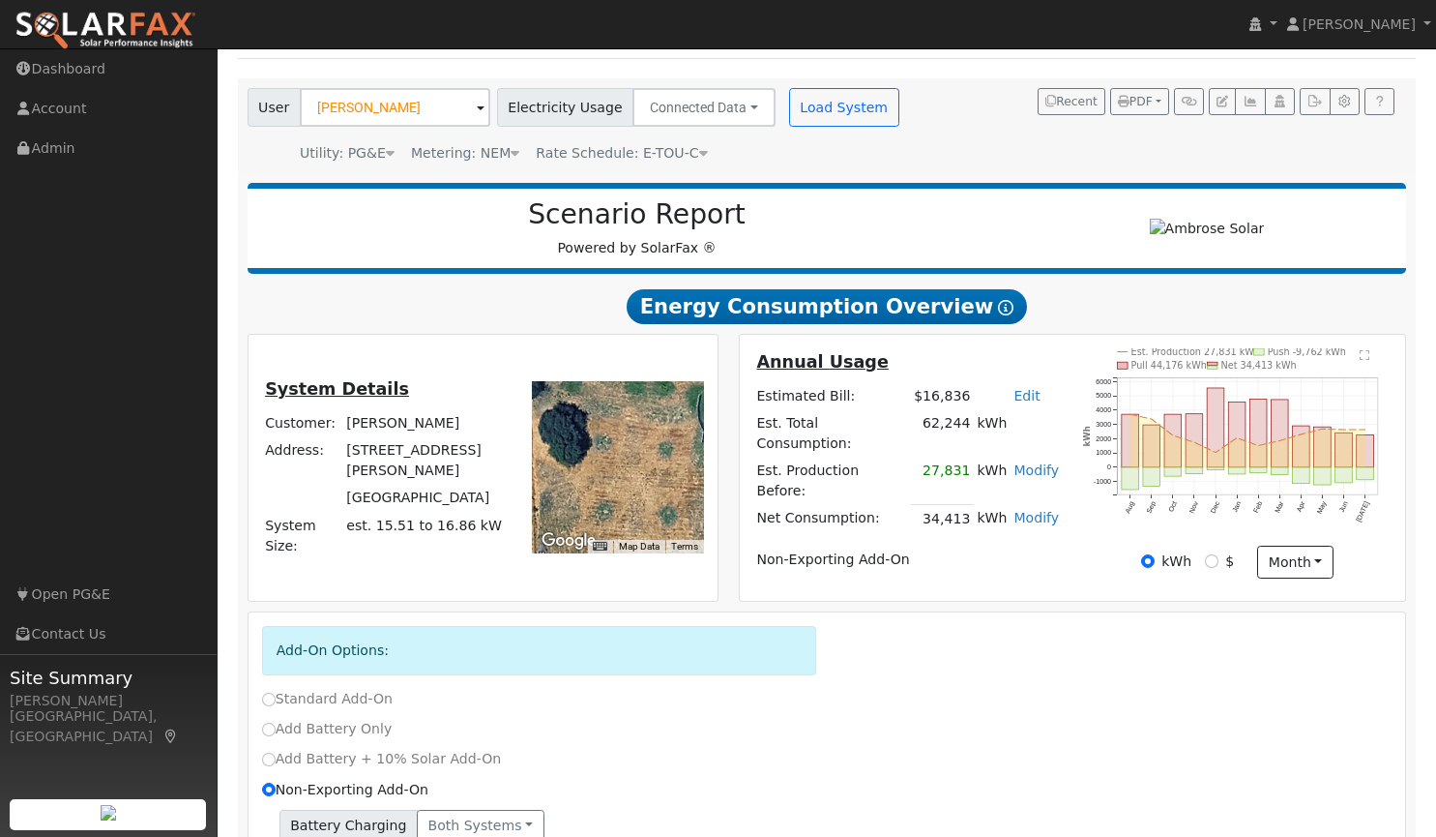
scroll to position [104, 0]
